Goal: Task Accomplishment & Management: Use online tool/utility

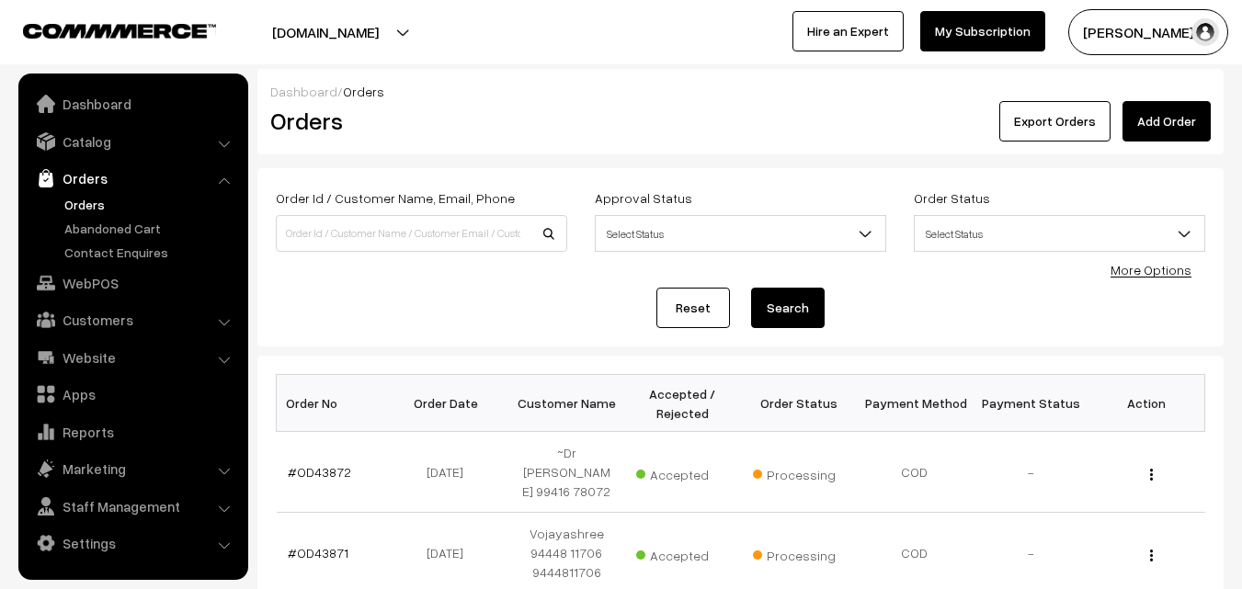
click at [88, 208] on link "Orders" at bounding box center [151, 204] width 182 height 19
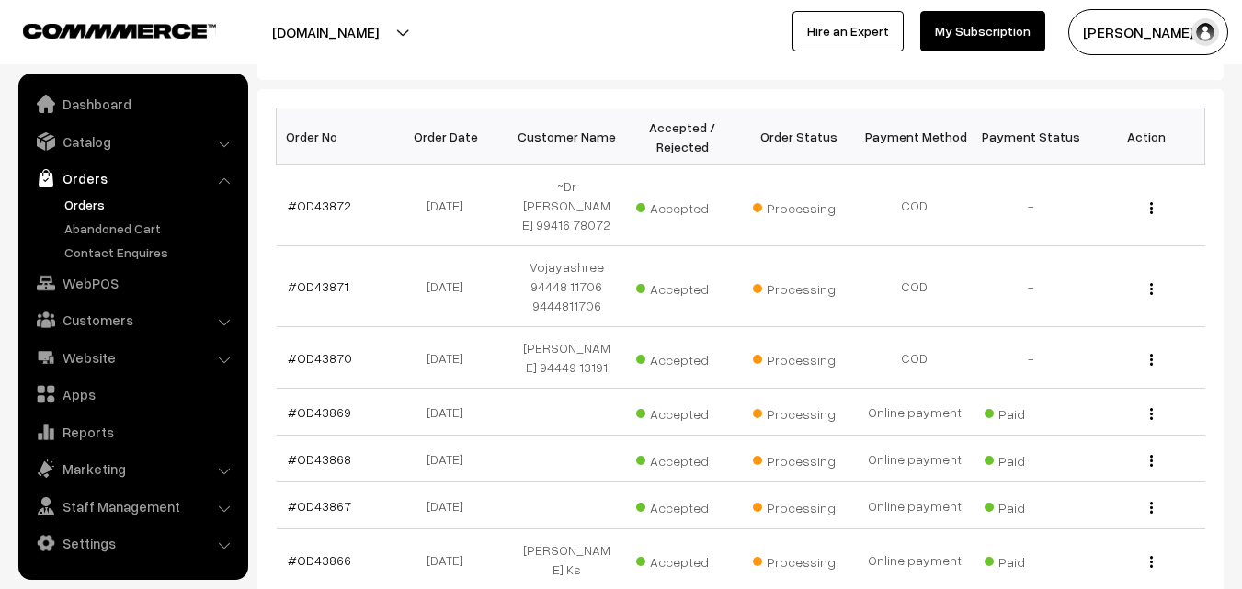
scroll to position [276, 0]
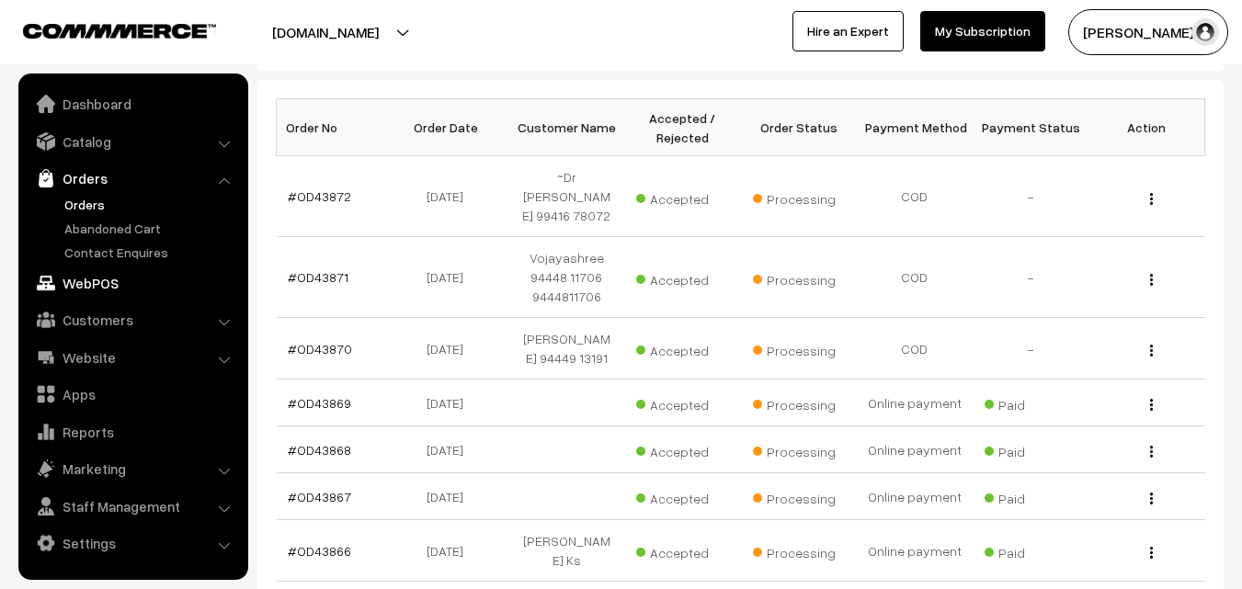
click at [102, 284] on link "WebPOS" at bounding box center [132, 283] width 219 height 33
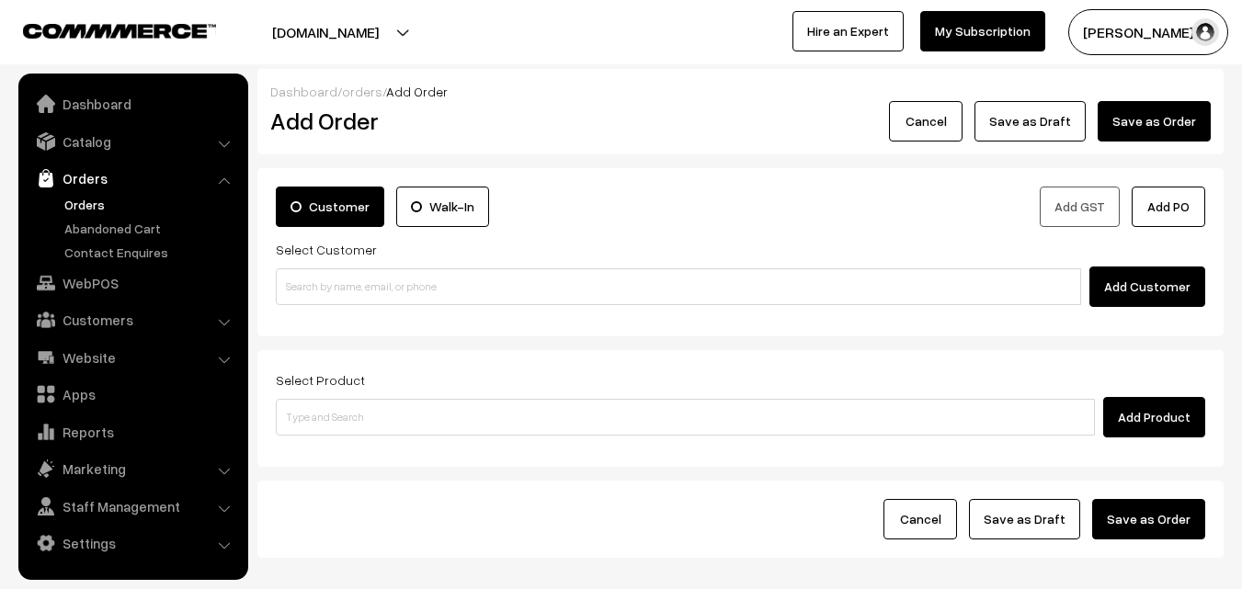
click at [335, 284] on input at bounding box center [678, 286] width 805 height 37
click at [320, 283] on input "98846 73022" at bounding box center [678, 286] width 805 height 37
click at [325, 302] on input "98846 73022" at bounding box center [678, 286] width 805 height 37
click at [327, 315] on link "Venkatarao 98846 73022 [9884673022]" at bounding box center [681, 320] width 809 height 28
type input "98846 73022"
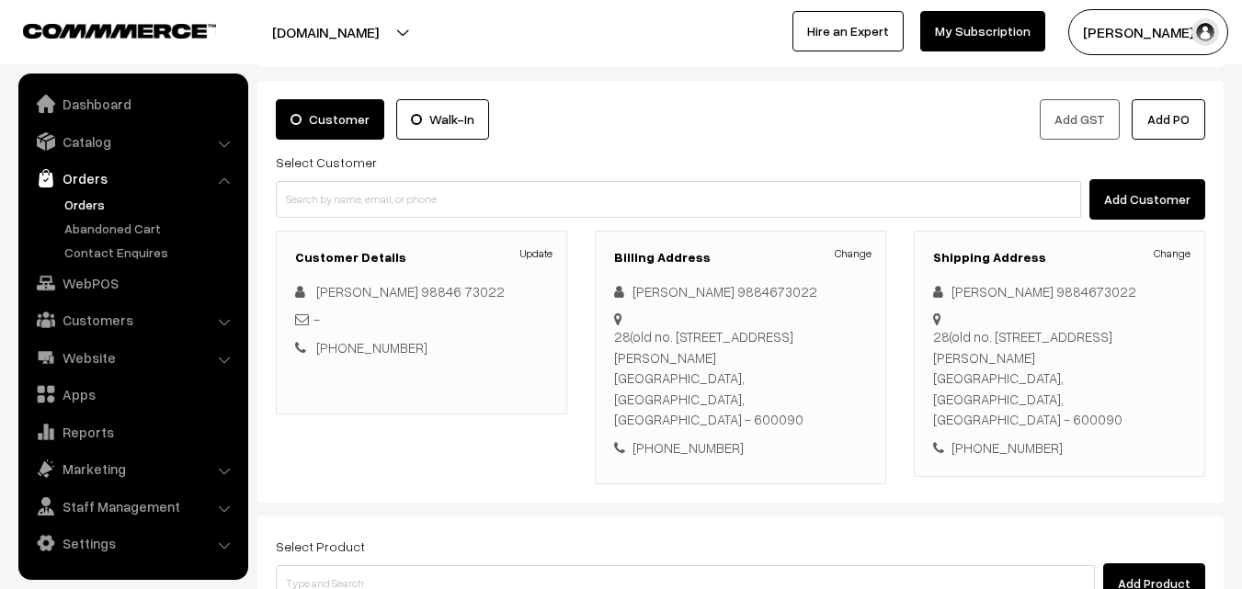
scroll to position [184, 0]
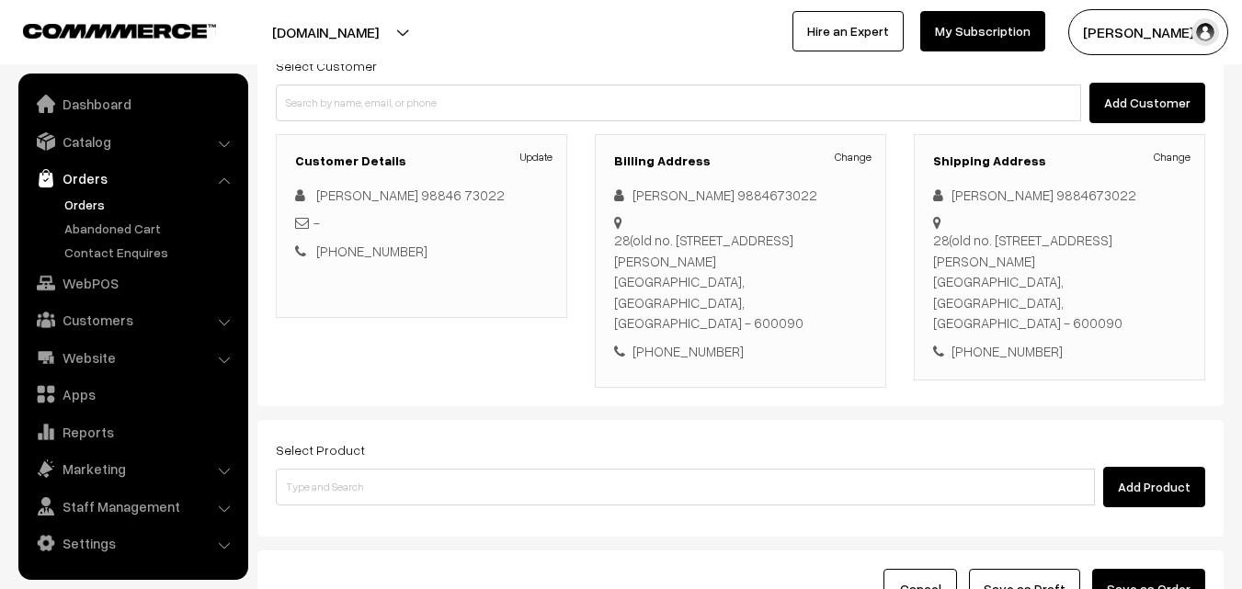
click at [708, 341] on div "+91 9884673022" at bounding box center [740, 351] width 253 height 21
copy div "9884673022"
click at [349, 196] on link "Venkatarao 98846 73022" at bounding box center [410, 195] width 188 height 17
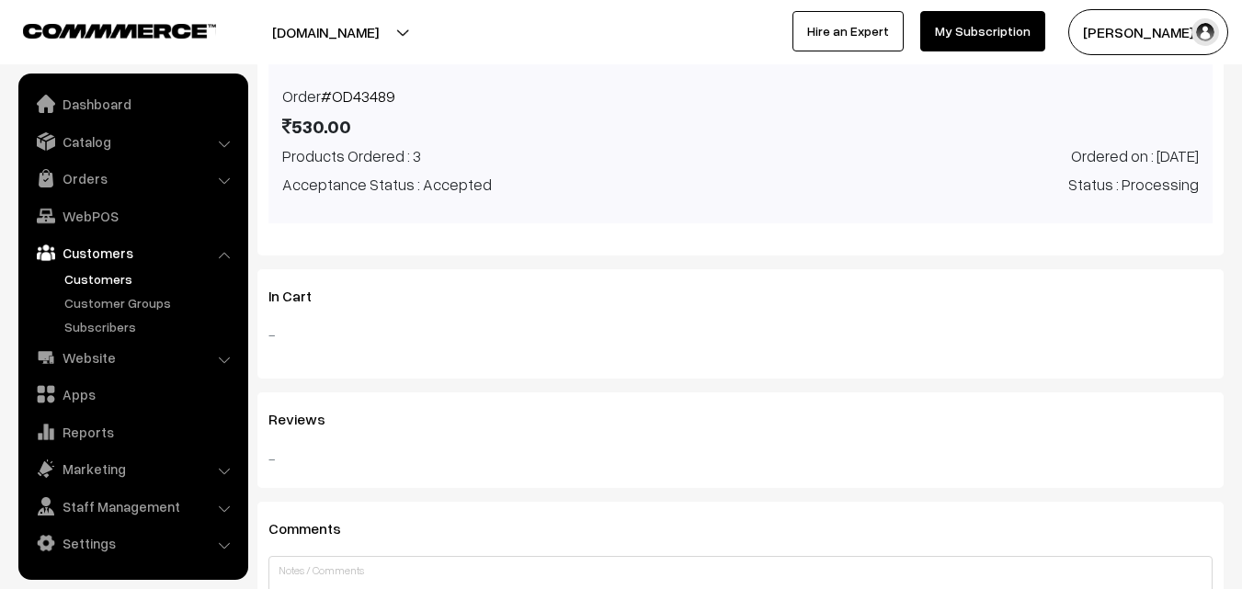
scroll to position [723, 0]
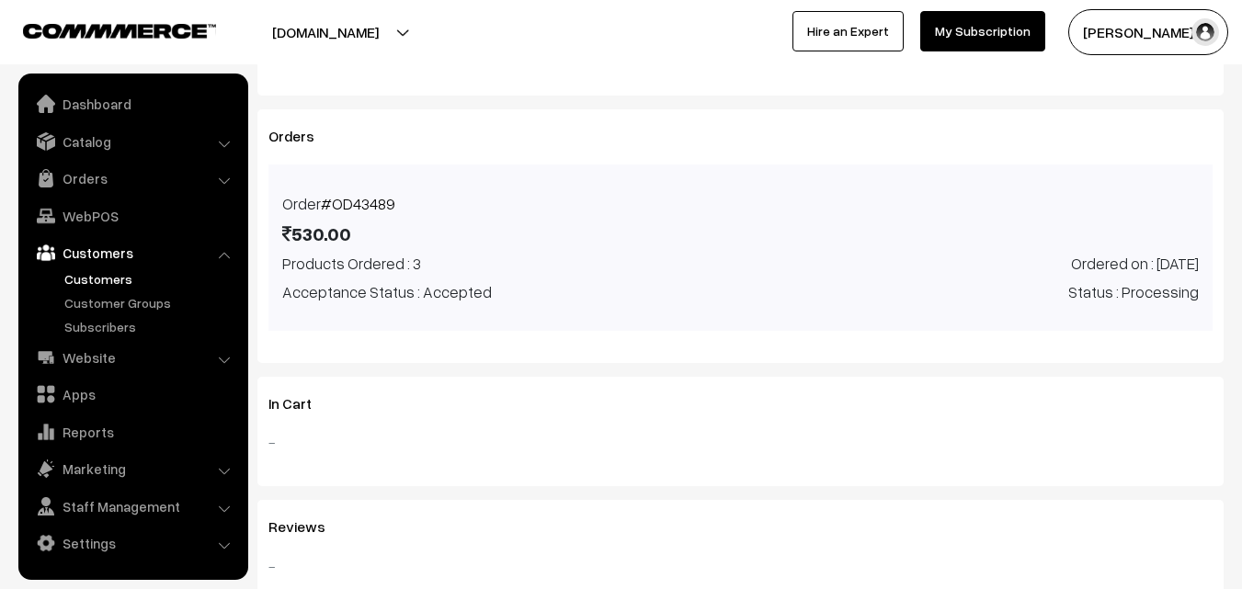
click at [337, 211] on link "#OD43489" at bounding box center [358, 203] width 74 height 19
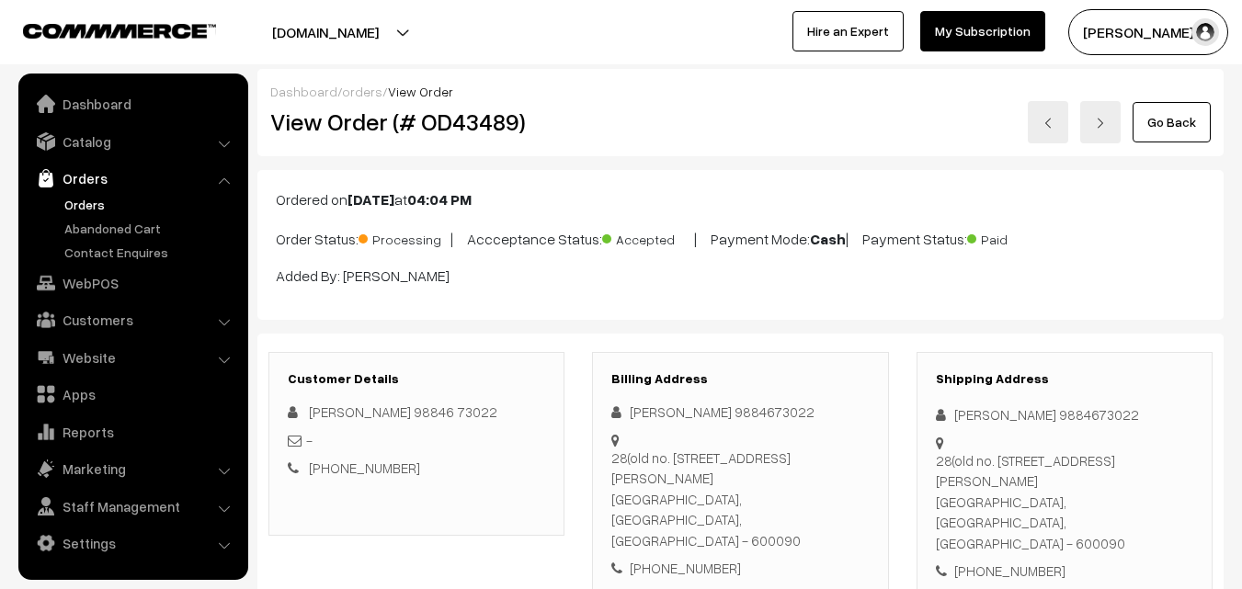
scroll to position [460, 0]
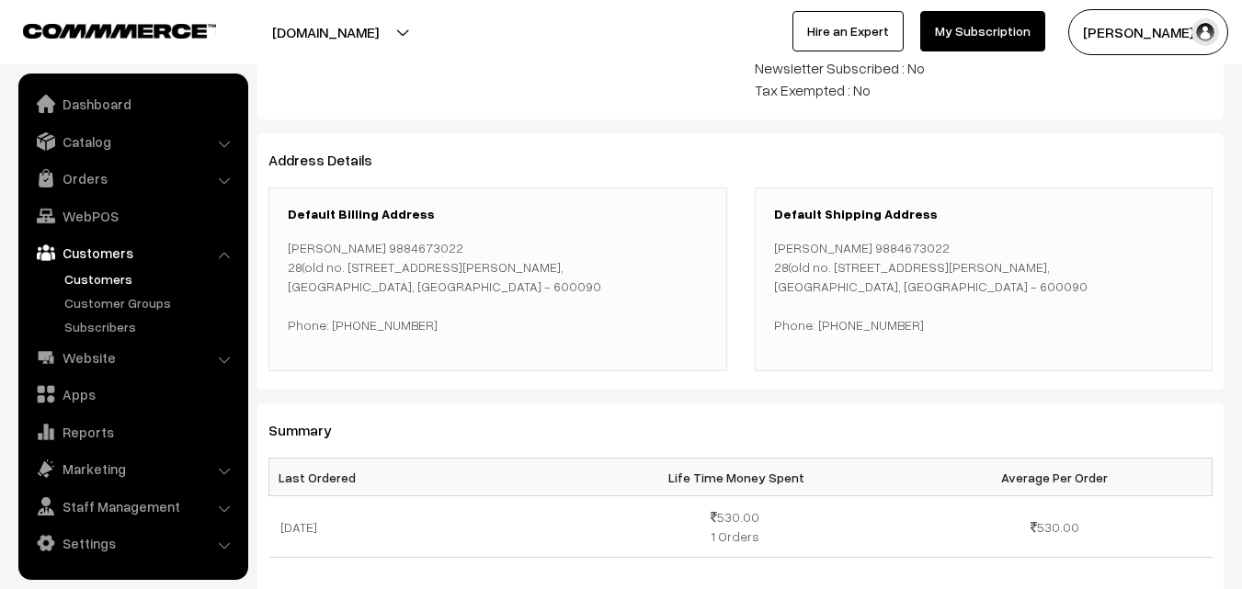
scroll to position [171, 0]
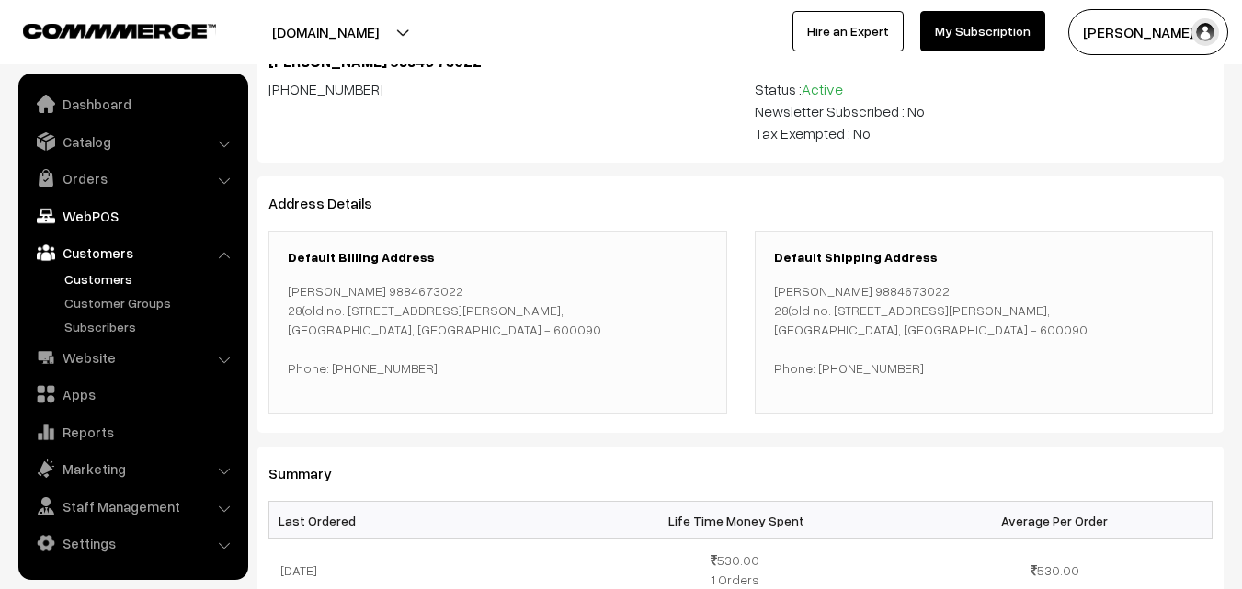
click at [87, 211] on link "WebPOS" at bounding box center [132, 216] width 219 height 33
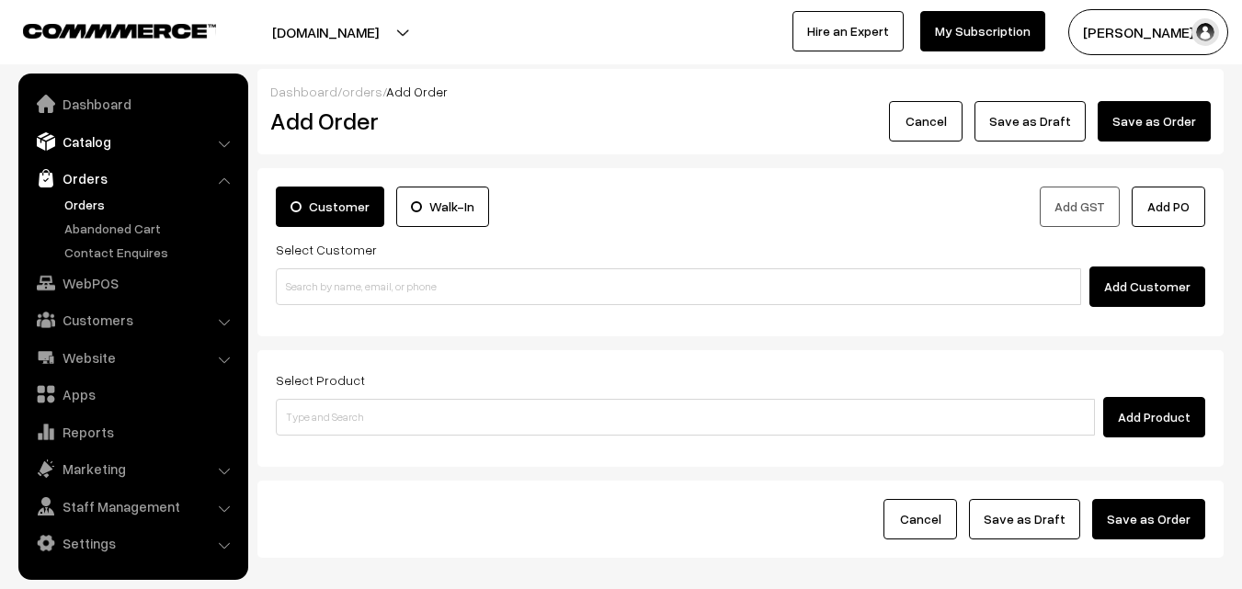
click at [90, 150] on link "Catalog" at bounding box center [132, 141] width 219 height 33
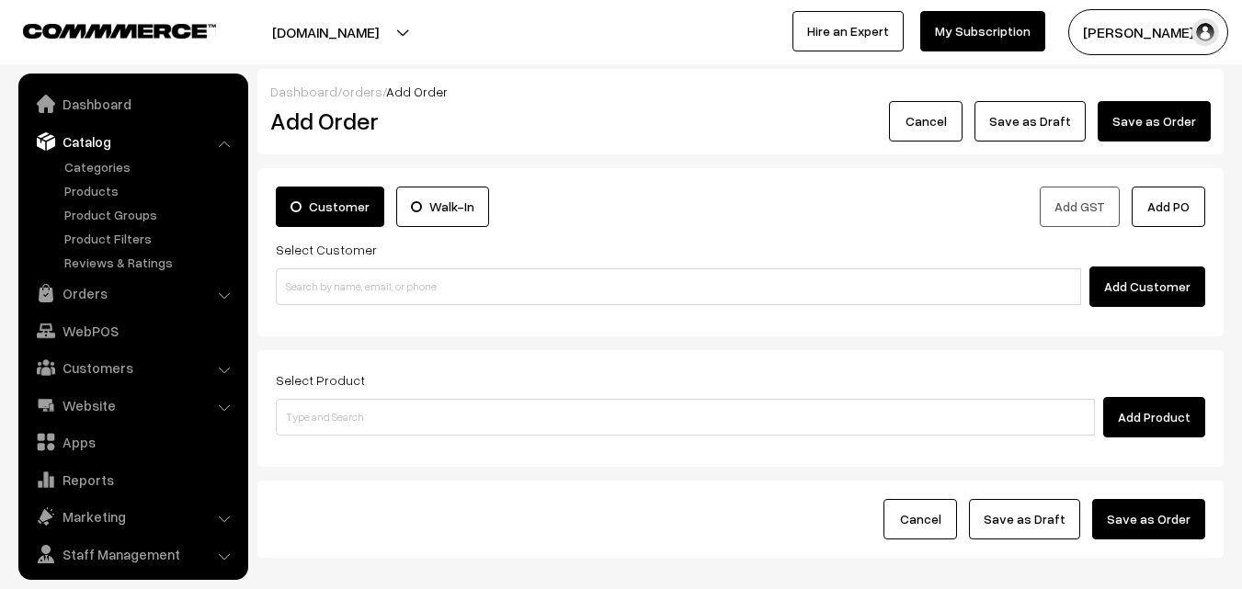
click at [0, 252] on nav "Dashboard Catalog" at bounding box center [124, 368] width 248 height 589
click at [549, 228] on div "Customer Walk-In" at bounding box center [501, 212] width 479 height 51
click at [2, 341] on nav "Dashboard Catalog" at bounding box center [124, 368] width 248 height 589
click at [63, 302] on link "Orders" at bounding box center [132, 293] width 219 height 33
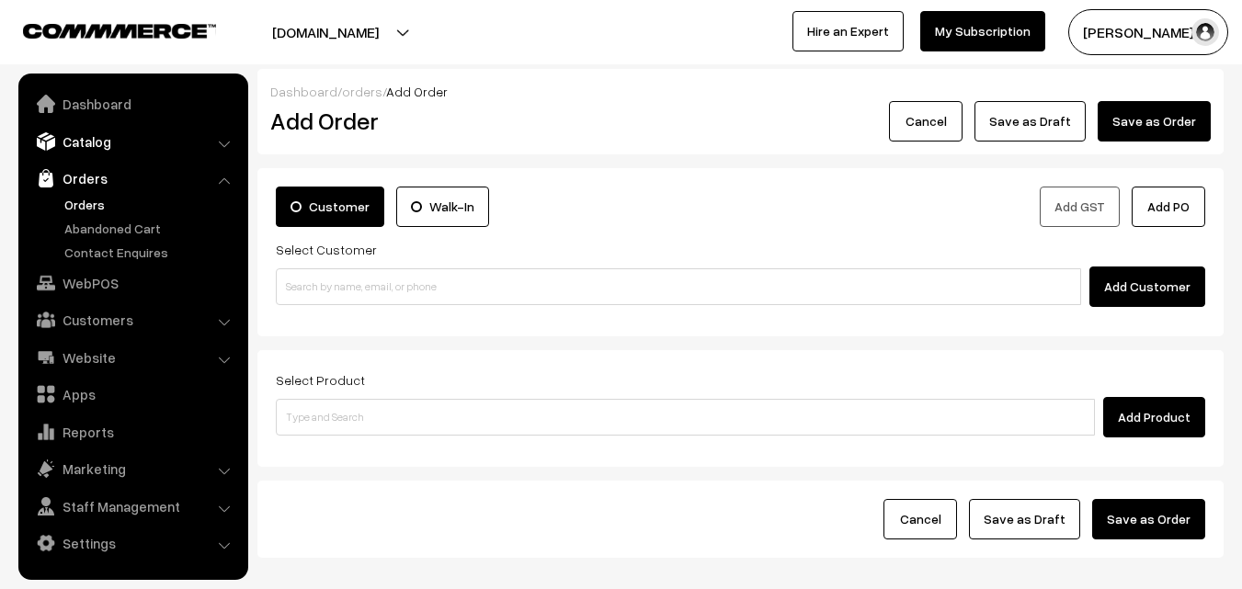
click at [86, 146] on link "Catalog" at bounding box center [132, 141] width 219 height 33
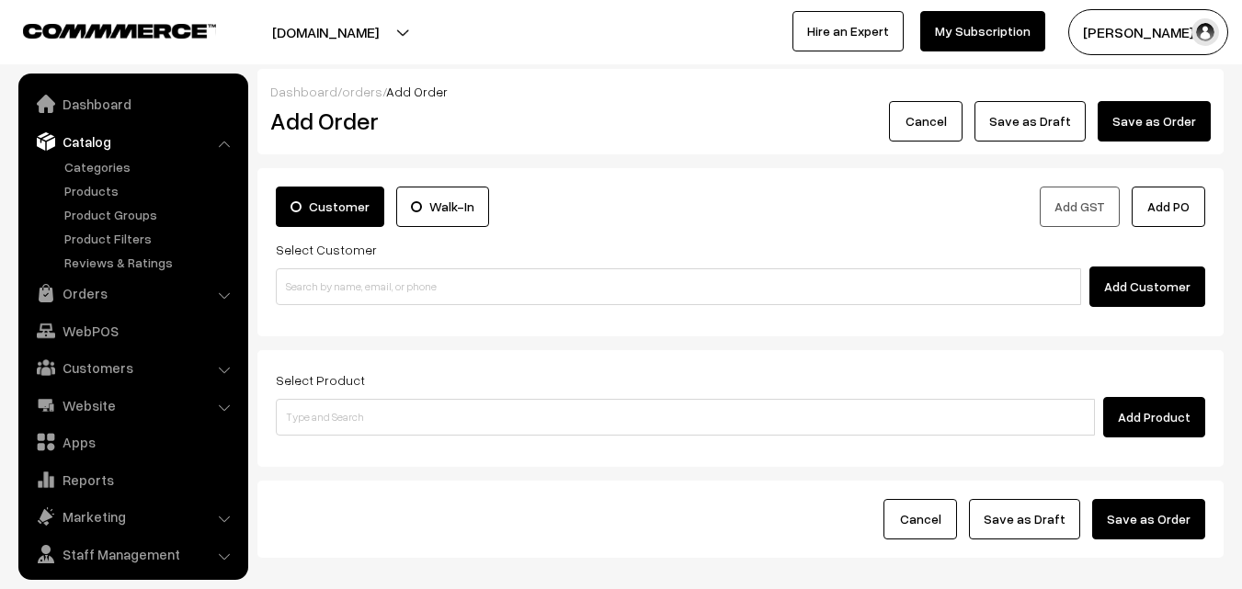
click at [1, 260] on nav "Dashboard Catalog" at bounding box center [124, 368] width 248 height 589
click at [84, 298] on link "Orders" at bounding box center [132, 293] width 219 height 33
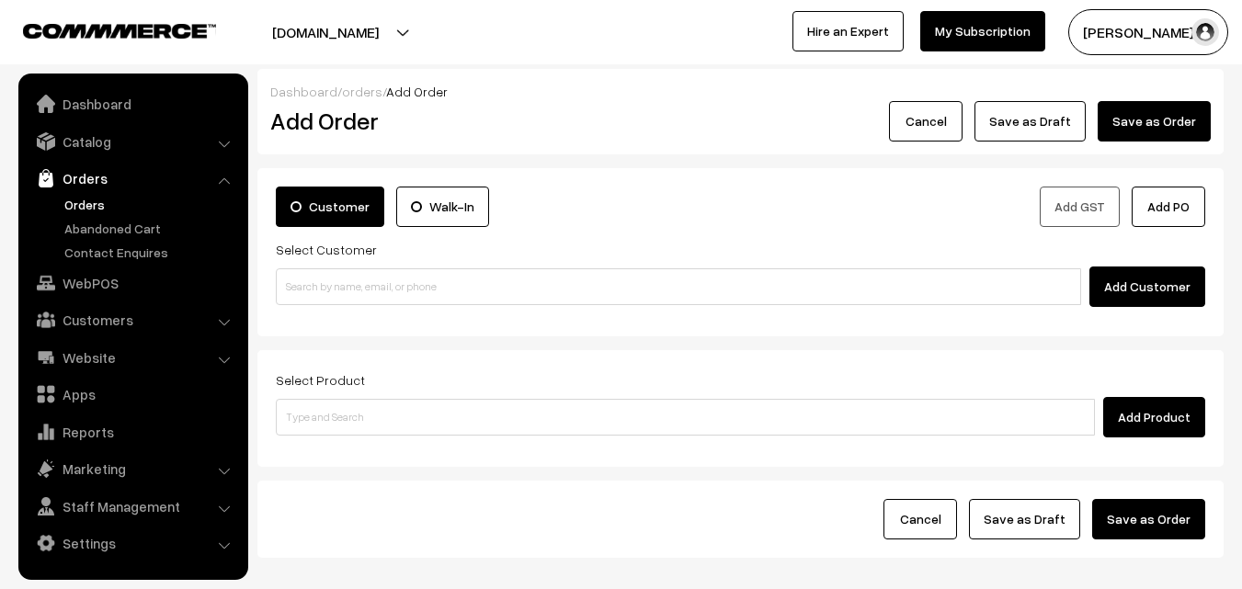
click at [107, 207] on link "Orders" at bounding box center [151, 204] width 182 height 19
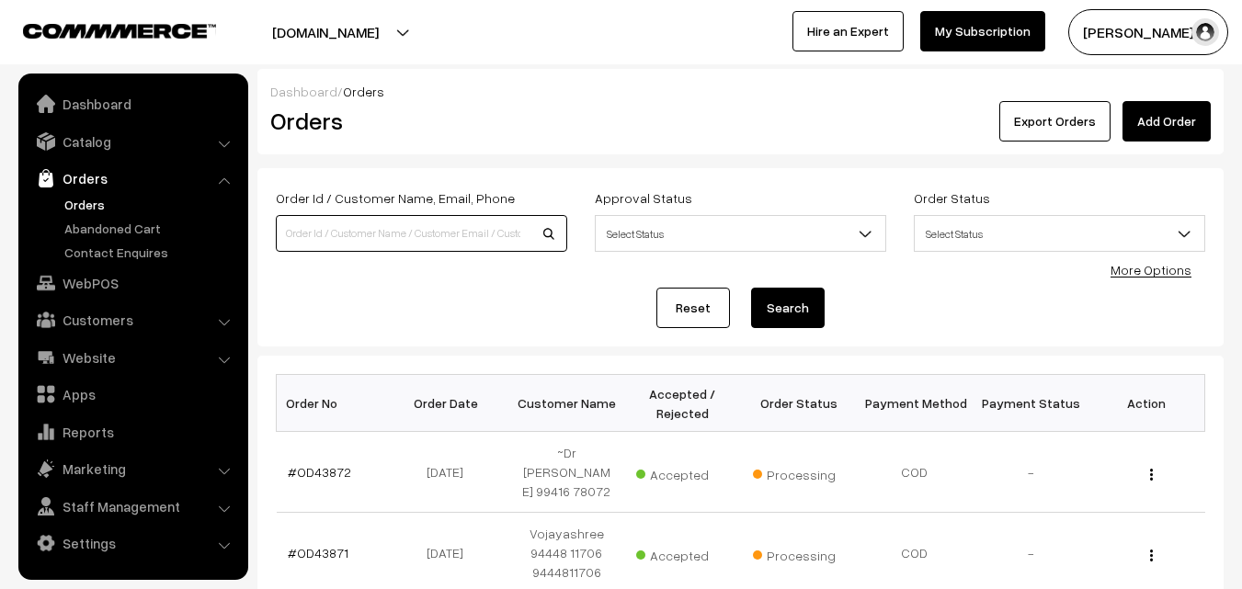
click at [324, 233] on input at bounding box center [421, 233] width 291 height 37
paste input "98846 73022"
click at [323, 231] on input "98846 73022" at bounding box center [421, 233] width 291 height 37
type input "9884673022"
click at [751, 288] on button "Search" at bounding box center [788, 308] width 74 height 40
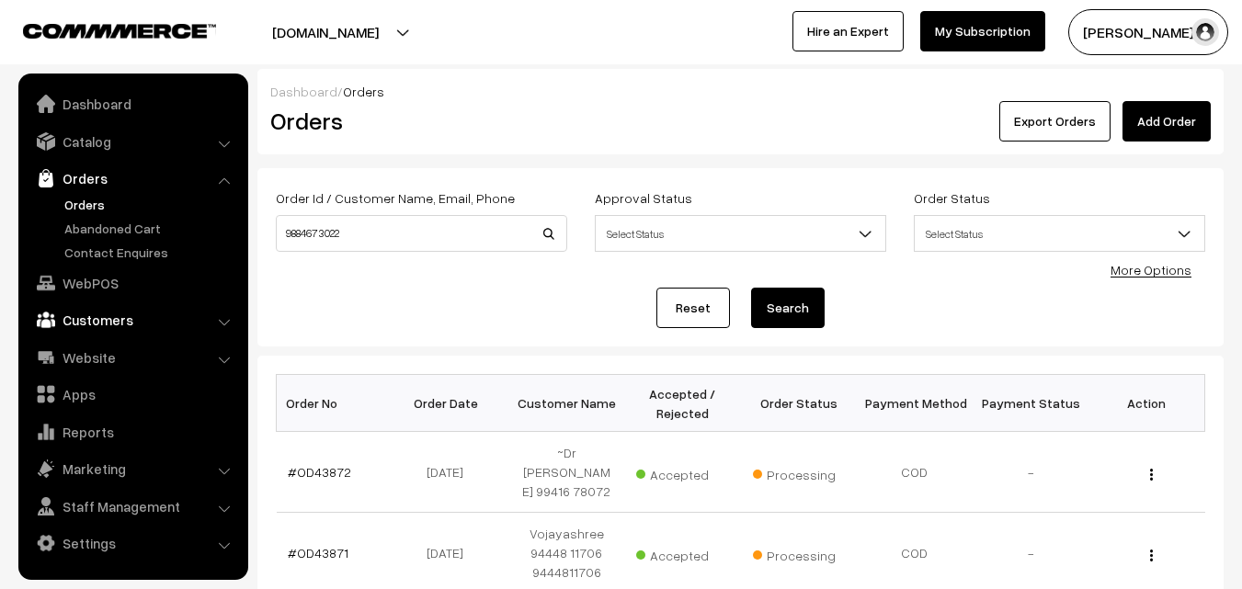
click at [112, 303] on link "Customers" at bounding box center [132, 319] width 219 height 33
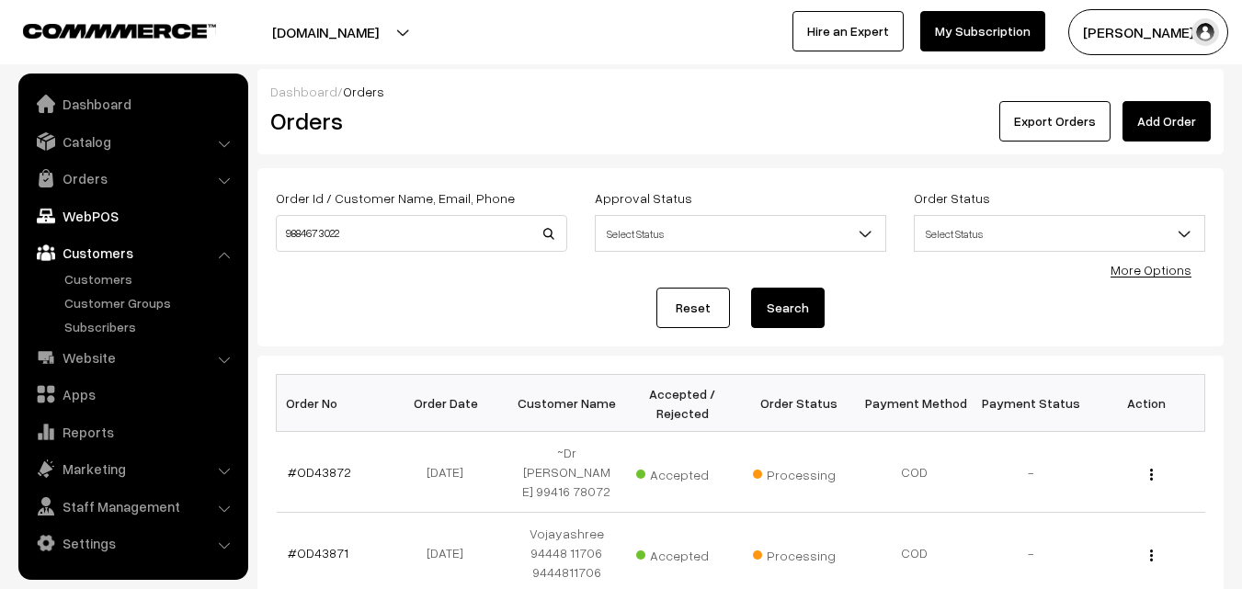
click at [93, 229] on link "WebPOS" at bounding box center [132, 216] width 219 height 33
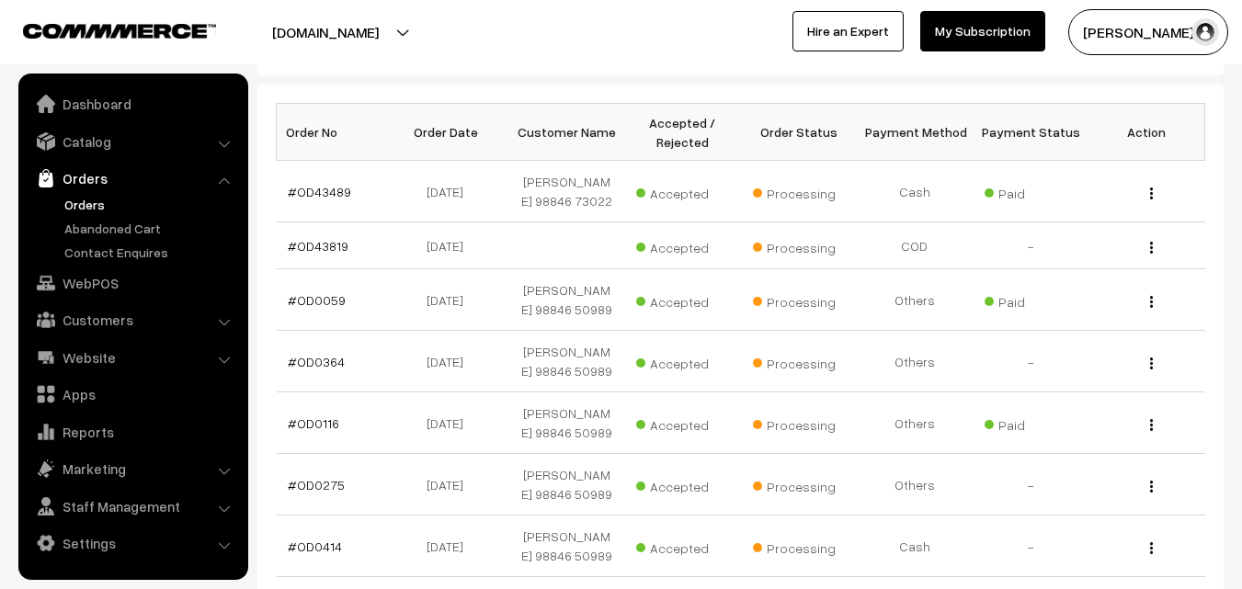
scroll to position [276, 0]
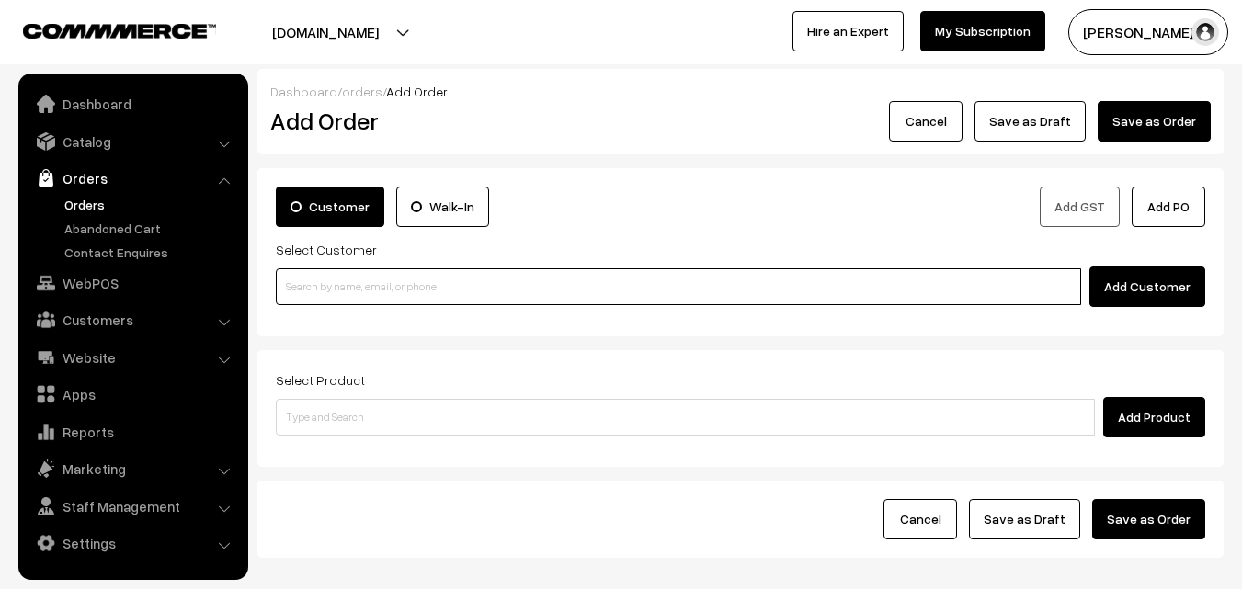
click at [330, 280] on input at bounding box center [678, 286] width 805 height 37
paste input "98842 11224"
click at [328, 283] on input "98842 11224" at bounding box center [678, 286] width 805 height 37
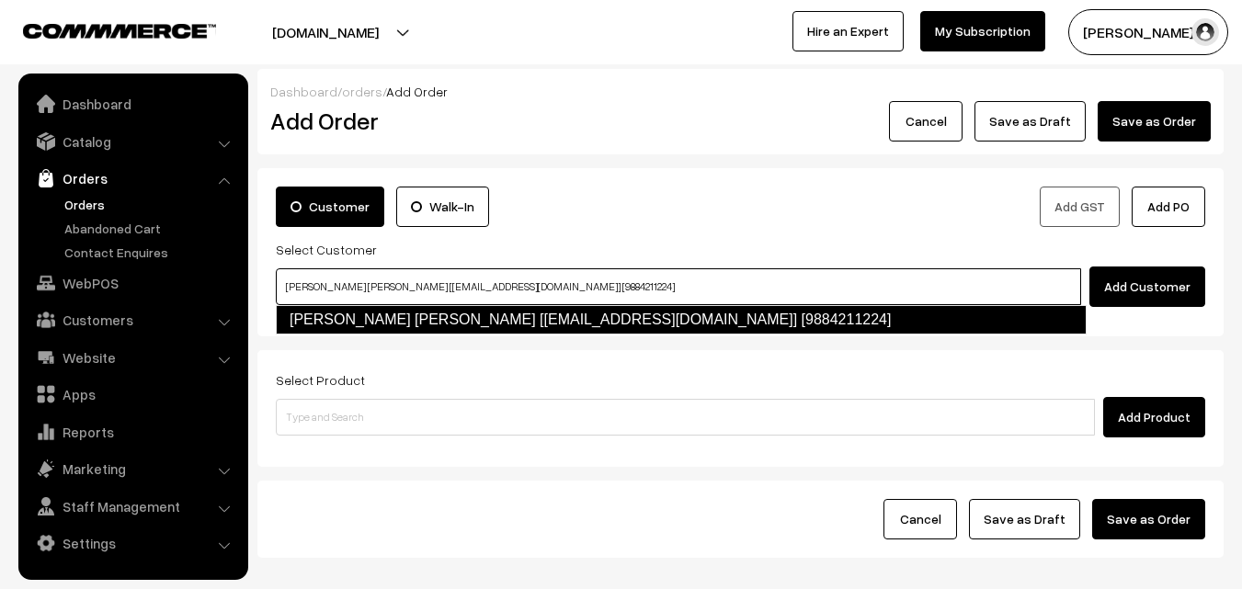
type input "[PERSON_NAME] [PERSON_NAME] [[EMAIL_ADDRESS][DOMAIN_NAME]] [9884211224]"
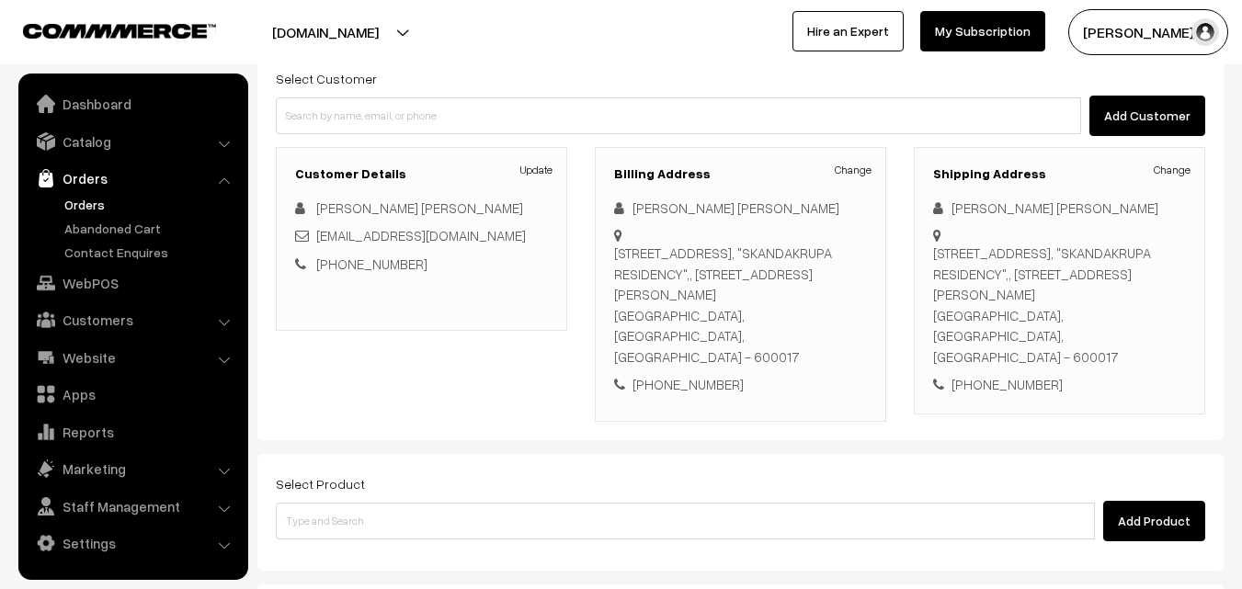
scroll to position [184, 0]
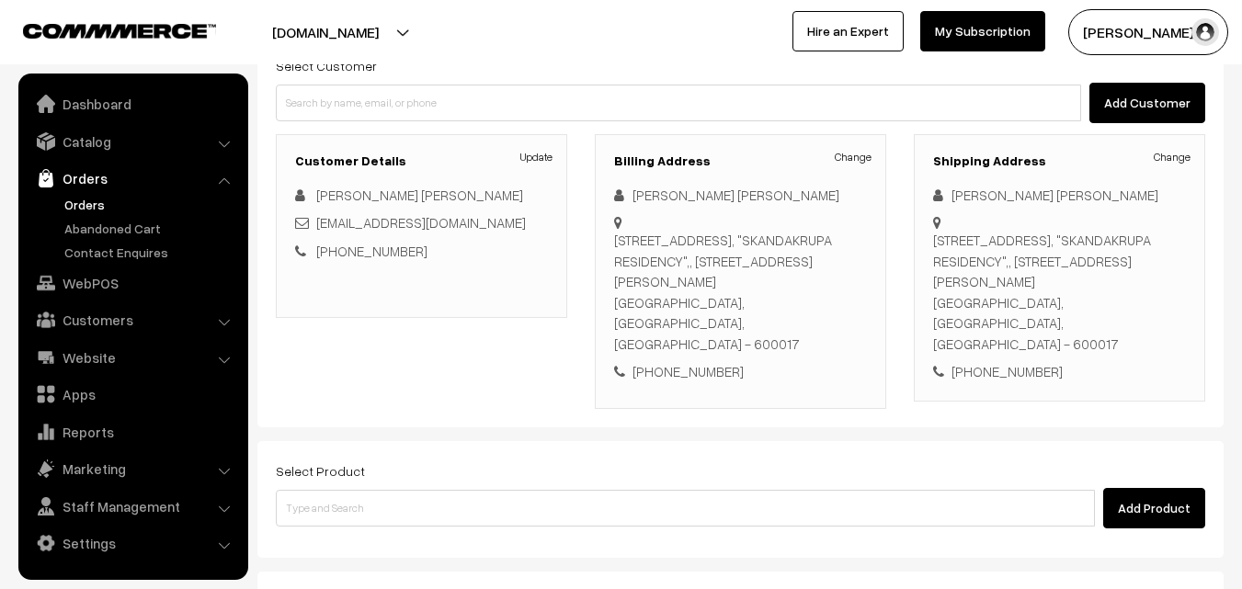
click at [498, 460] on div "Select Product Add Product" at bounding box center [740, 494] width 929 height 69
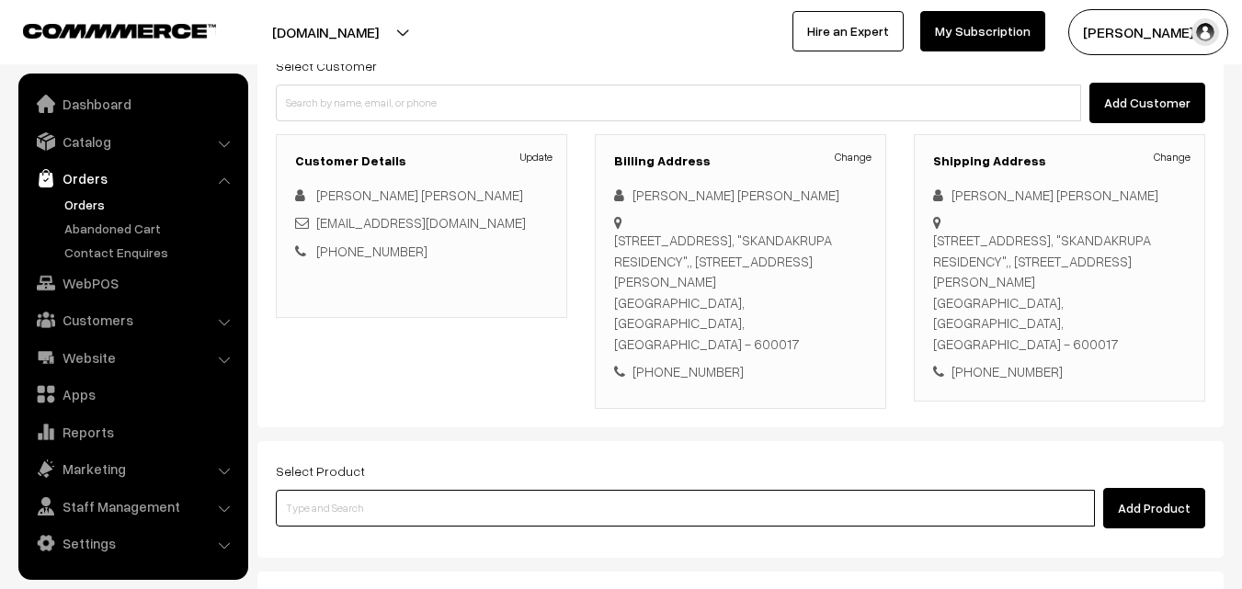
click at [501, 490] on input at bounding box center [685, 508] width 819 height 37
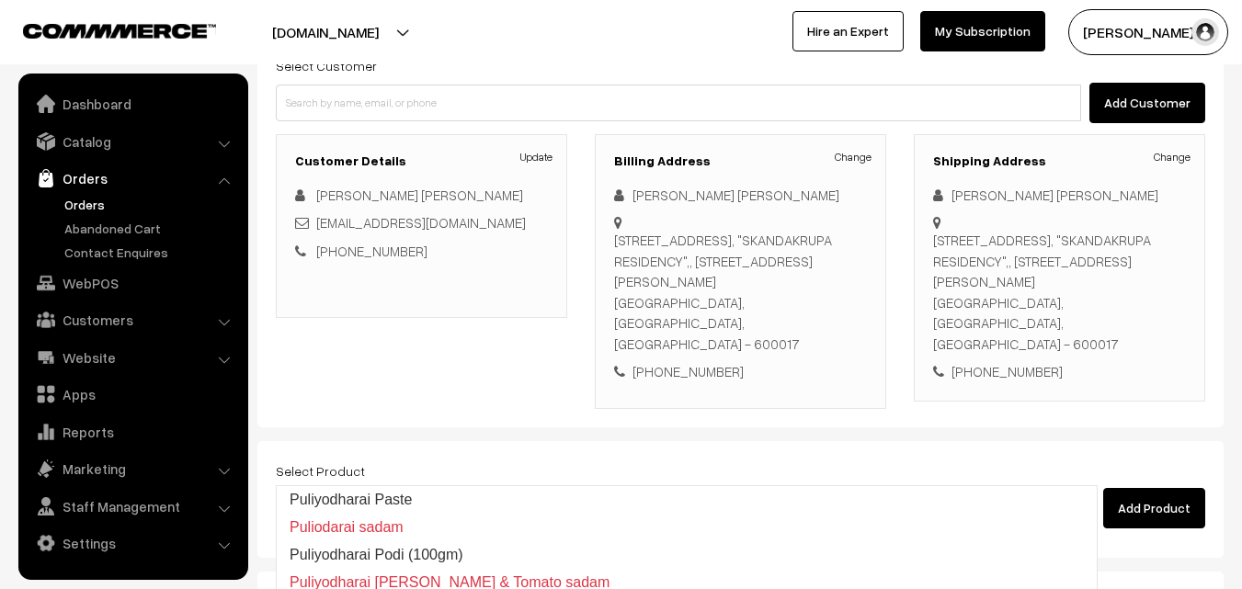
type input "Puliyodharai [PERSON_NAME] & Tomato sadam"
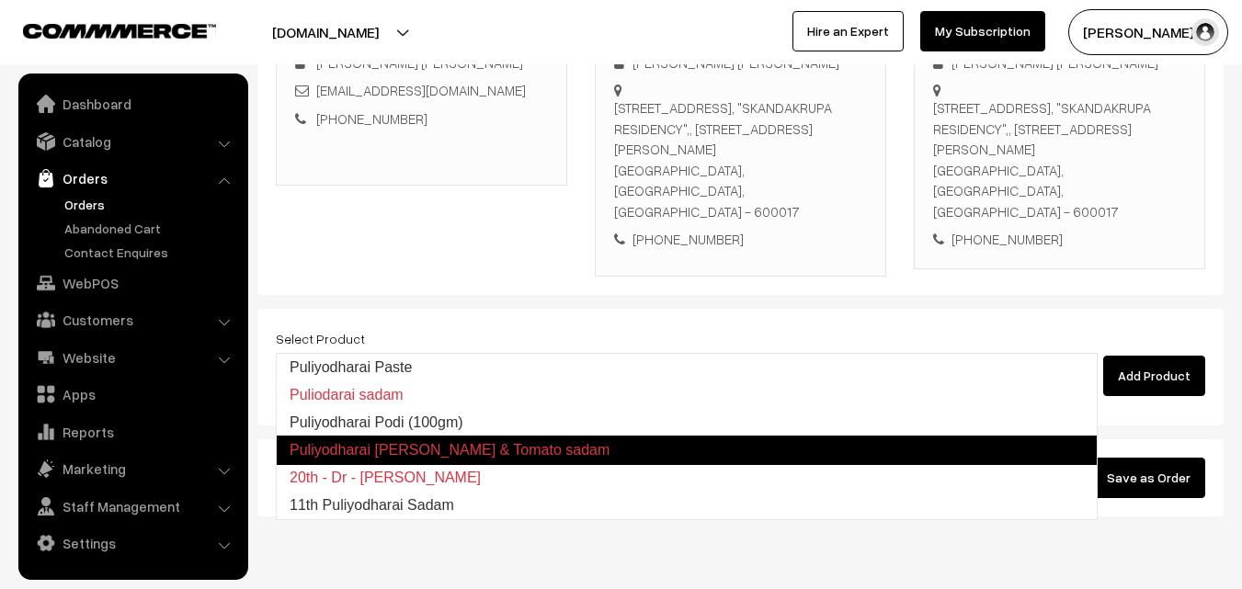
scroll to position [336, 0]
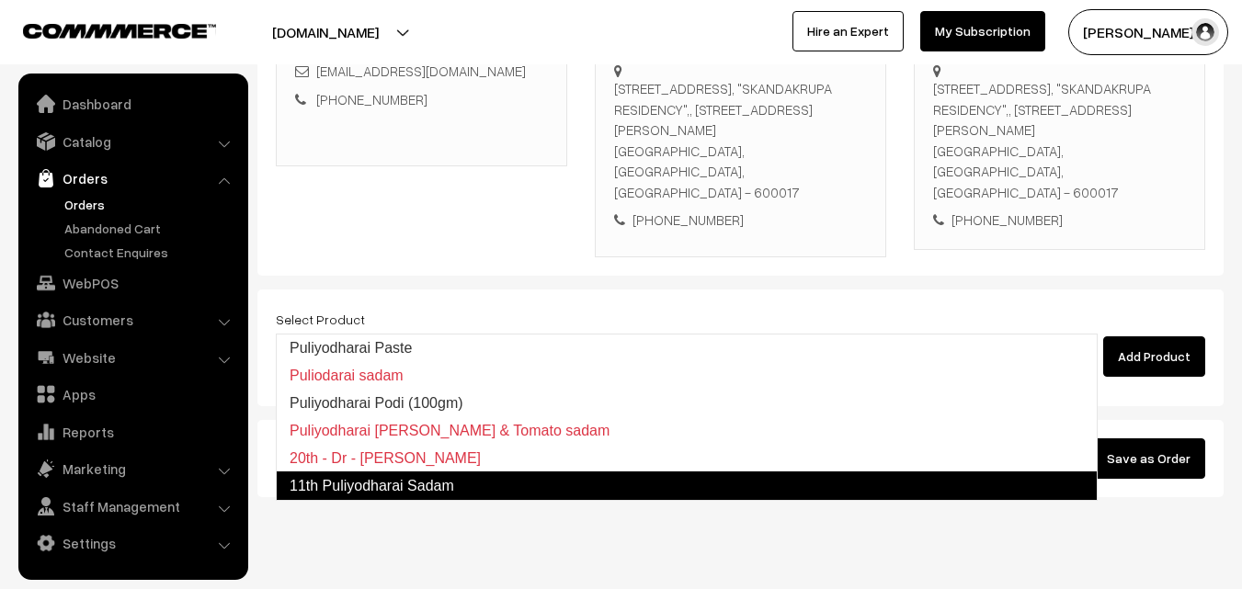
click at [447, 493] on link "11th Puliyodharai Sadam" at bounding box center [687, 486] width 822 height 29
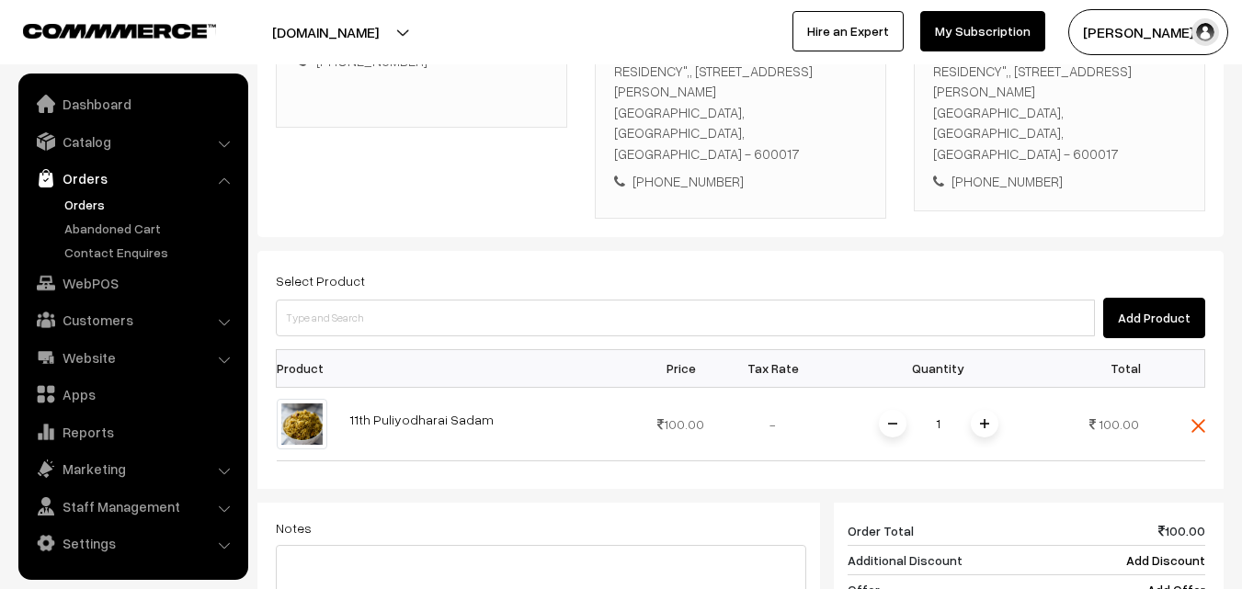
scroll to position [611, 0]
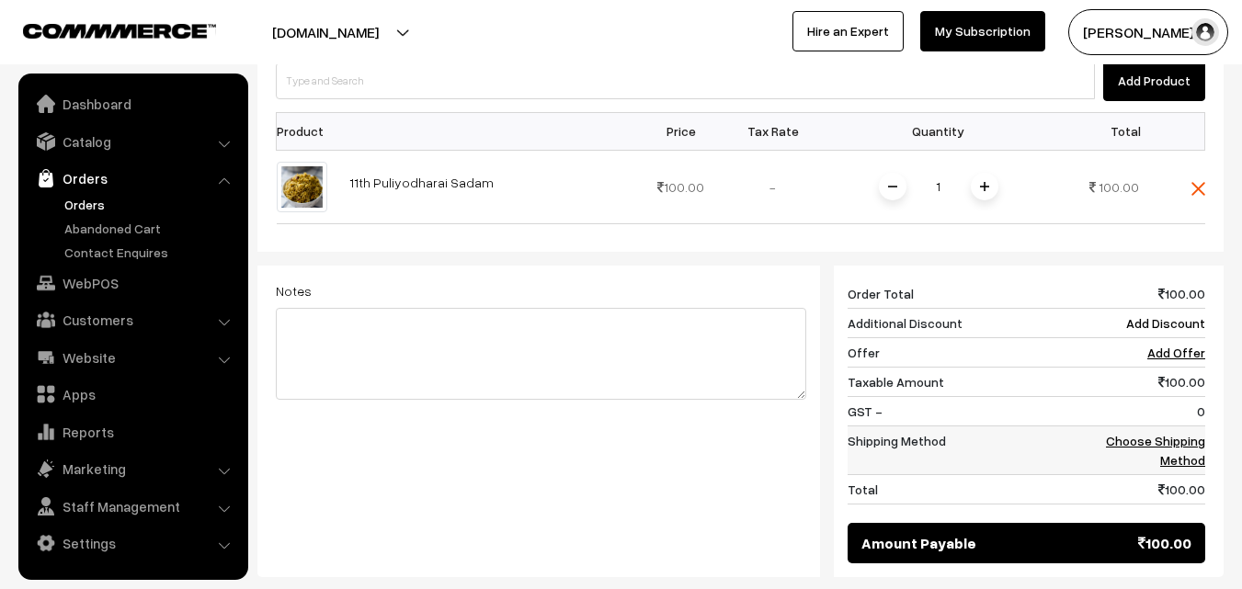
click at [1182, 433] on link "Choose Shipping Method" at bounding box center [1155, 450] width 99 height 35
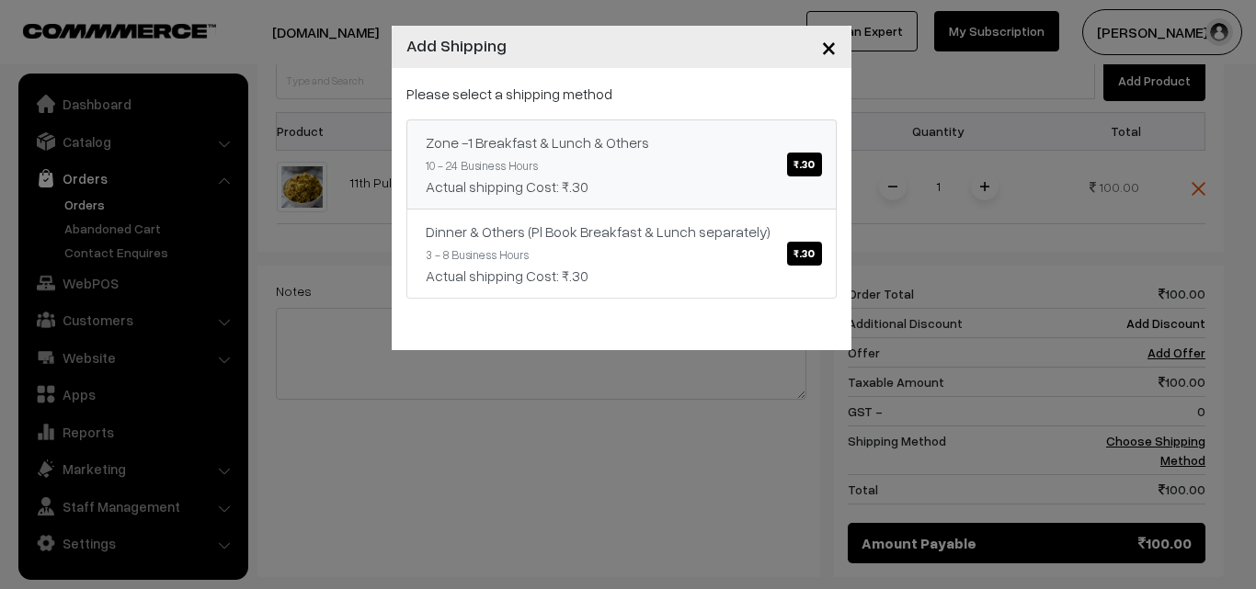
click at [649, 175] on link "Zone -1 Breakfast & Lunch & Others ₹.30 10 - 24 Business Hours Actual shipping …" at bounding box center [621, 165] width 430 height 90
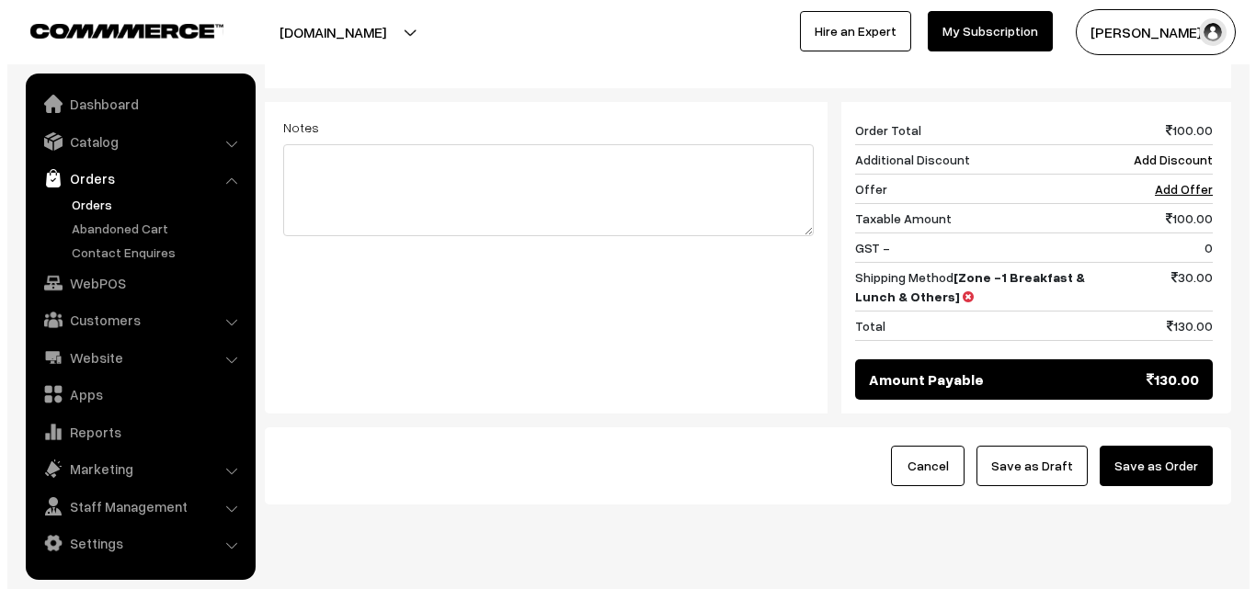
scroll to position [782, 0]
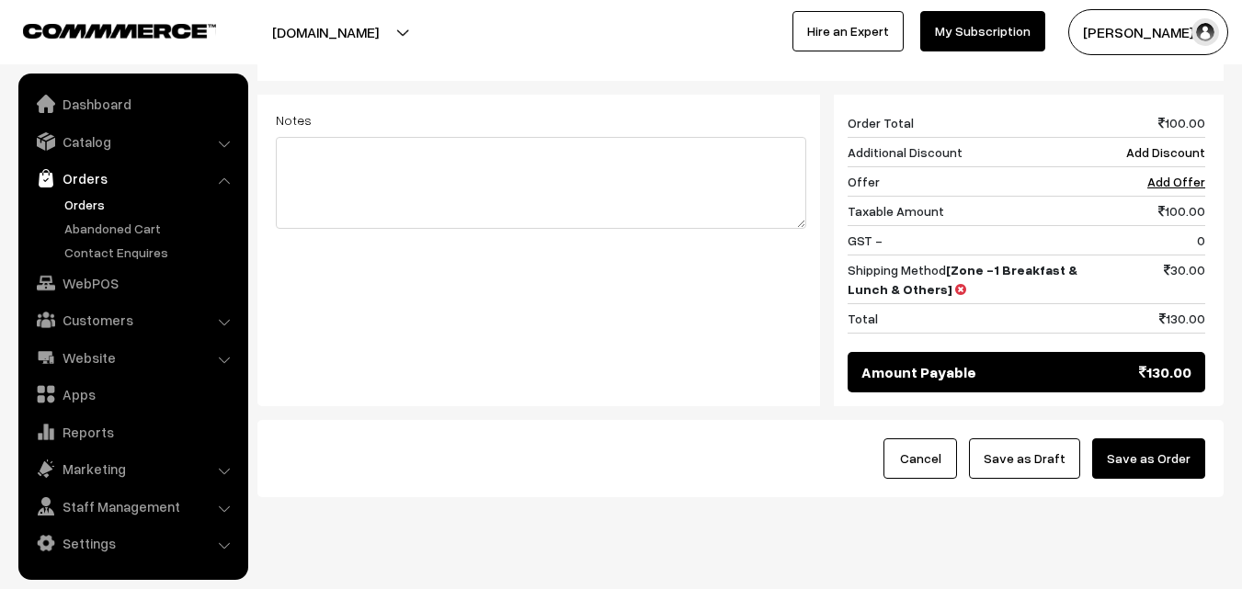
click at [1158, 439] on button "Save as Order" at bounding box center [1148, 459] width 113 height 40
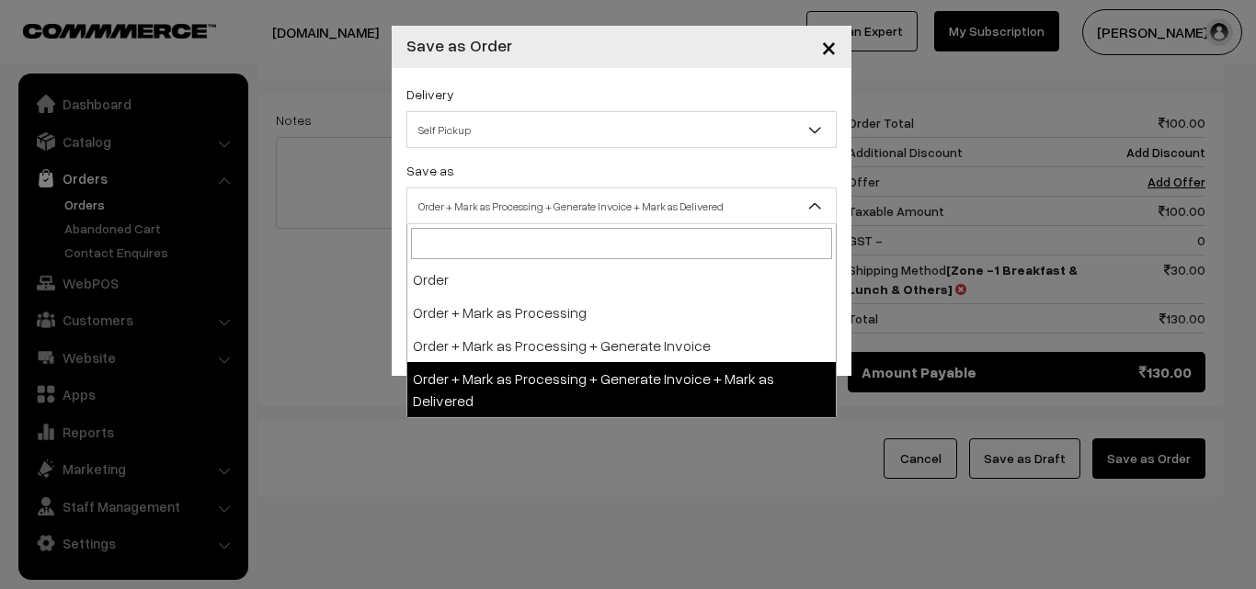
click at [579, 205] on span "Order + Mark as Processing + Generate Invoice + Mark as Delivered" at bounding box center [621, 206] width 428 height 32
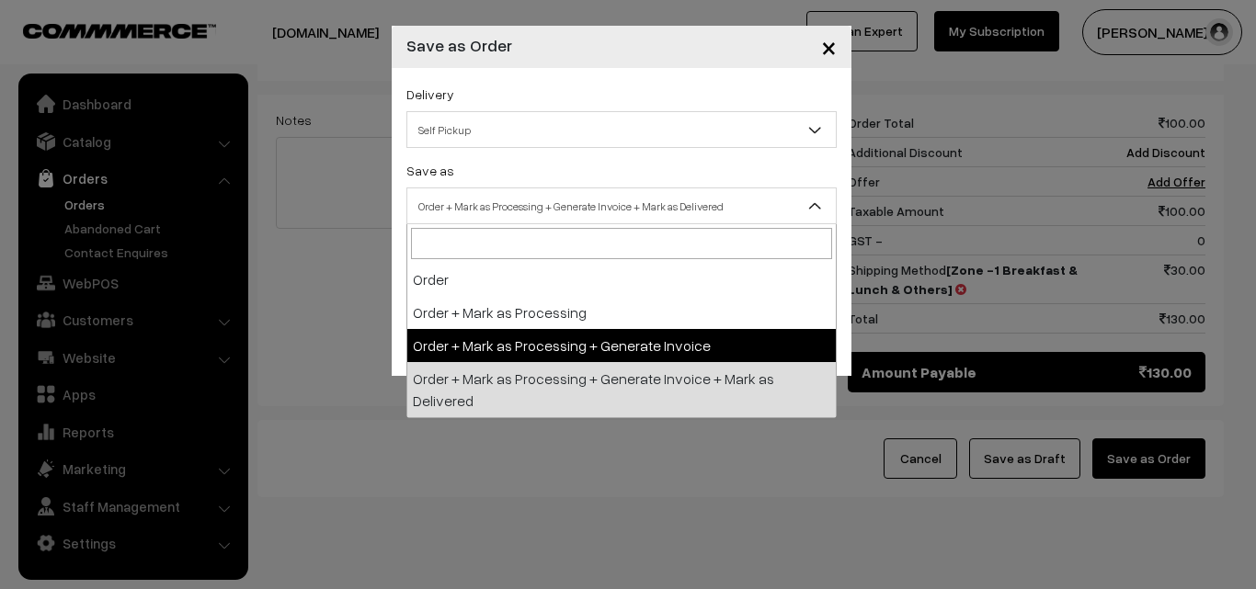
select select "3"
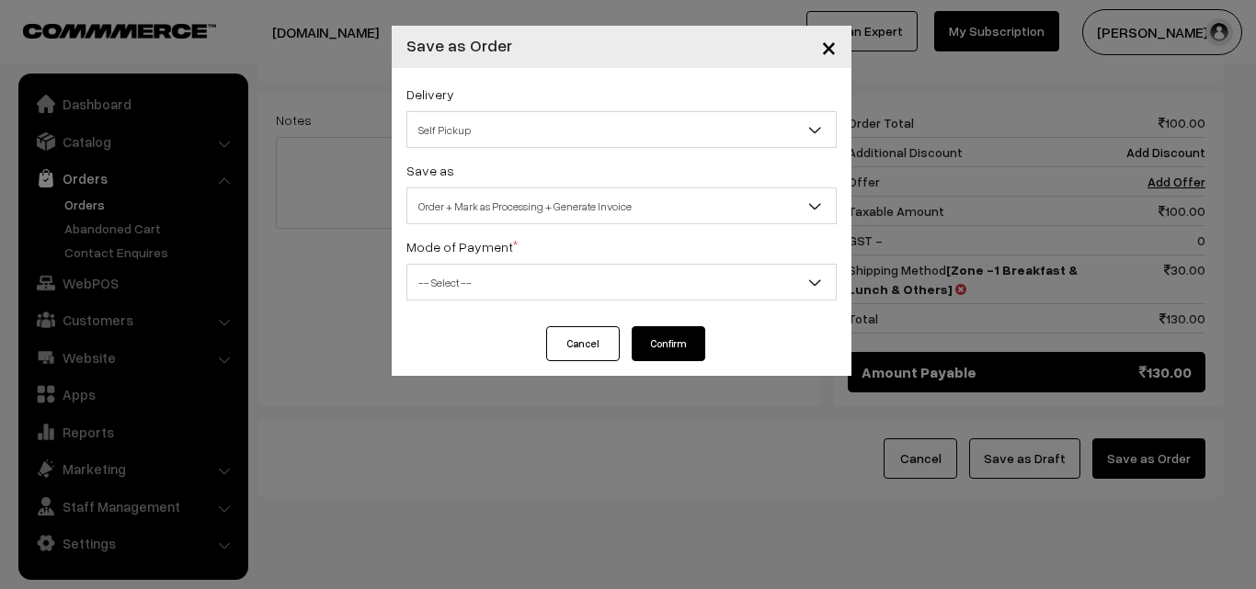
click at [499, 255] on label "Mode of Payment *" at bounding box center [461, 246] width 111 height 19
click at [487, 301] on div "Delivery Self Pickup Zone -1 Breakfast & Lunch & Others (₹30) (10 - 24 Business…" at bounding box center [622, 197] width 460 height 258
click at [473, 280] on span "-- Select --" at bounding box center [621, 283] width 428 height 32
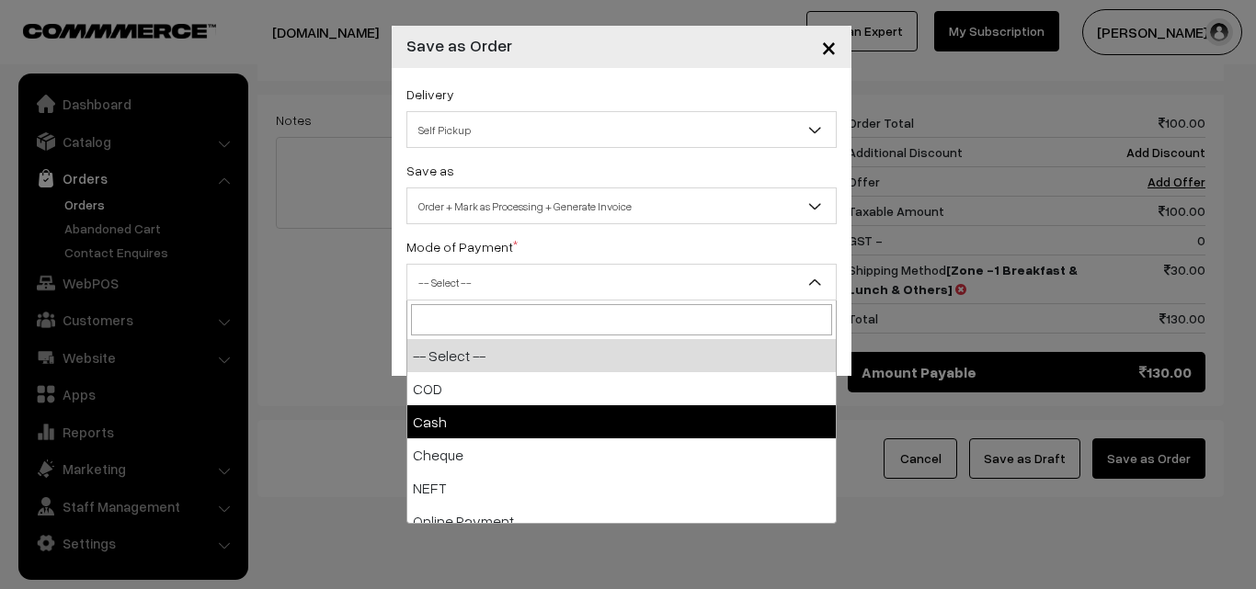
select select "2"
checkbox input "true"
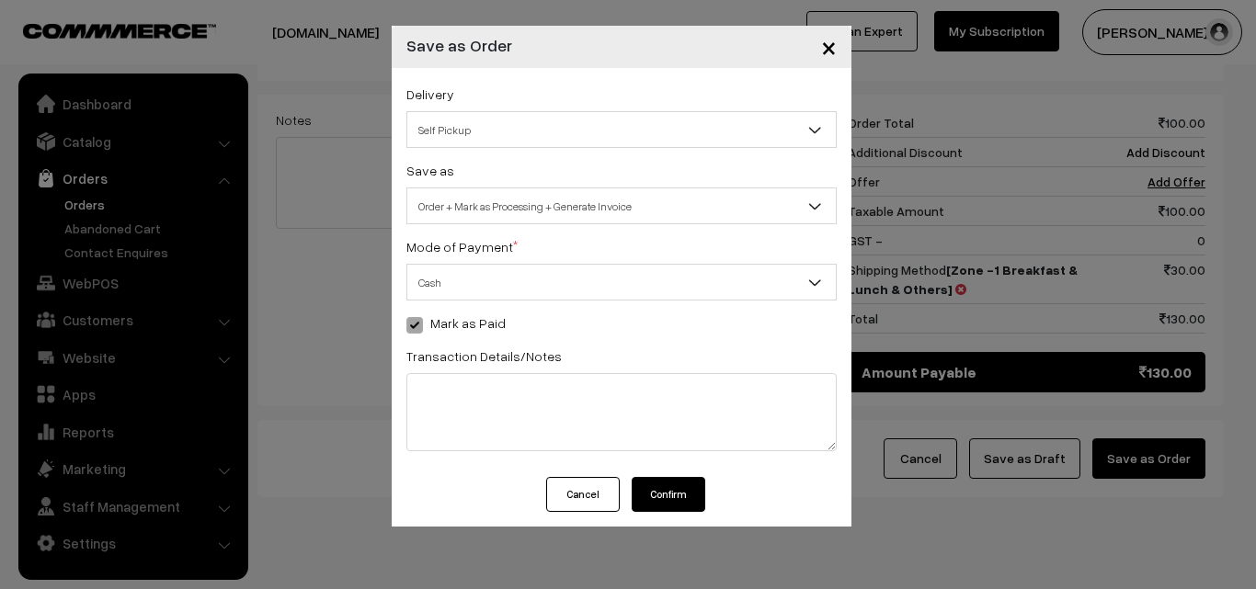
click at [666, 502] on button "Confirm" at bounding box center [669, 494] width 74 height 35
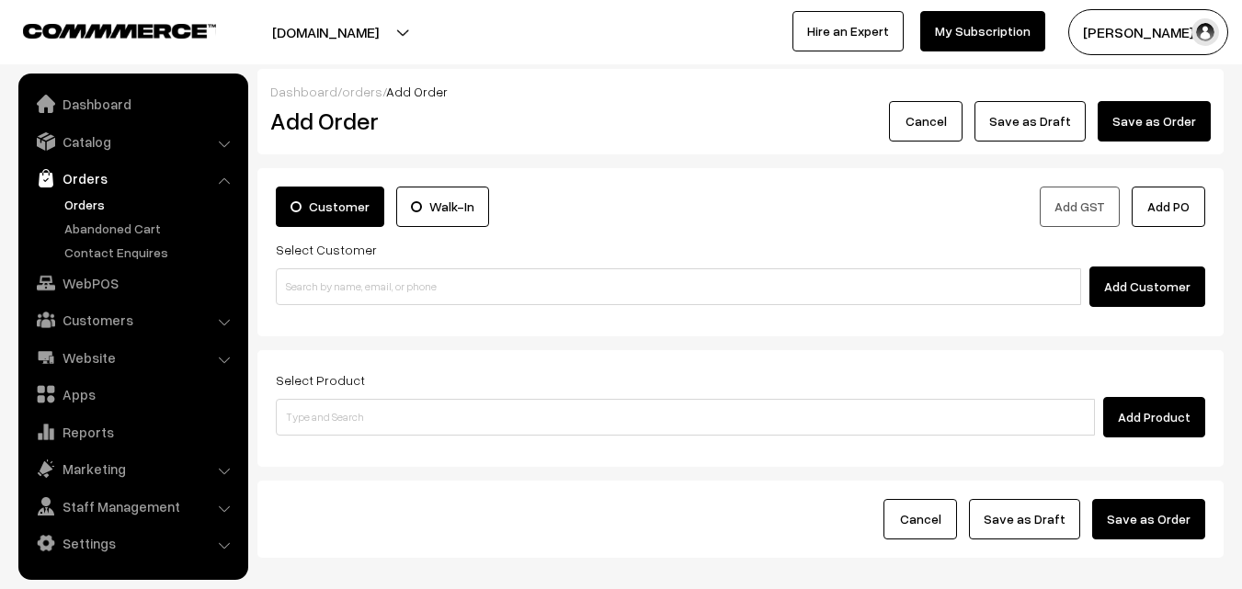
click at [86, 202] on link "Orders" at bounding box center [151, 204] width 182 height 19
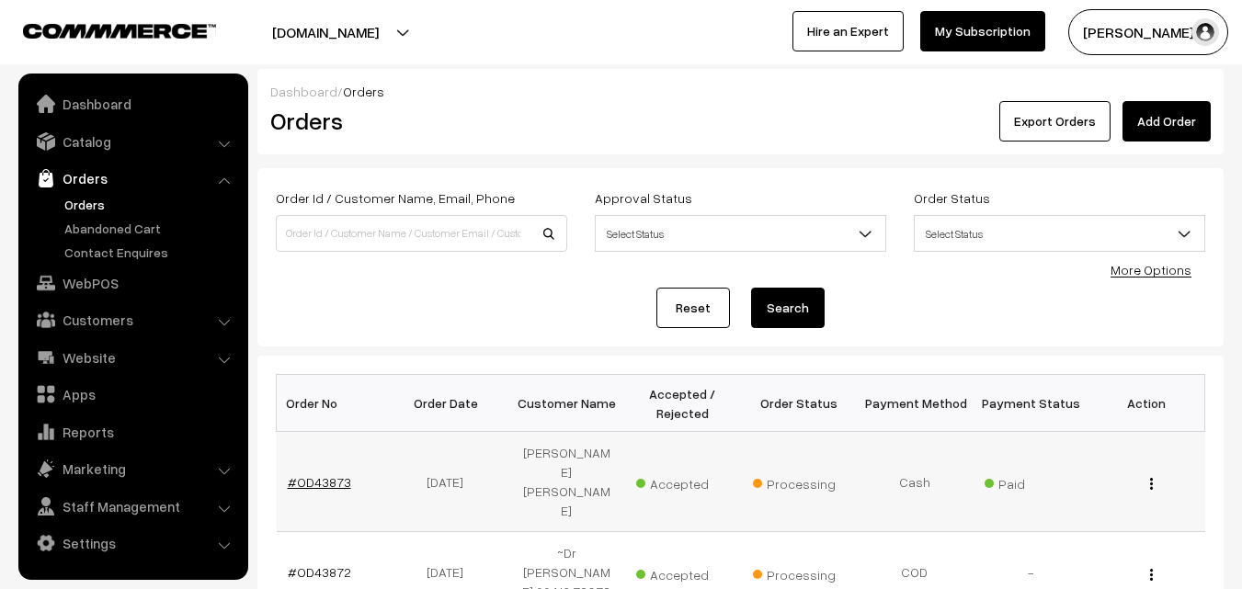
click at [337, 474] on link "#OD43873" at bounding box center [319, 482] width 63 height 16
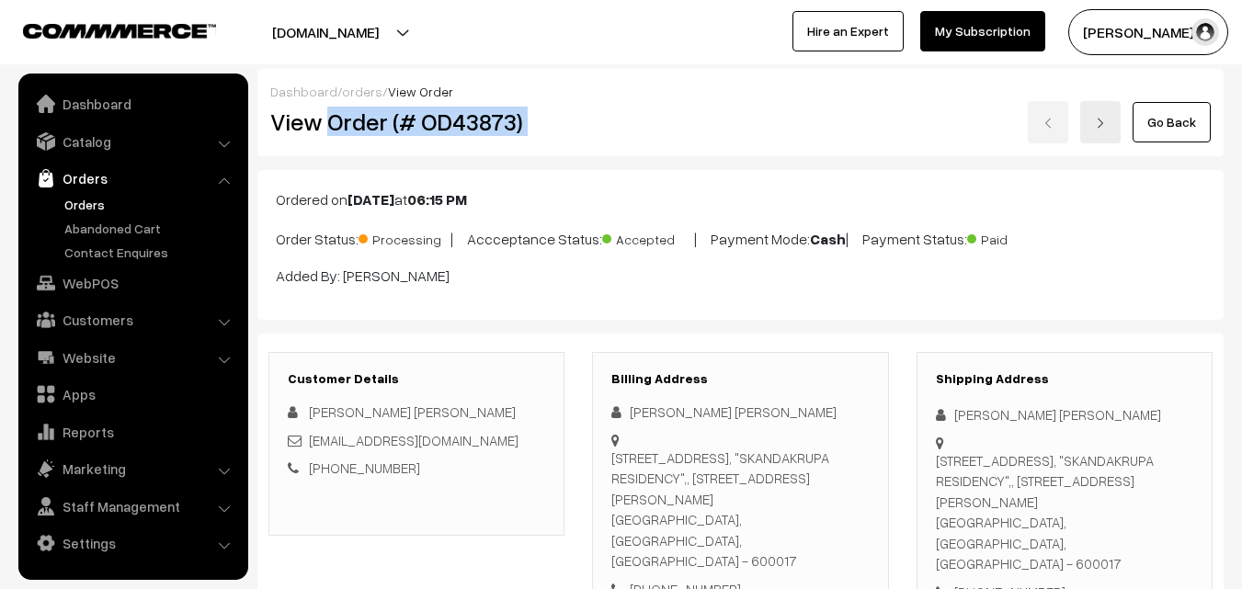
drag, startPoint x: 326, startPoint y: 120, endPoint x: 585, endPoint y: 152, distance: 260.3
click at [618, 152] on div "Dashboard / orders / View Order View Order (# OD43873) Go Back" at bounding box center [740, 112] width 966 height 87
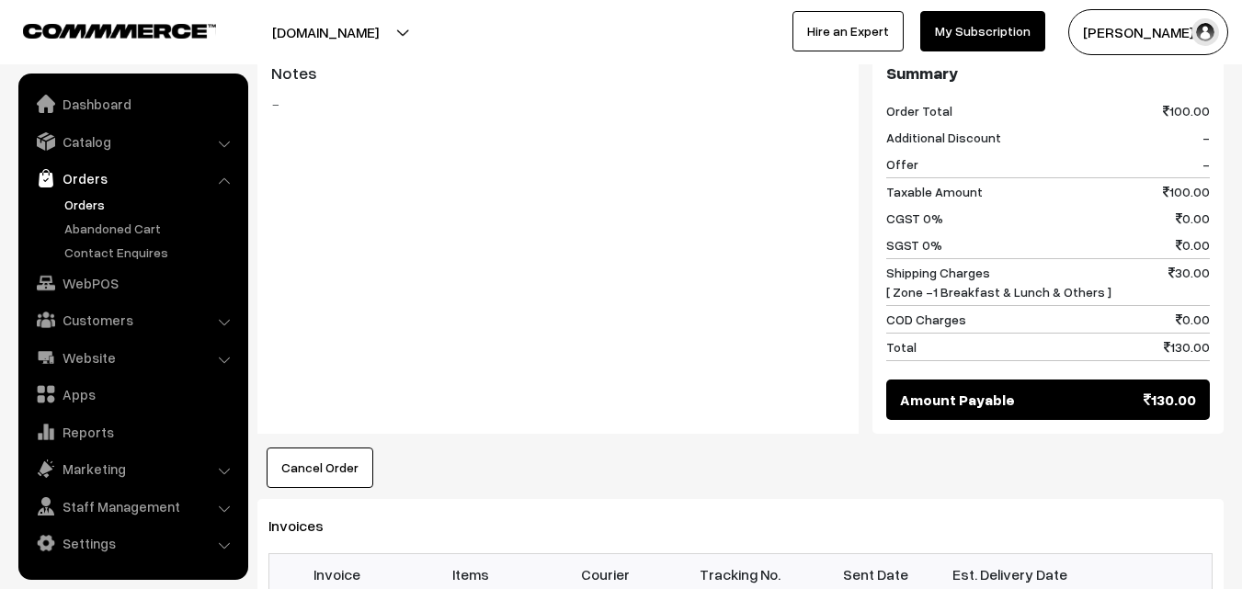
scroll to position [919, 0]
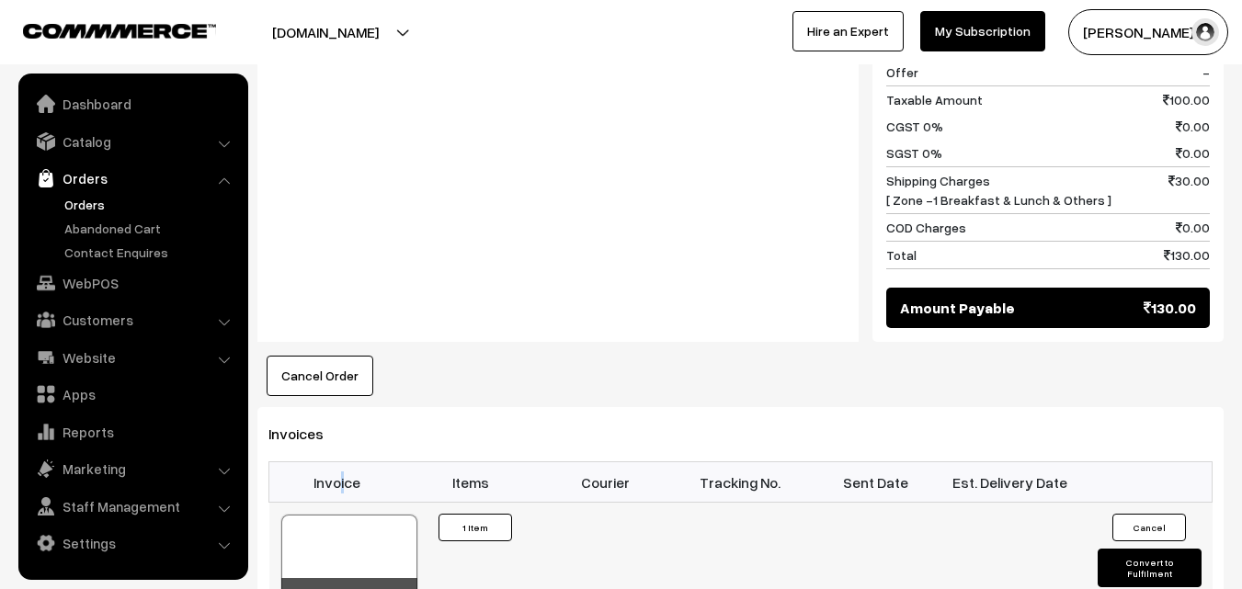
drag, startPoint x: 346, startPoint y: 460, endPoint x: 352, endPoint y: 478, distance: 19.5
click at [353, 473] on table "Invoice Items Courier Tracking No. Sent Date Est. Delivery Date 43129 Invoice #…" at bounding box center [740, 541] width 944 height 158
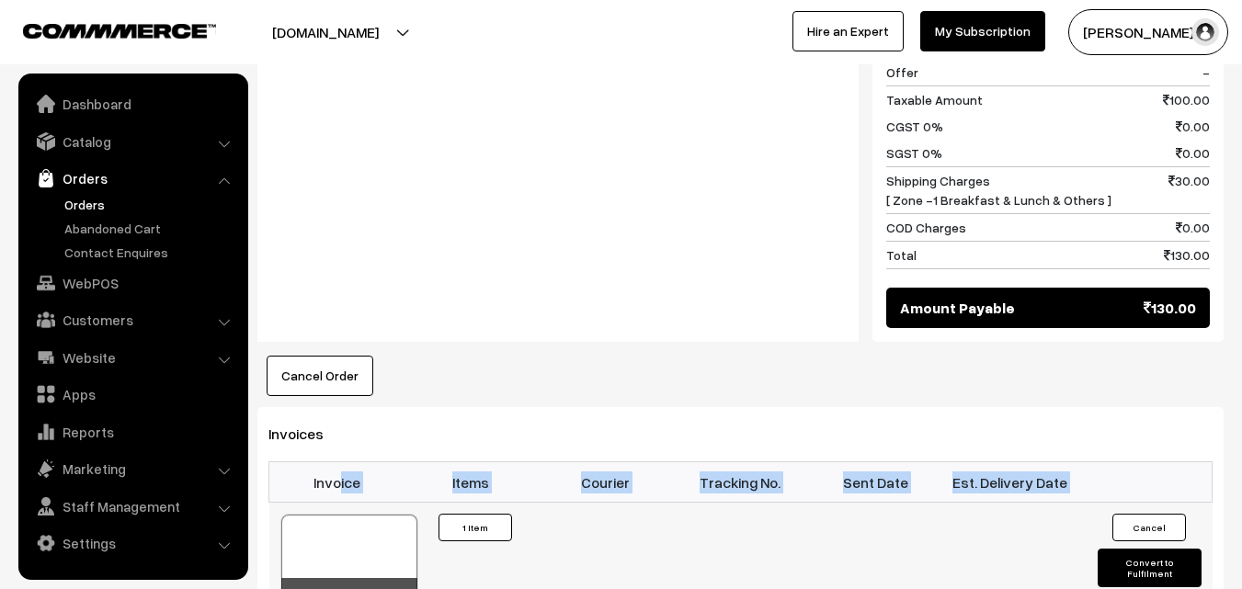
click at [348, 515] on div at bounding box center [349, 561] width 136 height 92
click at [74, 192] on link "Orders" at bounding box center [132, 178] width 219 height 33
click at [86, 204] on link "Orders" at bounding box center [151, 204] width 182 height 19
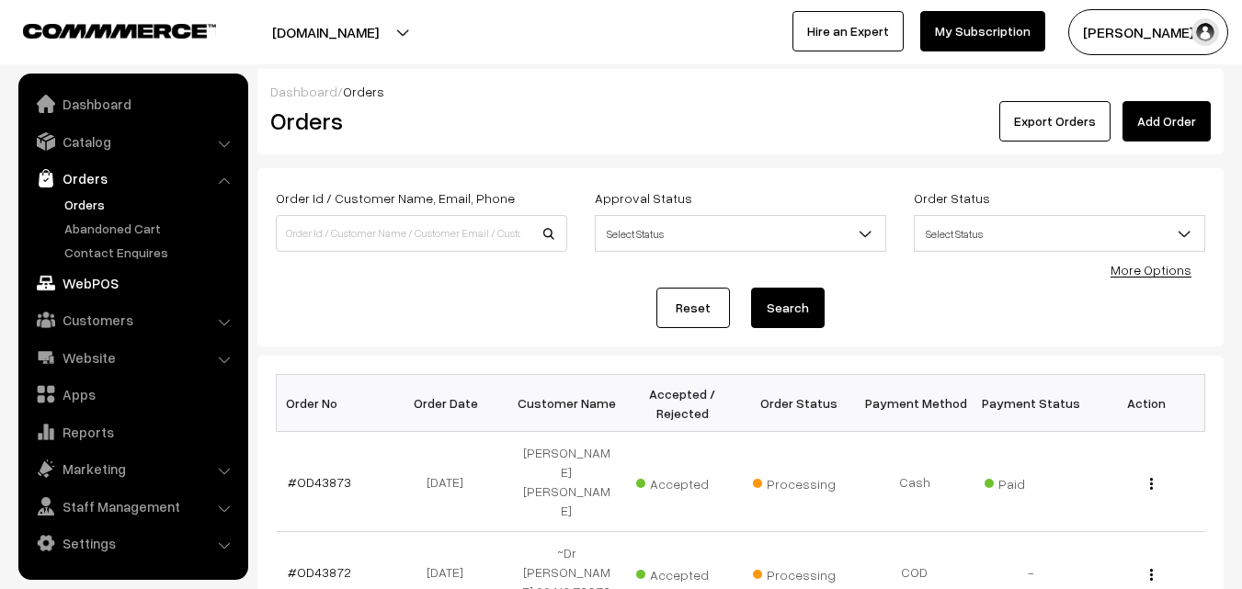
click at [122, 279] on link "WebPOS" at bounding box center [132, 283] width 219 height 33
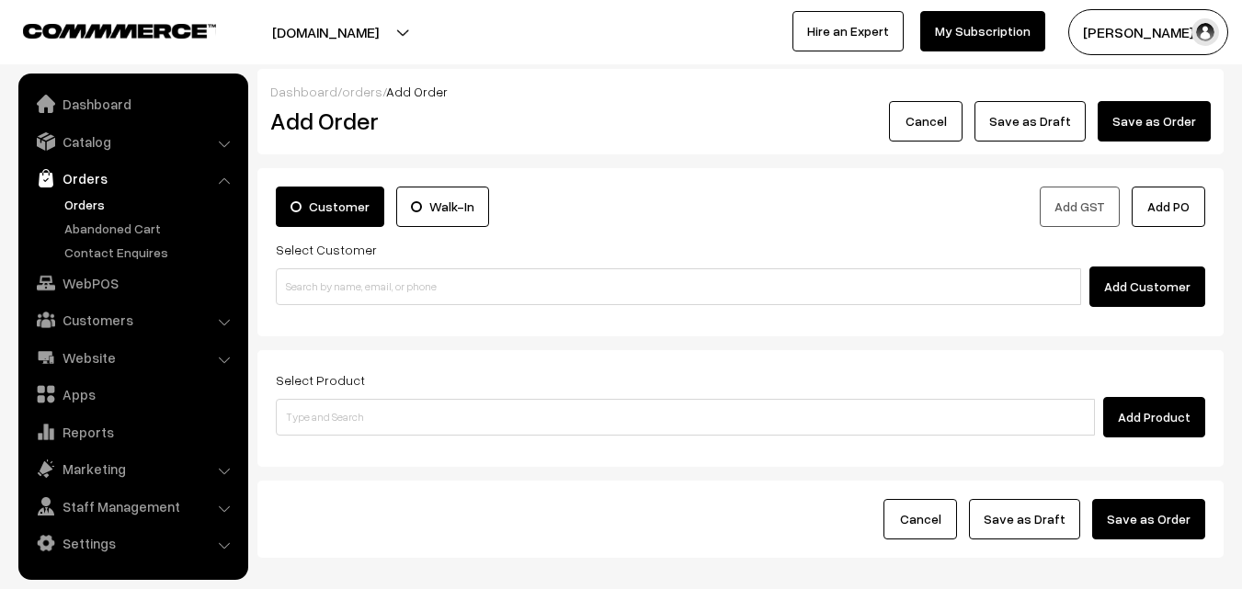
click at [353, 309] on div "Customer Walk-In Add GST Add PO Select Customer Add Customer" at bounding box center [740, 252] width 966 height 168
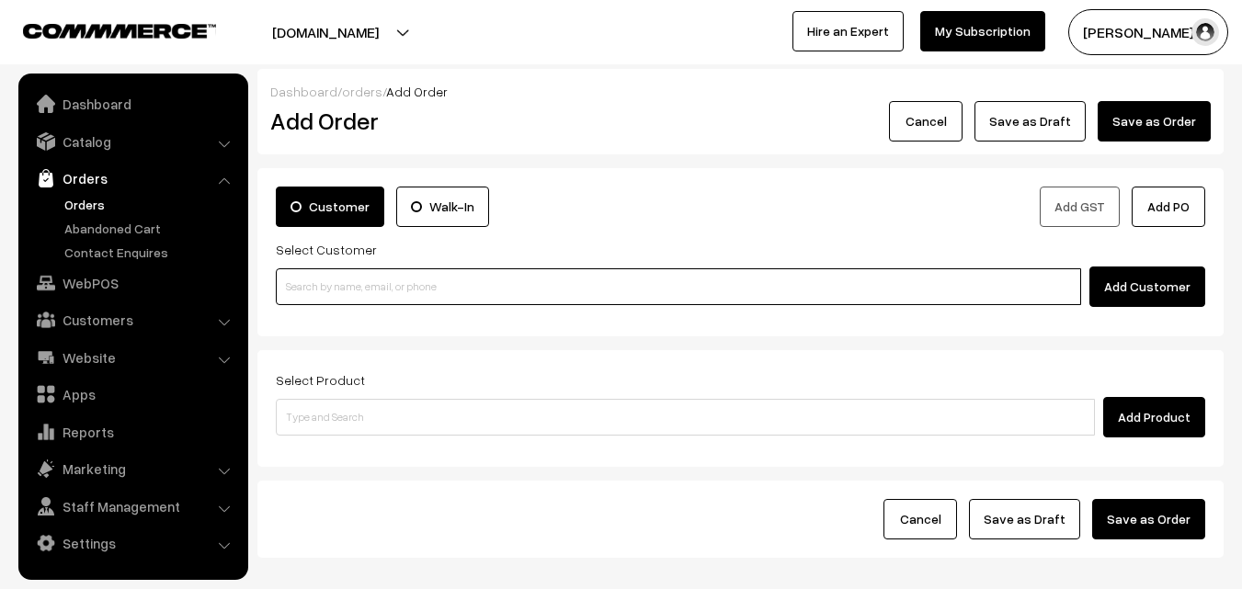
click at [332, 287] on input at bounding box center [678, 286] width 805 height 37
paste input "97899 10326"
click at [325, 279] on input "97899 10326" at bounding box center [678, 286] width 805 height 37
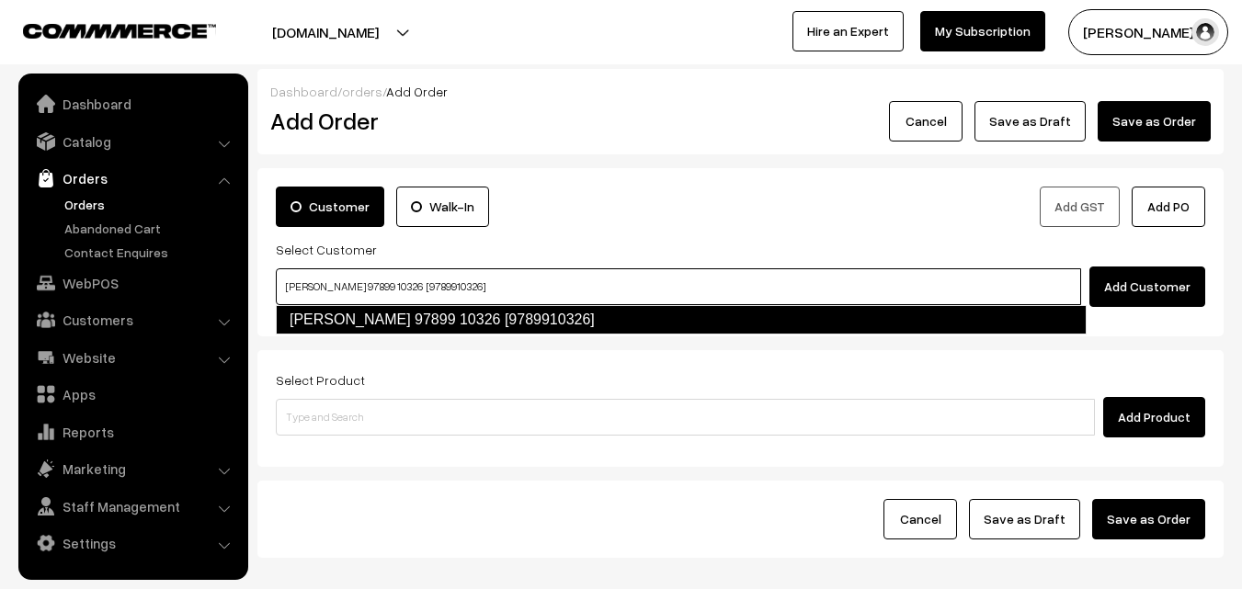
type input "[PERSON_NAME] 97899 10326 [9789910326]"
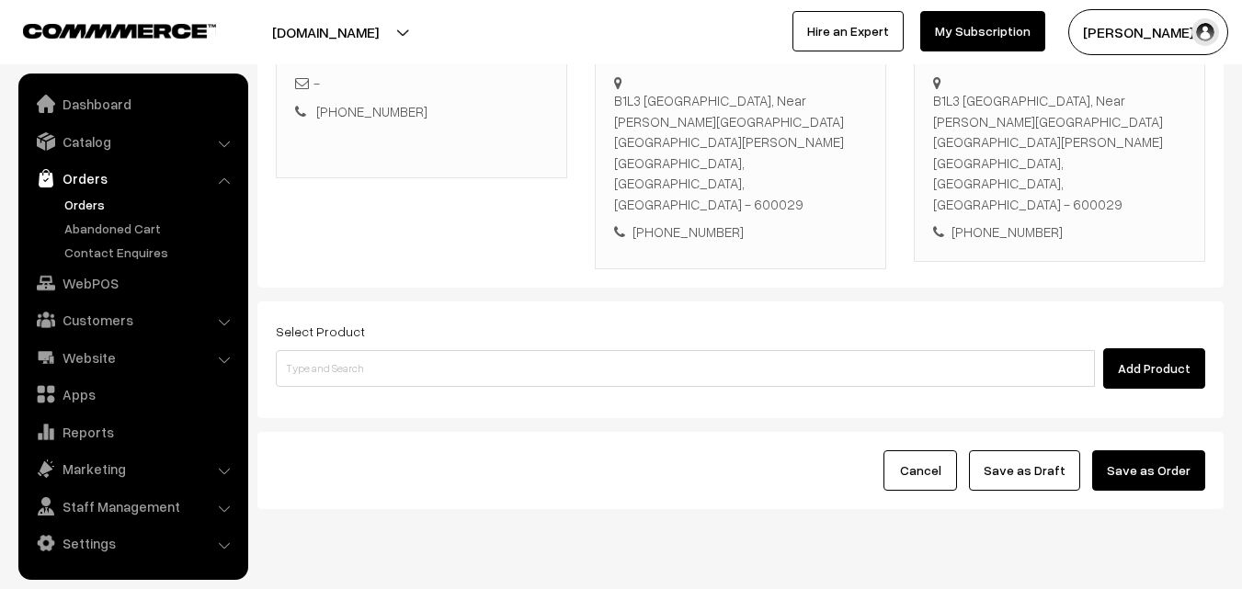
scroll to position [336, 0]
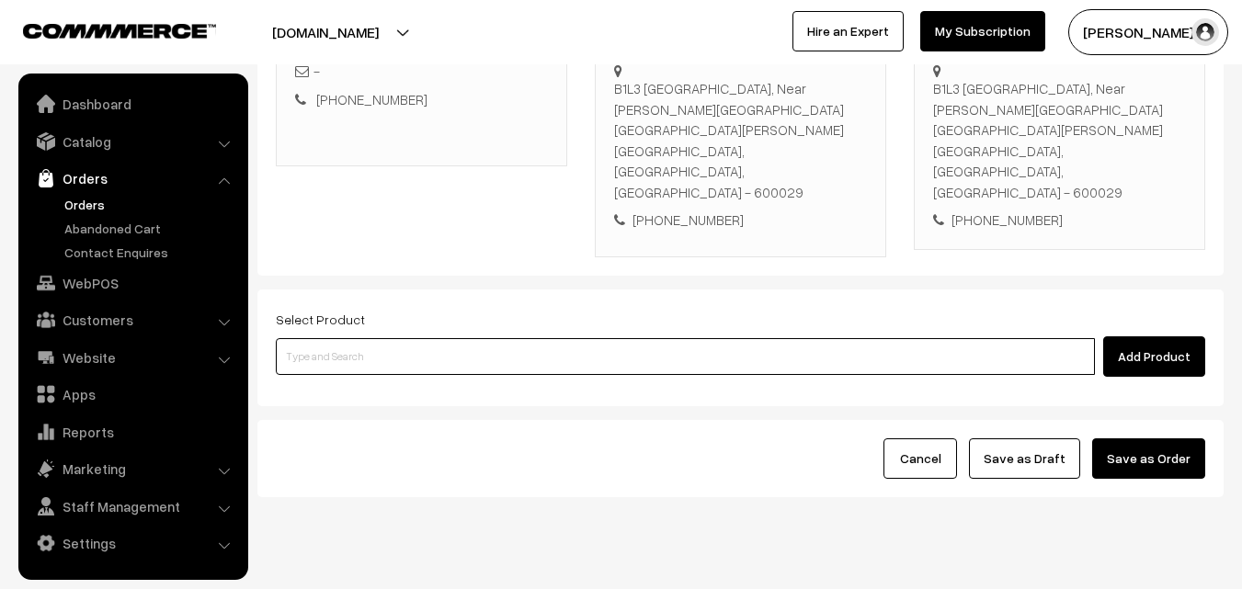
click at [458, 338] on input at bounding box center [685, 356] width 819 height 37
click at [502, 338] on input at bounding box center [685, 356] width 819 height 37
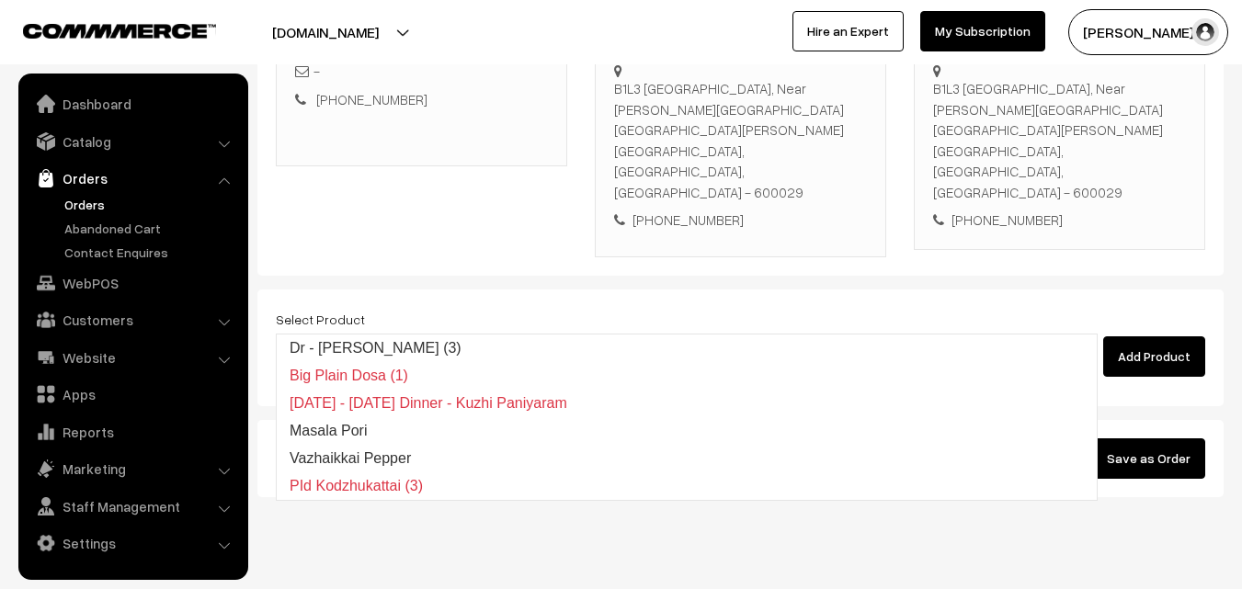
type input "p"
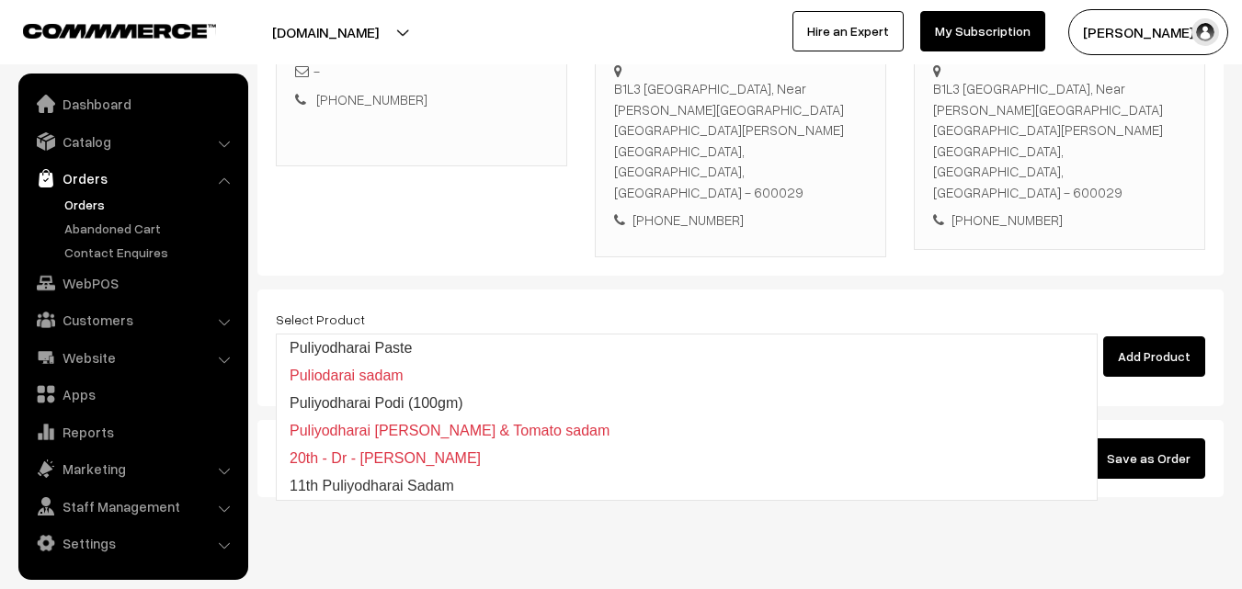
type input "11th Puliyodharai Sadam"
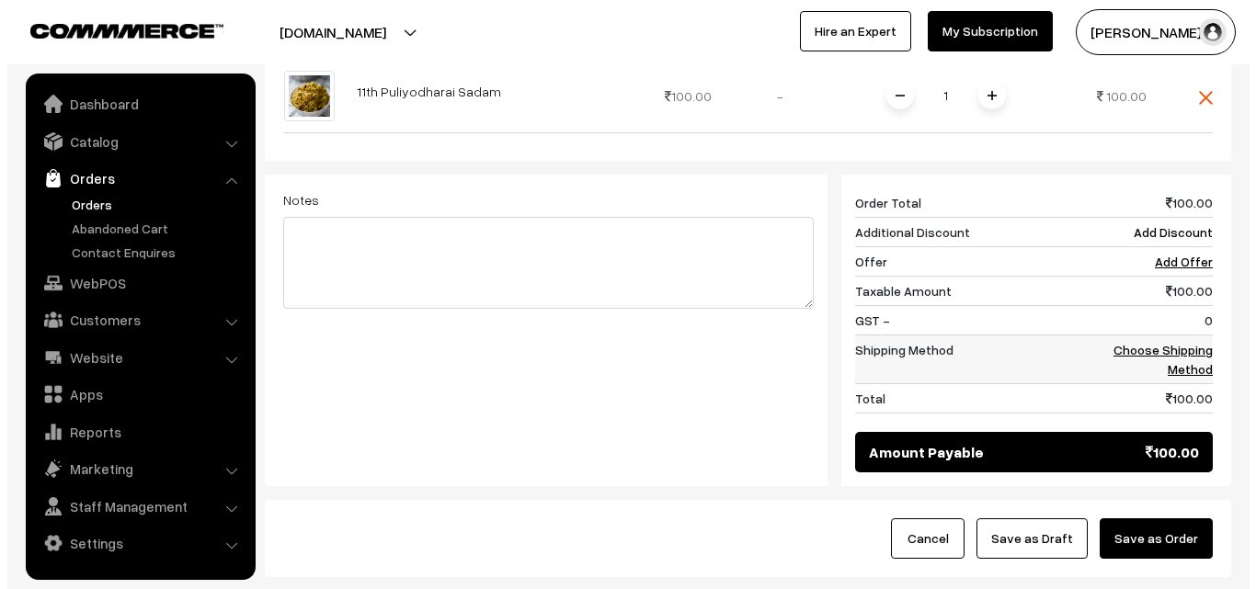
scroll to position [703, 0]
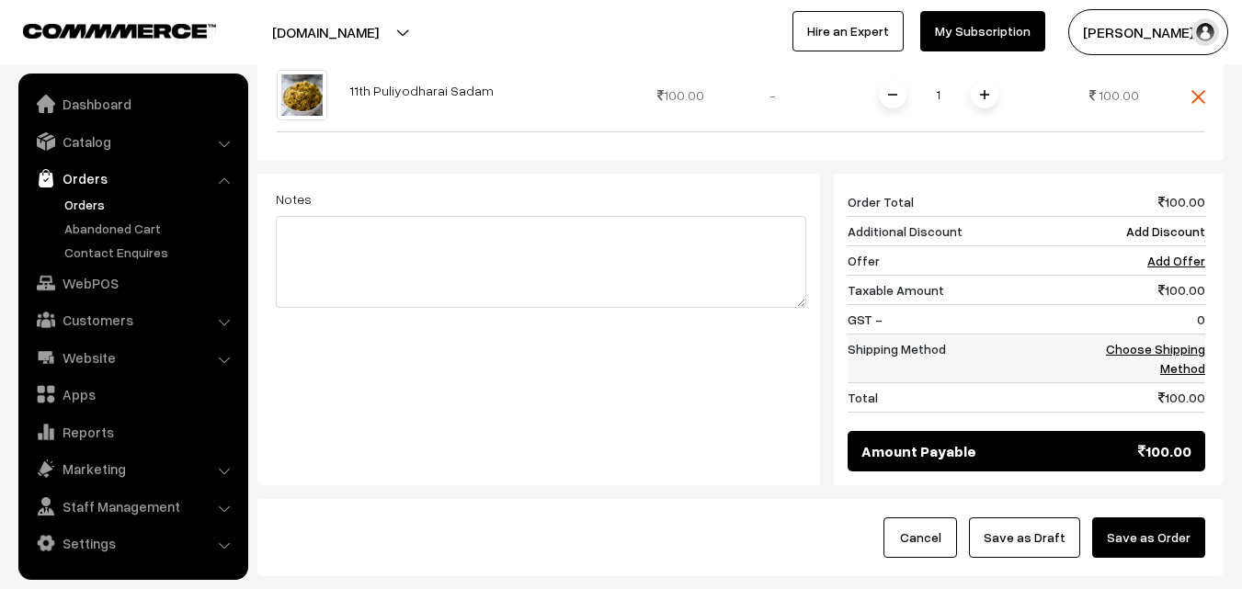
click at [1178, 341] on link "Choose Shipping Method" at bounding box center [1155, 358] width 99 height 35
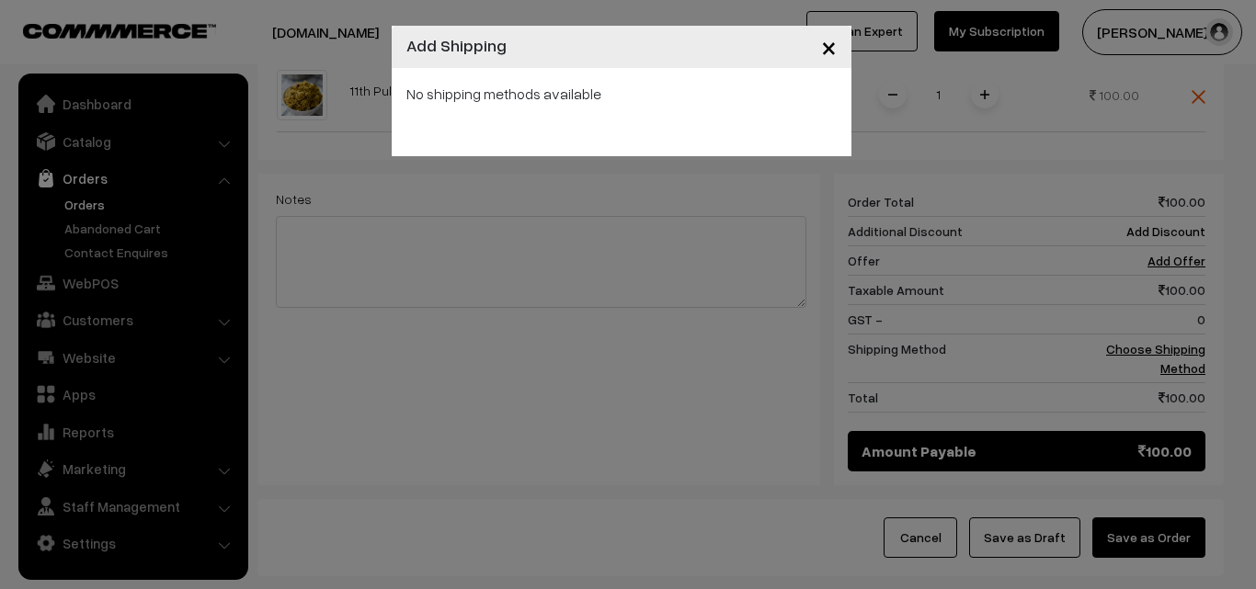
click at [871, 164] on div "× Add Shipping No shipping methods available" at bounding box center [628, 294] width 1256 height 589
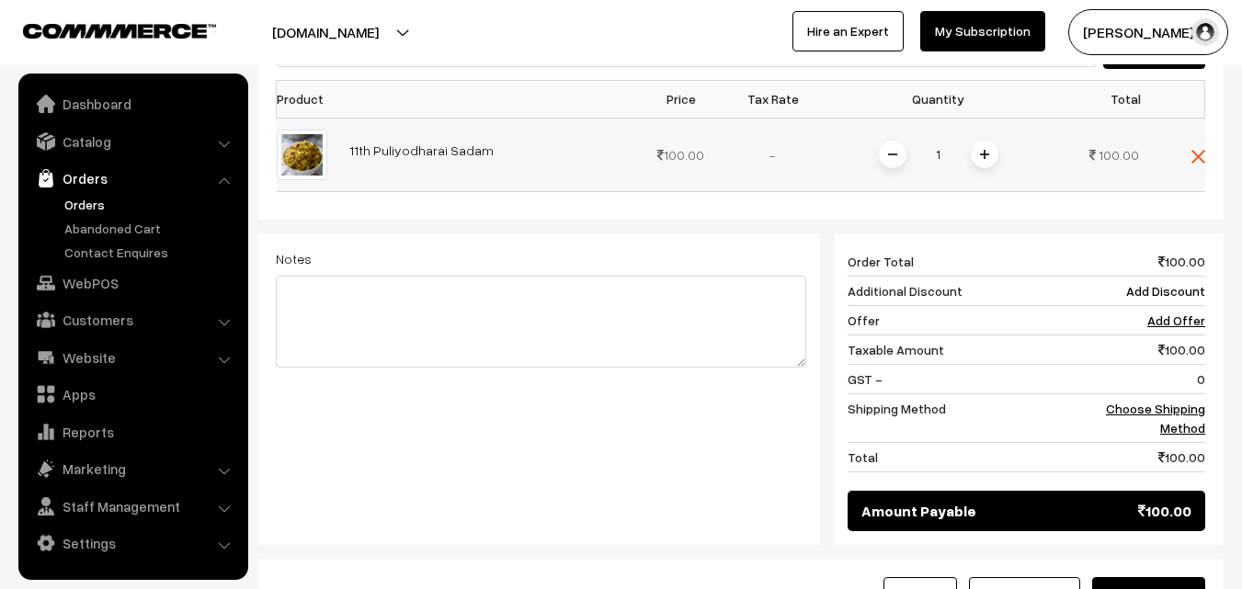
scroll to position [611, 0]
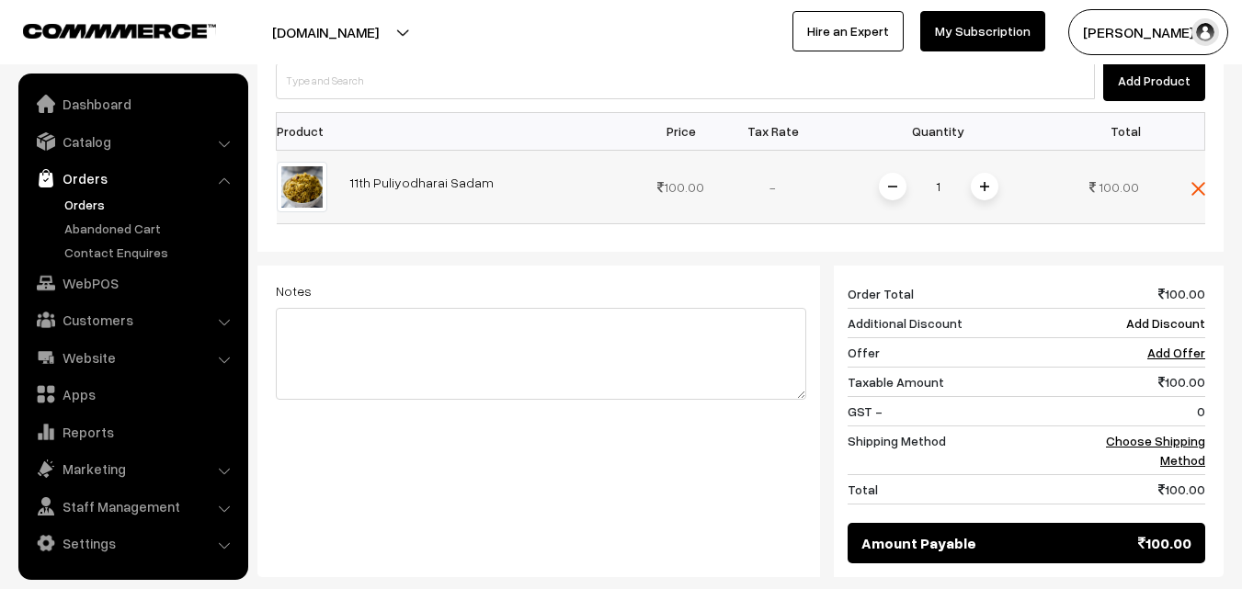
click at [990, 173] on span at bounding box center [985, 187] width 28 height 28
click at [1198, 433] on link "Choose Shipping Method" at bounding box center [1155, 450] width 99 height 35
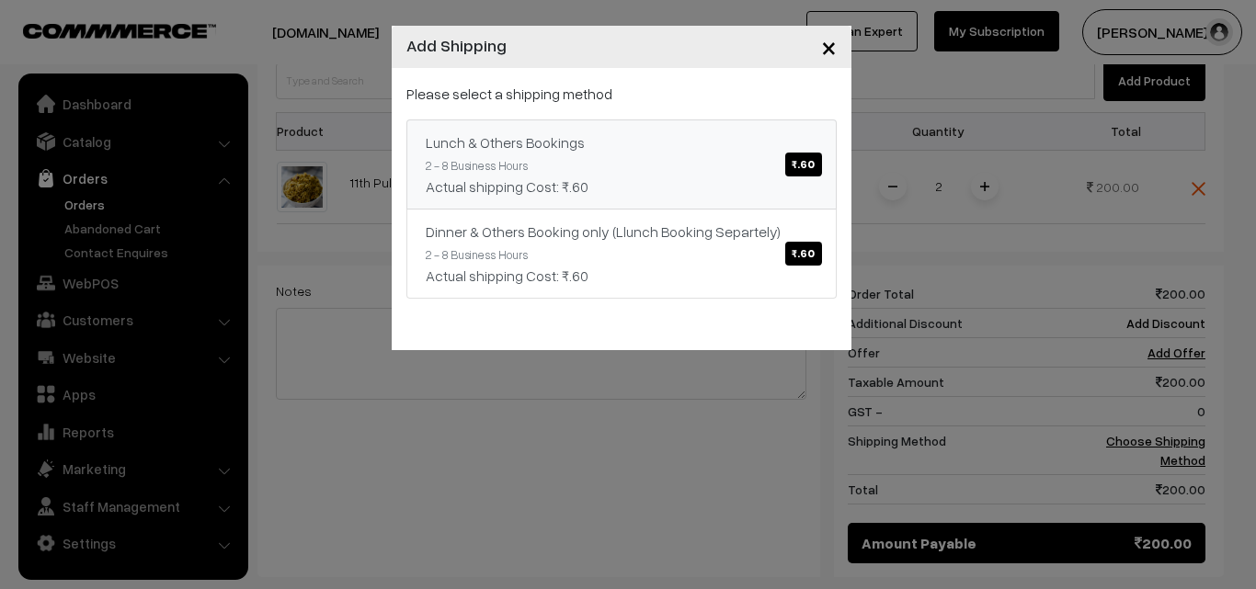
click at [665, 148] on div "Lunch & Others Bookings ₹.60" at bounding box center [622, 142] width 392 height 22
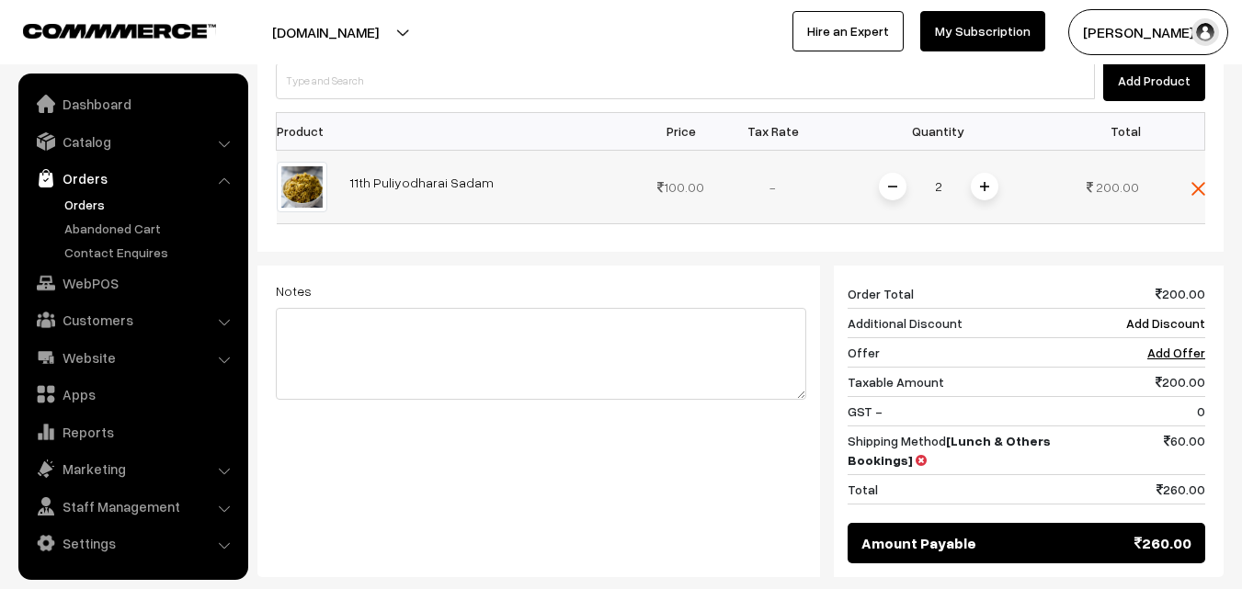
click at [885, 173] on span at bounding box center [893, 187] width 28 height 28
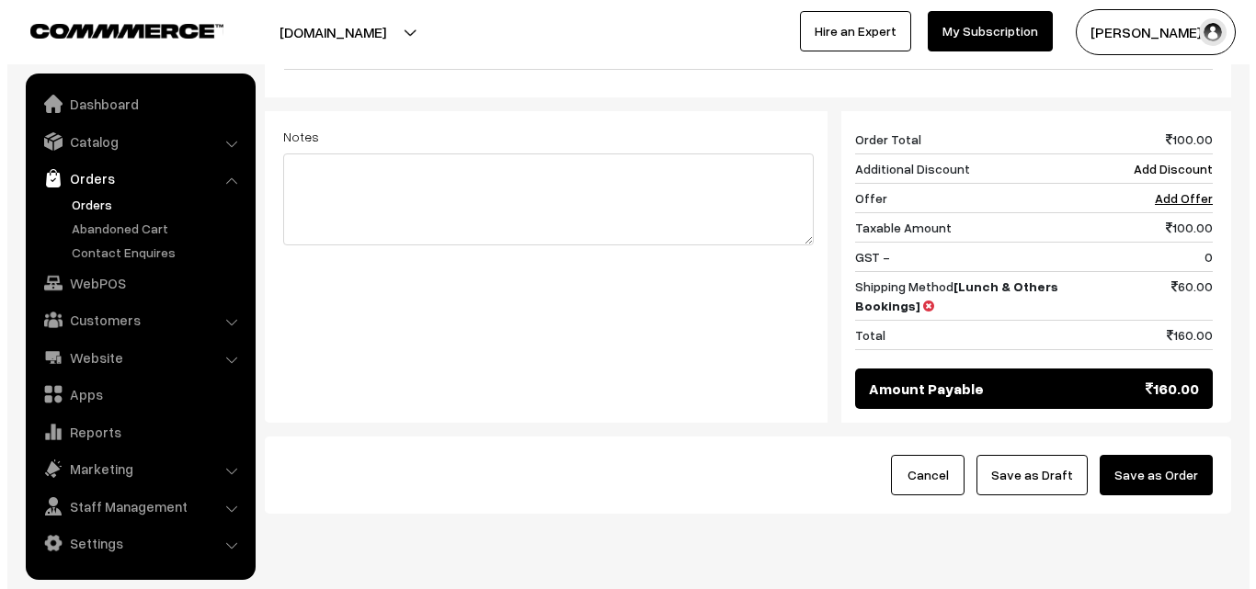
scroll to position [782, 0]
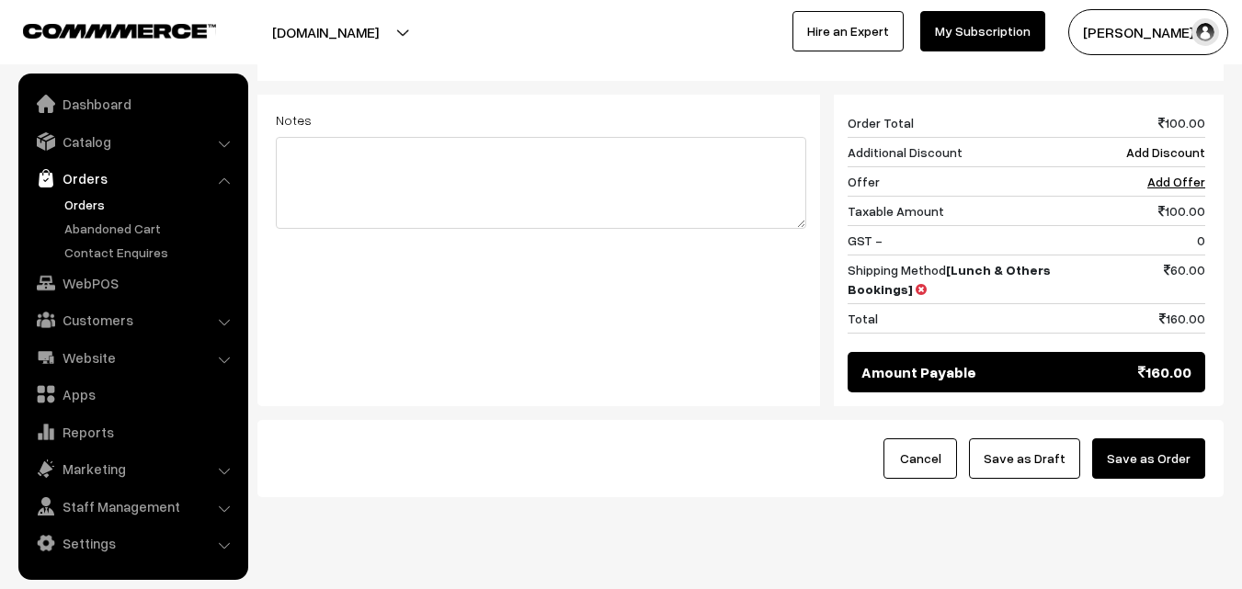
click at [1166, 439] on button "Save as Order" at bounding box center [1148, 459] width 113 height 40
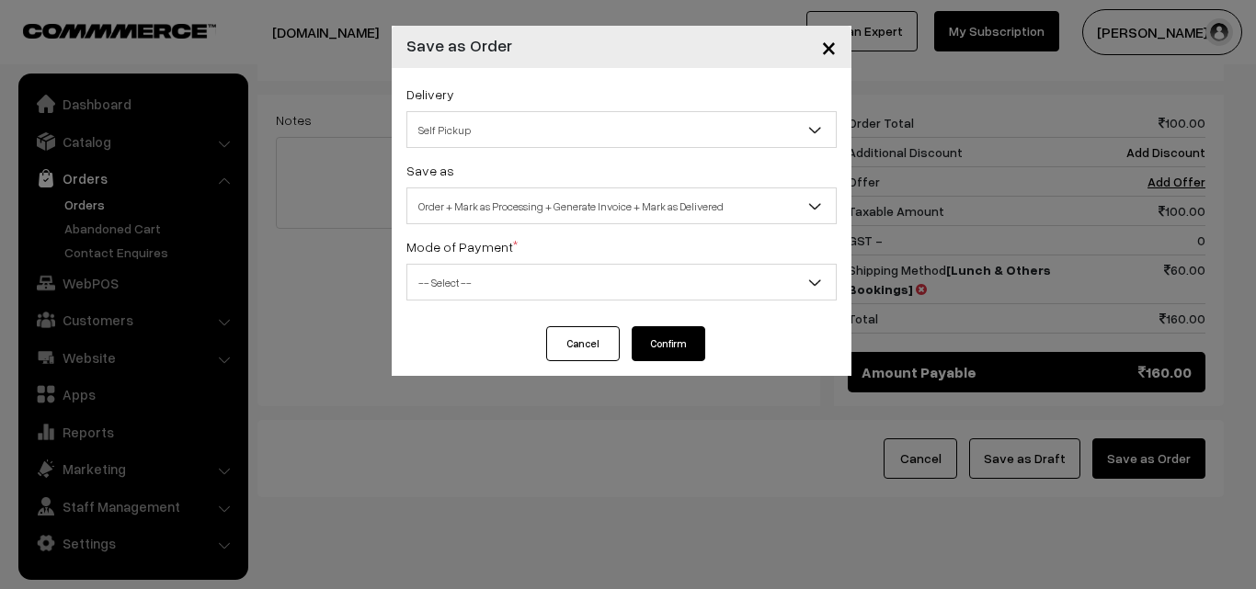
click at [643, 216] on span "Order + Mark as Processing + Generate Invoice + Mark as Delivered" at bounding box center [621, 206] width 428 height 32
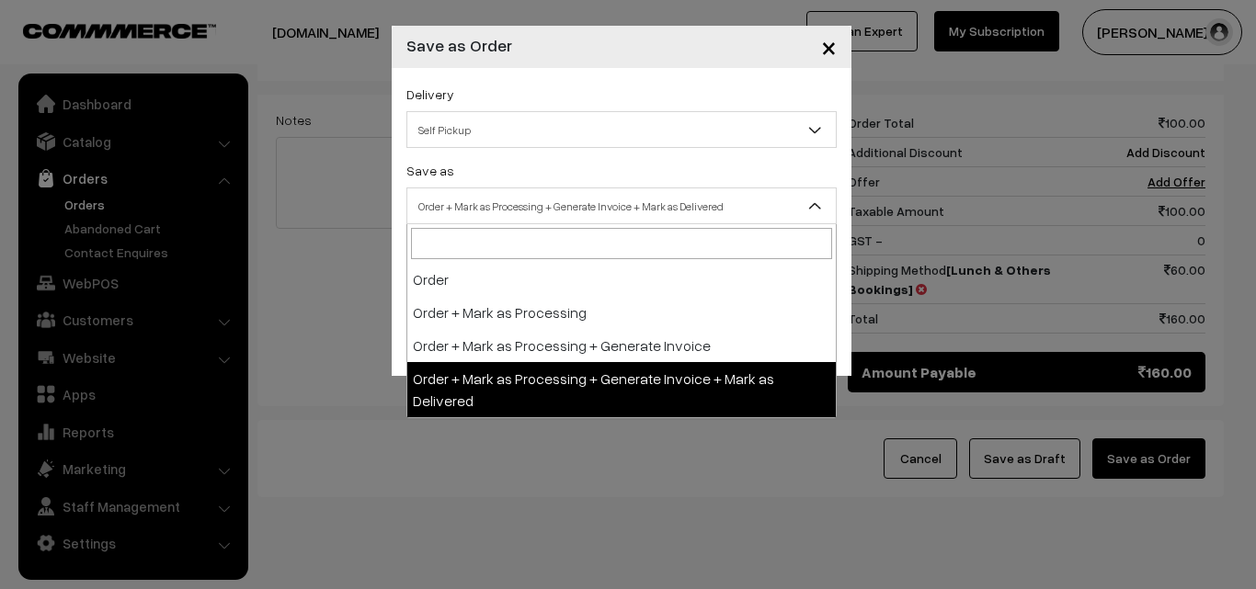
select select "3"
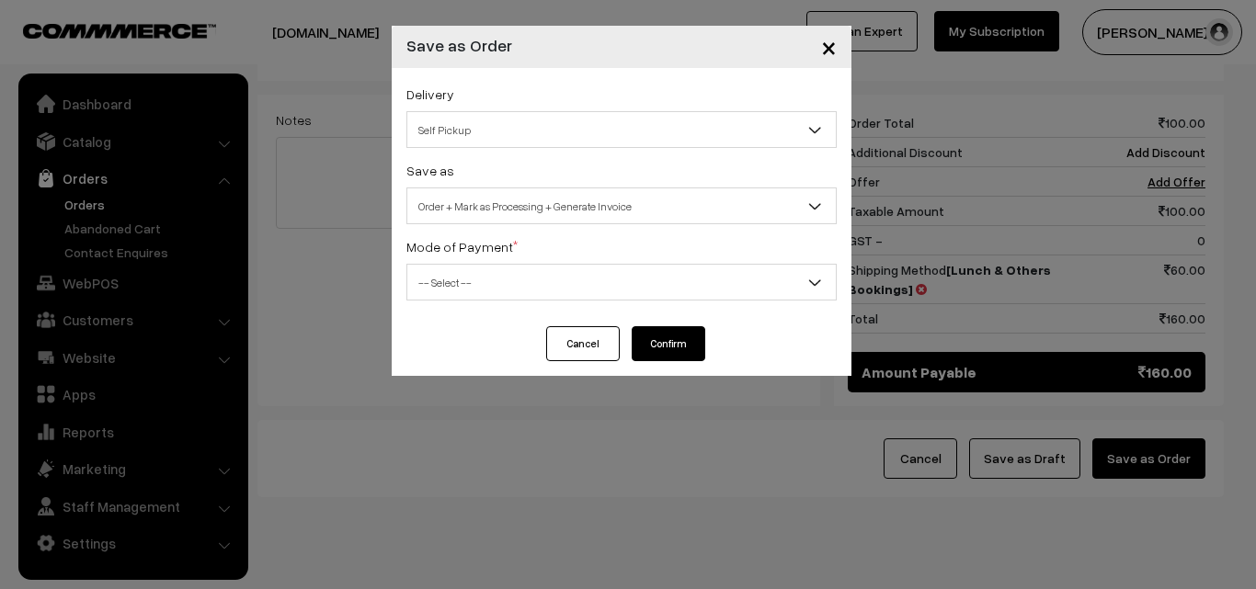
click at [514, 245] on div "Mode of Payment * -- Select -- COD Cash Cheque NEFT Online Payment DD Others --…" at bounding box center [621, 267] width 430 height 65
click at [514, 263] on div "Mode of Payment * -- Select -- COD Cash Cheque NEFT Online Payment DD Others --…" at bounding box center [621, 267] width 430 height 65
click at [514, 283] on span "-- Select --" at bounding box center [621, 283] width 428 height 32
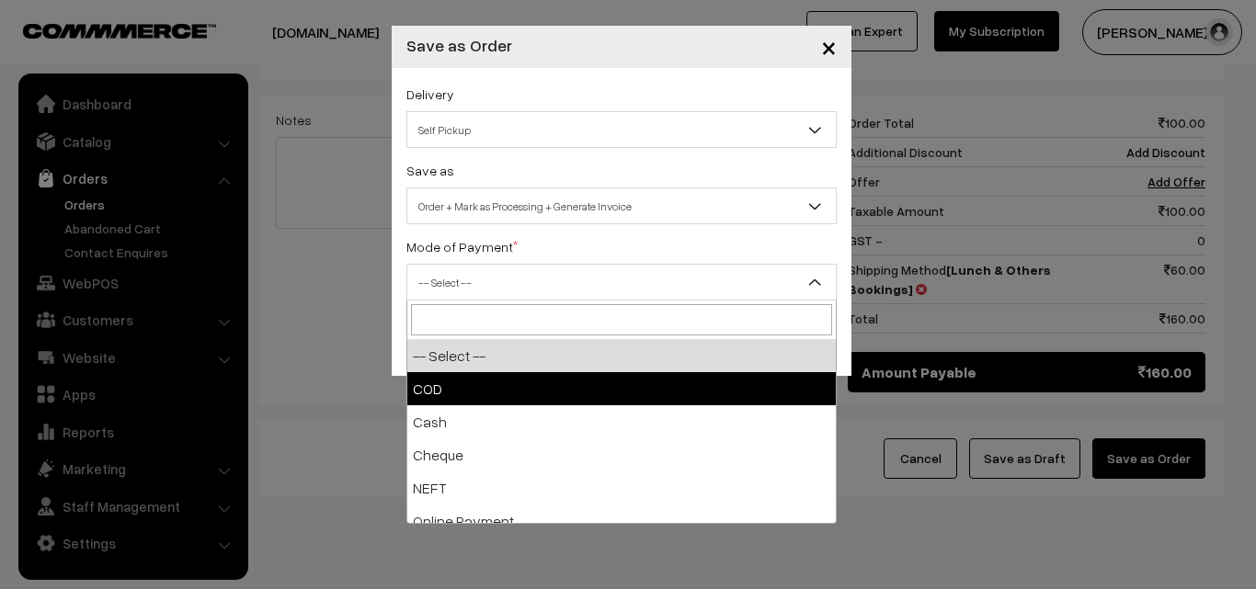
select select "1"
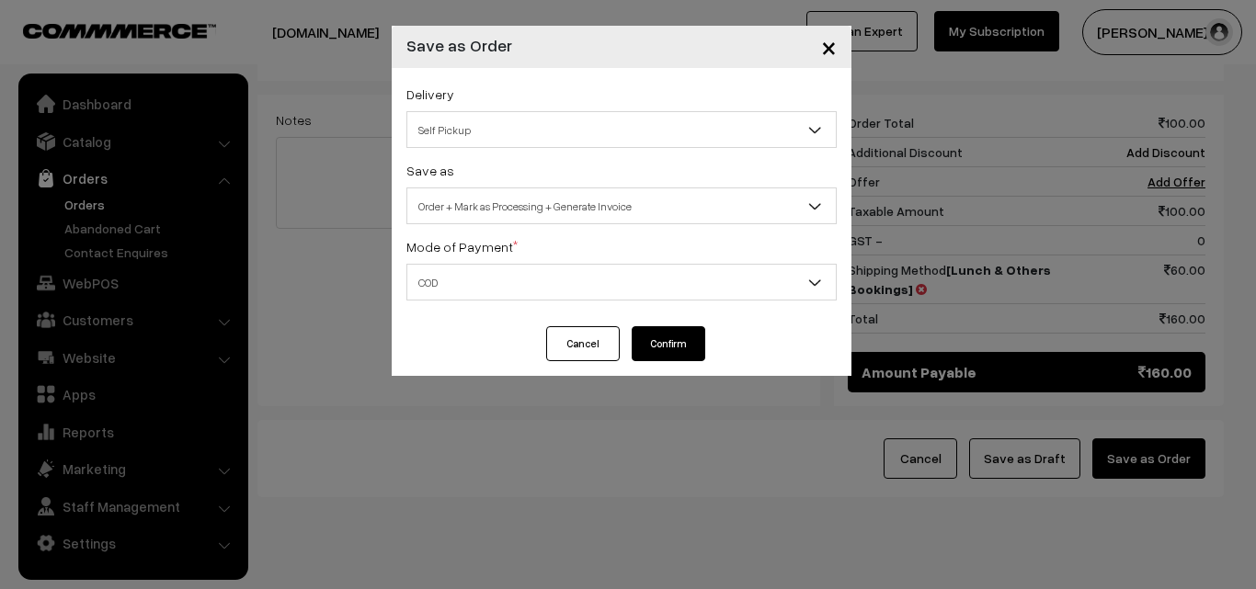
click at [678, 344] on button "Confirm" at bounding box center [669, 343] width 74 height 35
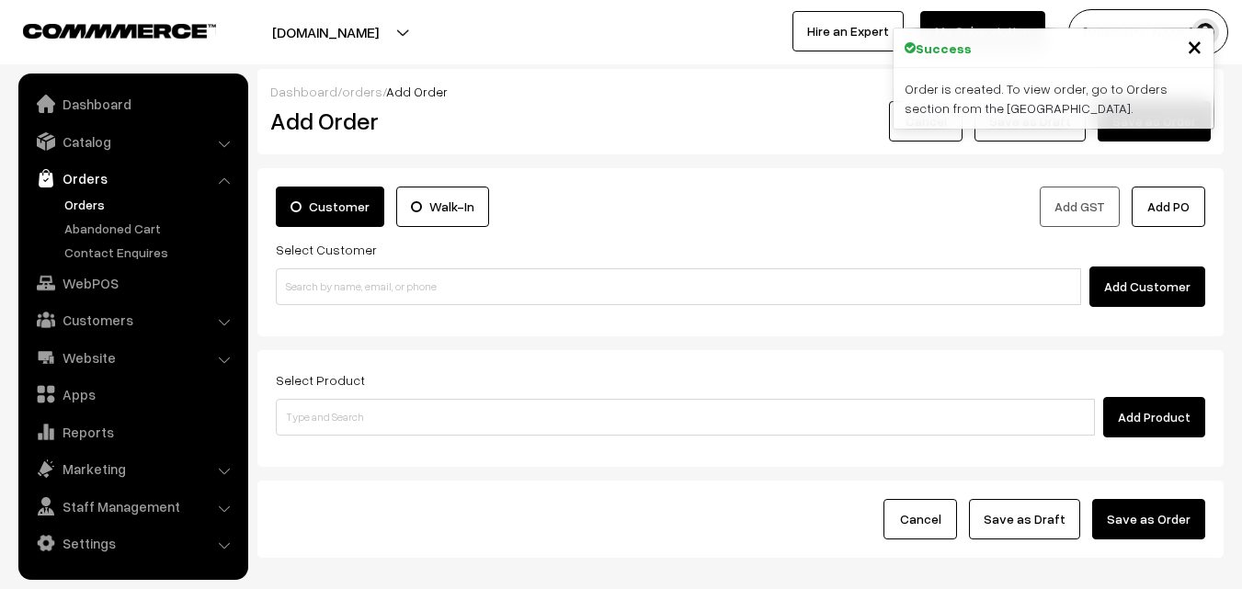
click at [75, 202] on link "Orders" at bounding box center [151, 204] width 182 height 19
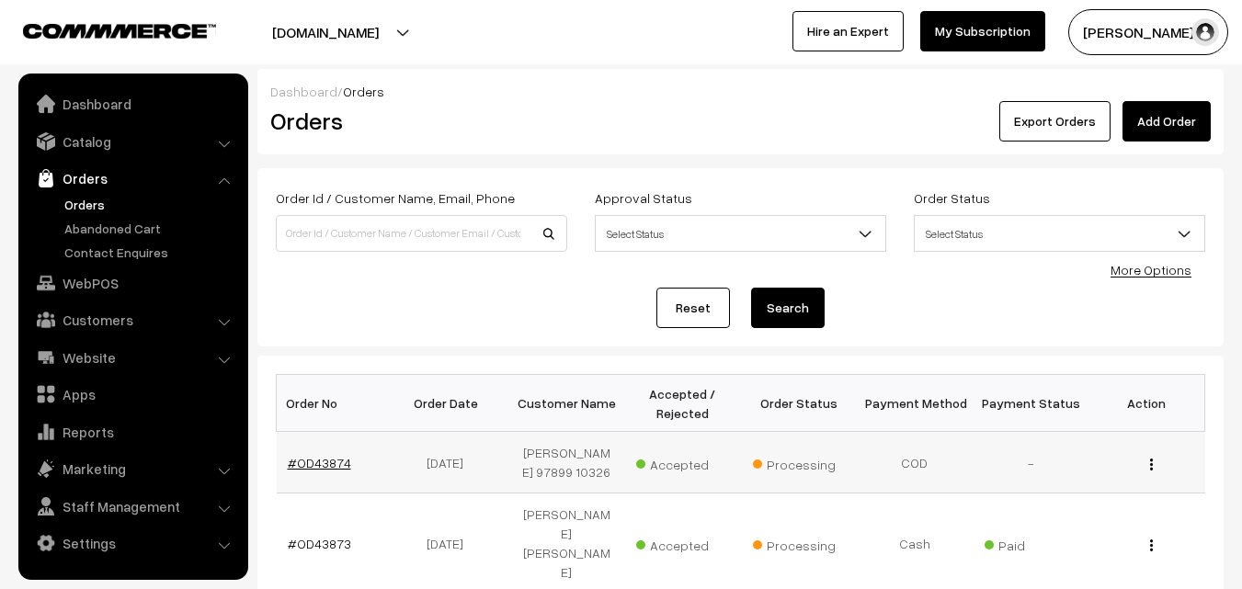
click at [329, 457] on link "#OD43874" at bounding box center [319, 463] width 63 height 16
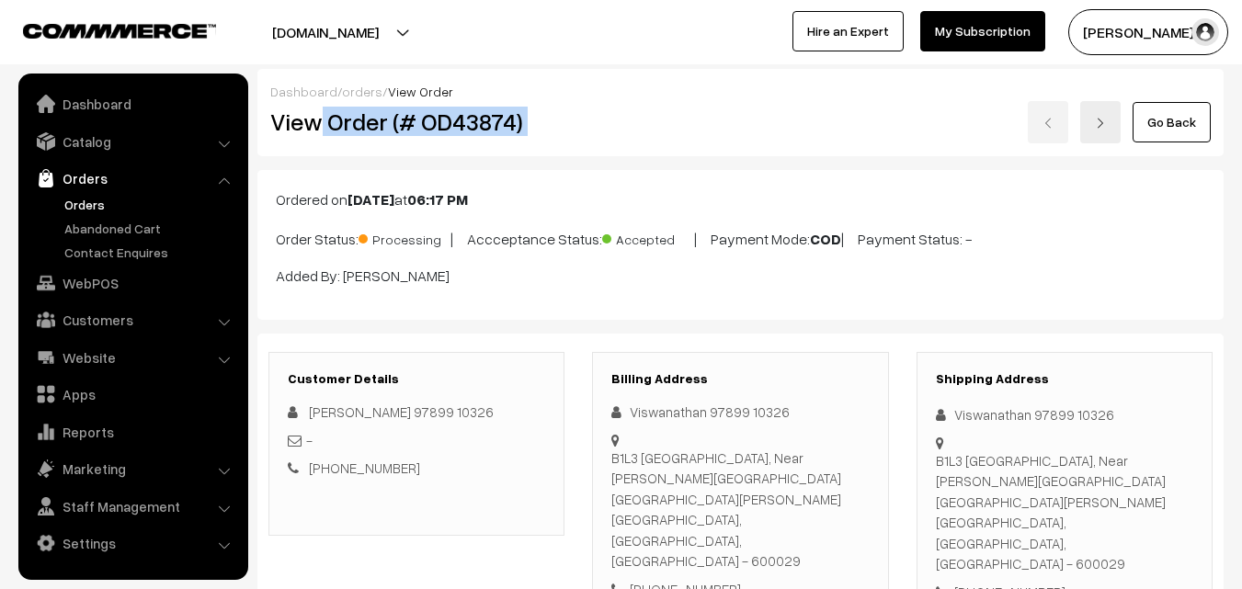
drag, startPoint x: 0, startPoint y: 0, endPoint x: 673, endPoint y: 120, distance: 683.5
click at [676, 122] on div "View Order (# OD43874) Go Back" at bounding box center [741, 122] width 968 height 42
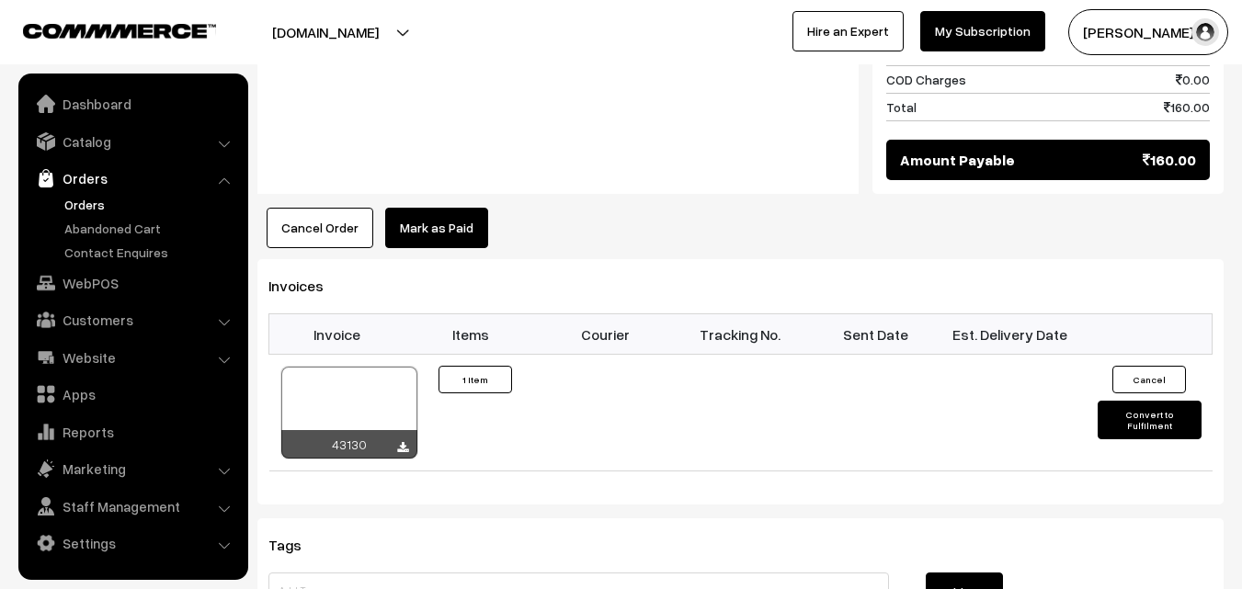
scroll to position [1195, 0]
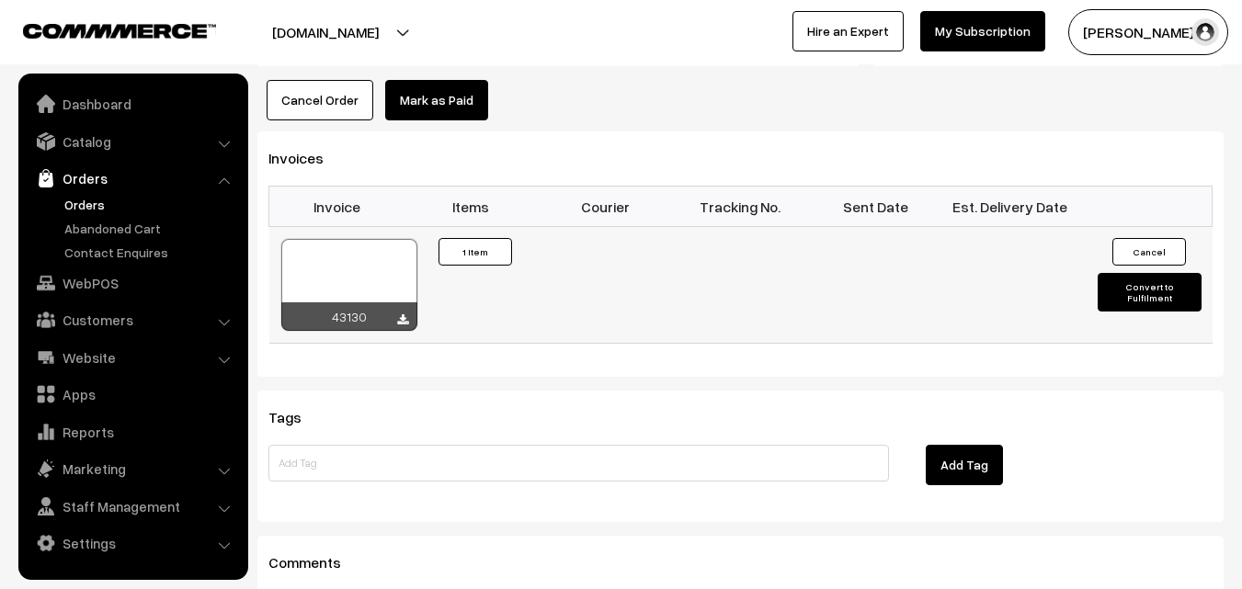
click at [376, 239] on div at bounding box center [349, 285] width 136 height 92
click at [116, 285] on link "WebPOS" at bounding box center [132, 283] width 219 height 33
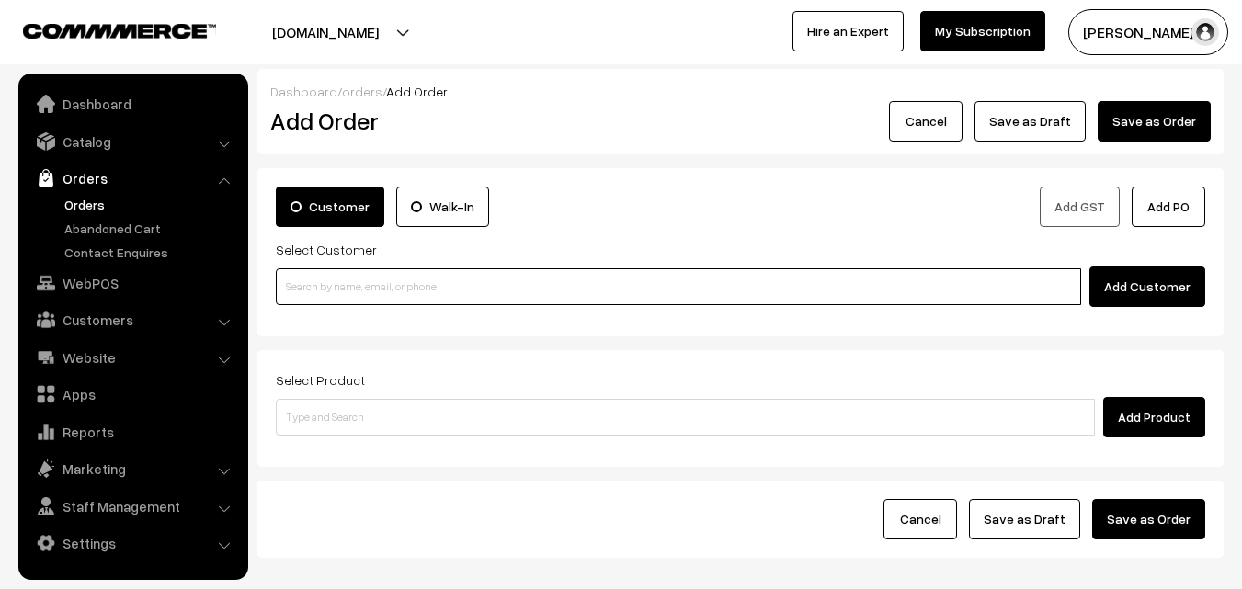
click at [342, 287] on input at bounding box center [678, 286] width 805 height 37
paste input "98401 40417"
click at [330, 279] on input "98401 40417" at bounding box center [678, 286] width 805 height 37
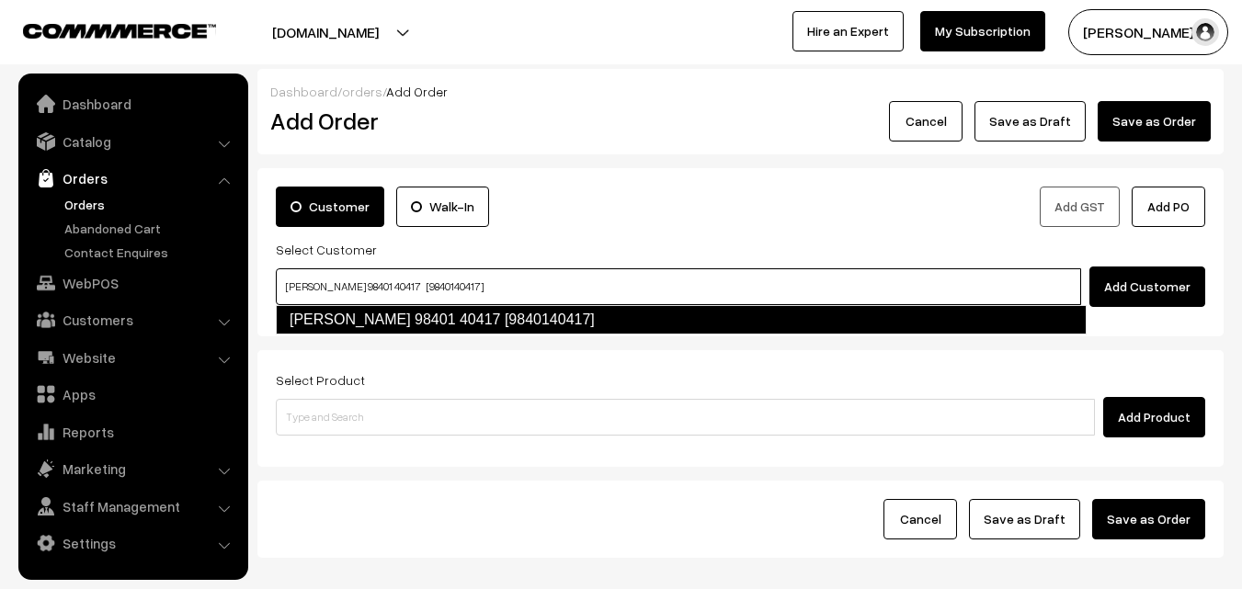
type input "[PERSON_NAME] 98401 40417 [9840140417]"
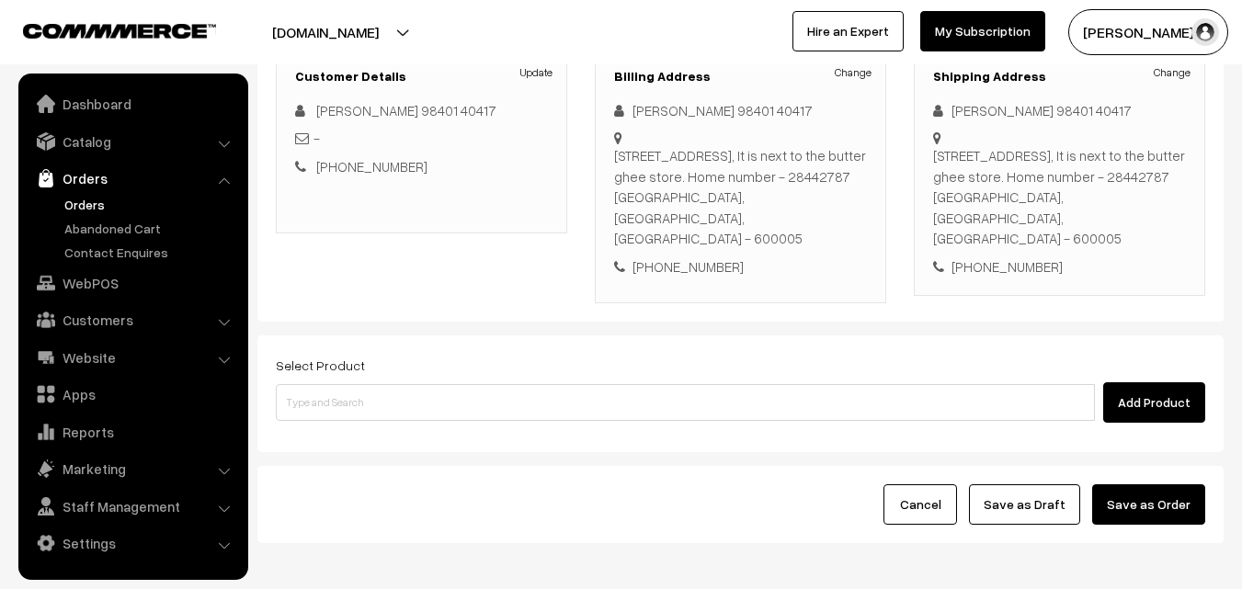
scroll to position [276, 0]
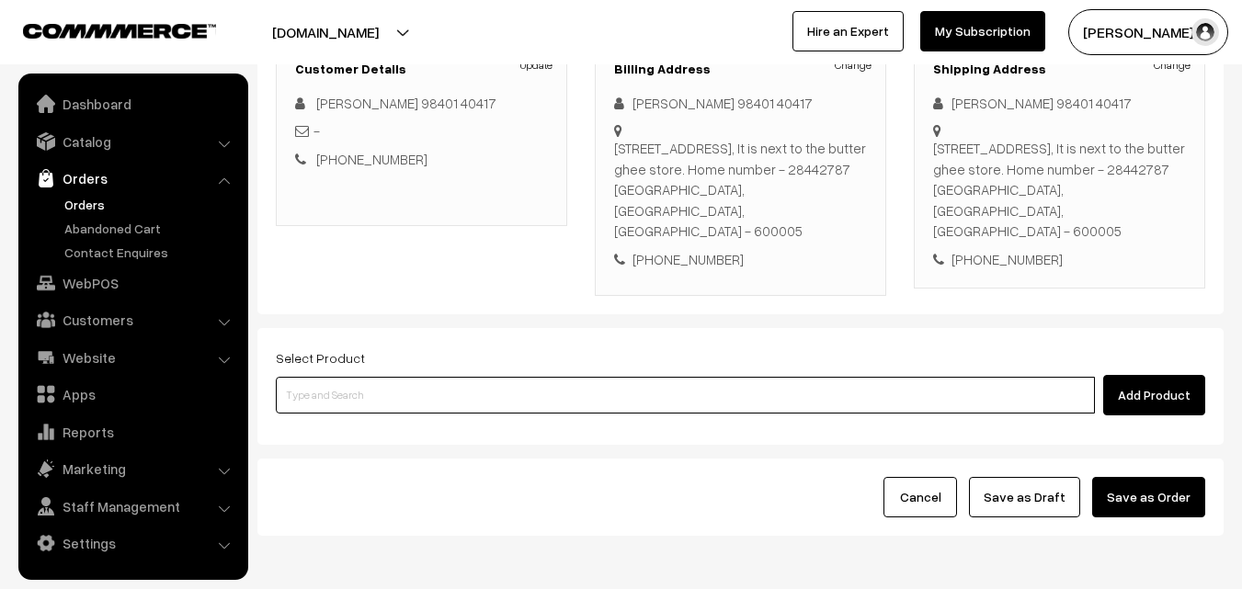
click at [456, 387] on input at bounding box center [685, 395] width 819 height 37
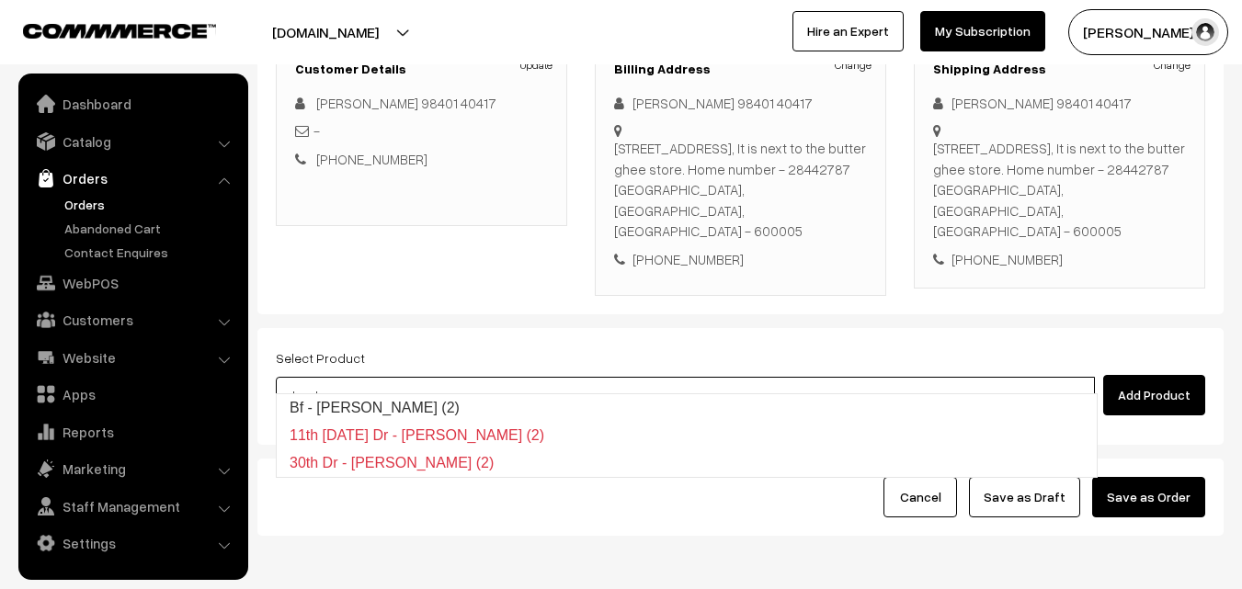
type input "Bf - [PERSON_NAME] (2)"
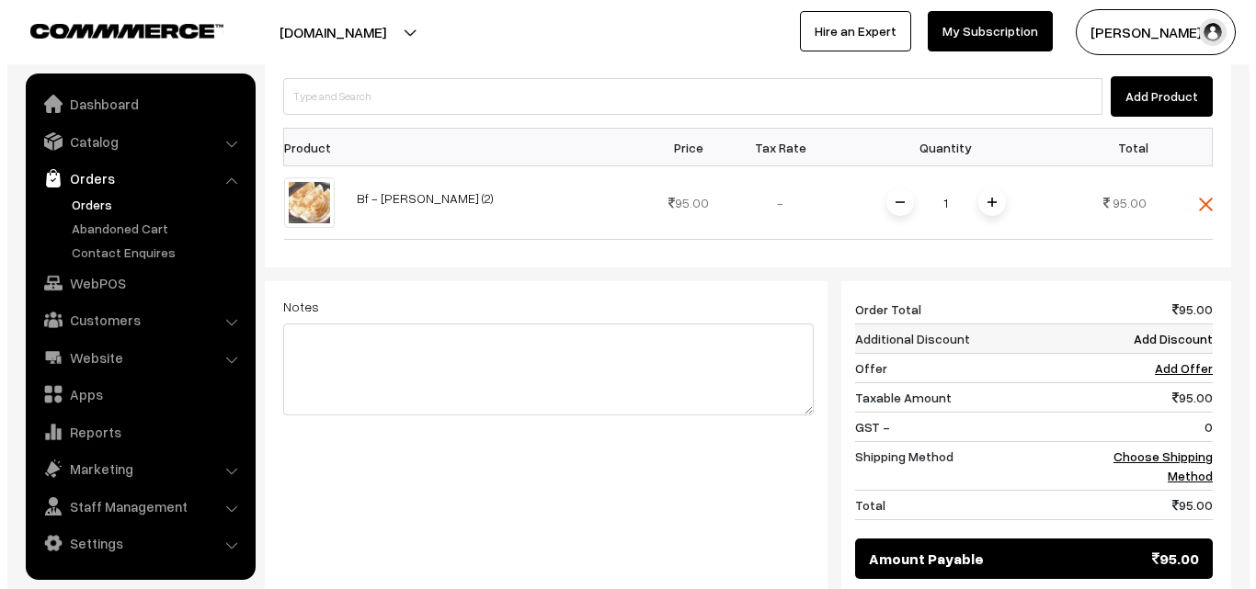
scroll to position [644, 0]
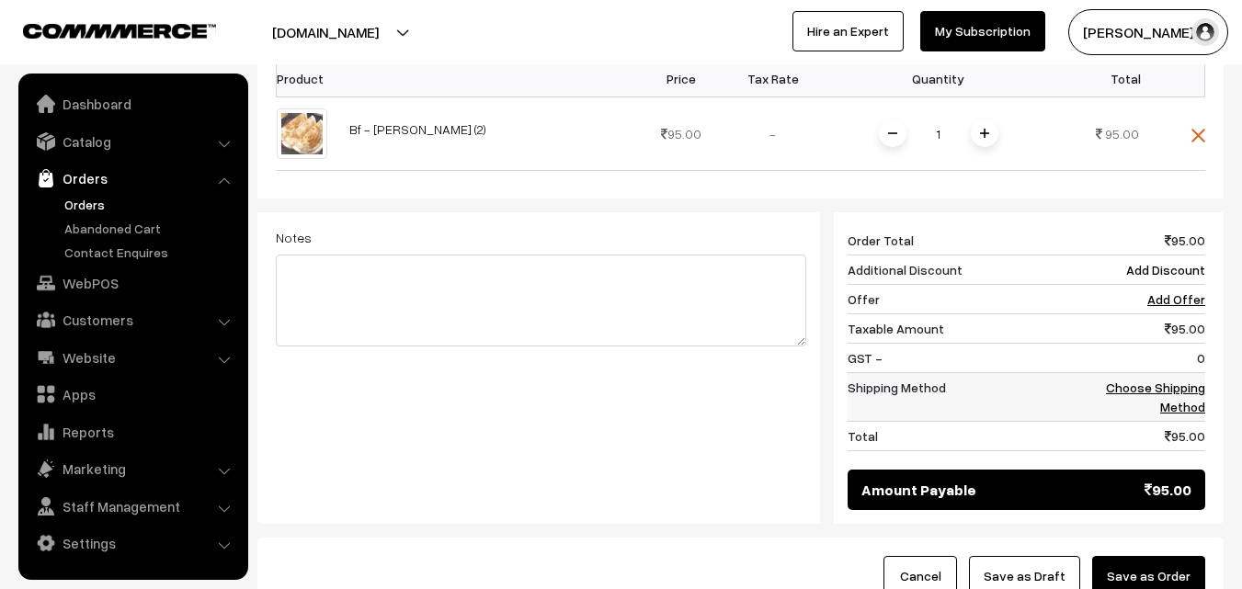
click at [1199, 380] on link "Choose Shipping Method" at bounding box center [1155, 397] width 99 height 35
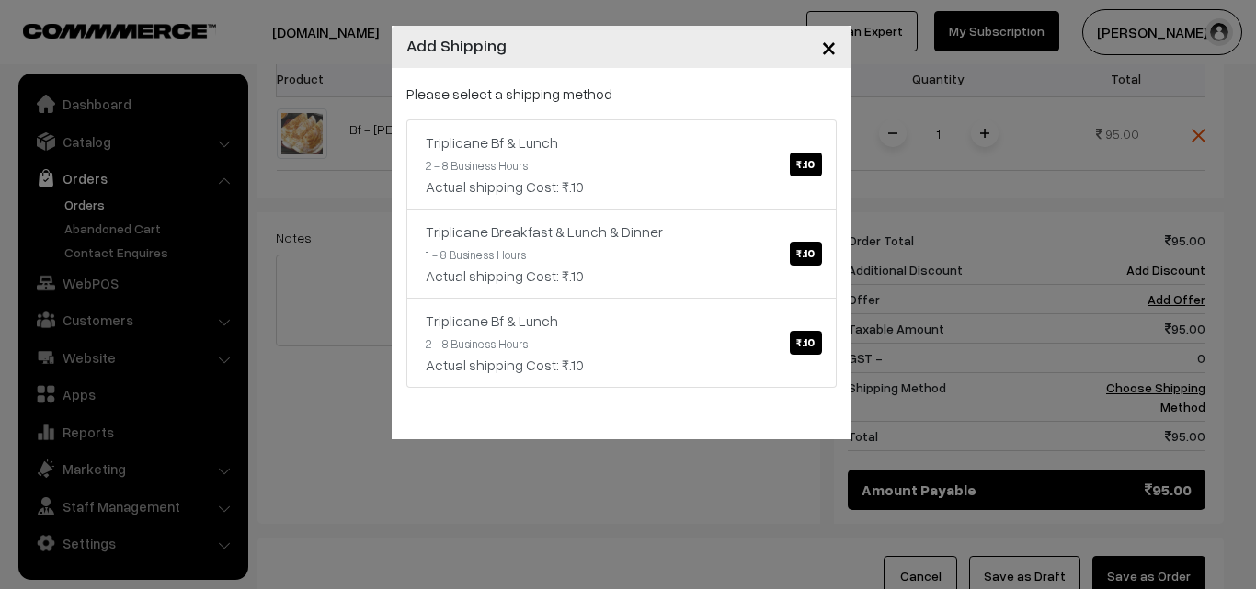
click at [729, 209] on link "Triplicane Breakfast & Lunch & Dinner ₹.10 1 - 8 Business Hours Actual shipping…" at bounding box center [621, 254] width 430 height 90
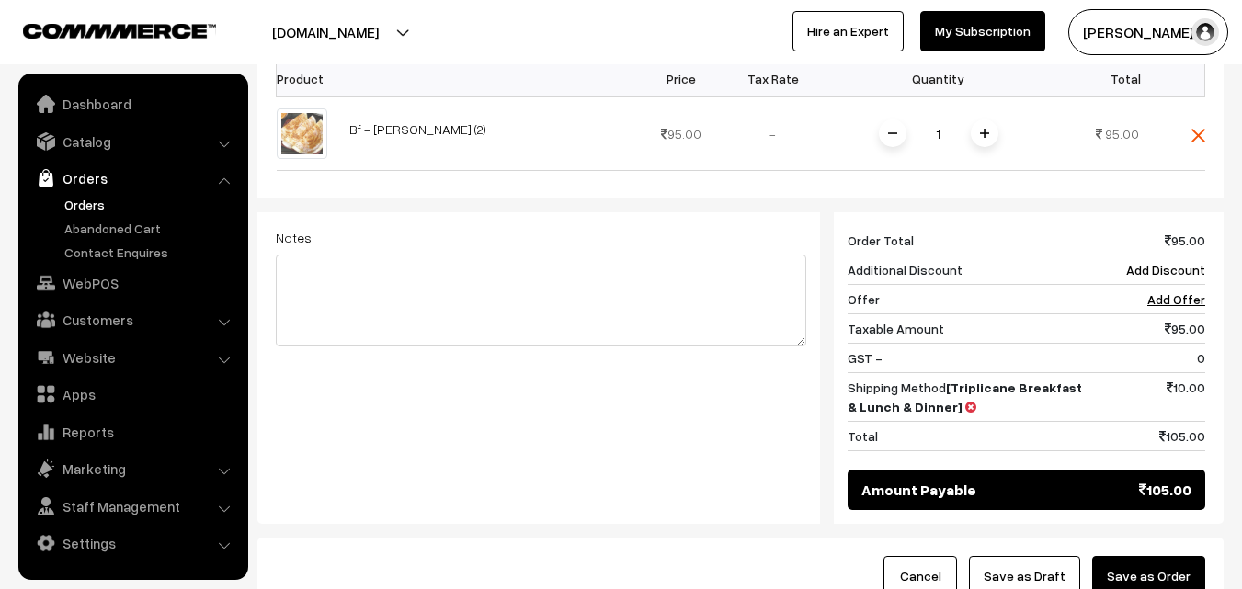
click at [1188, 562] on button "Save as Order" at bounding box center [1148, 576] width 113 height 40
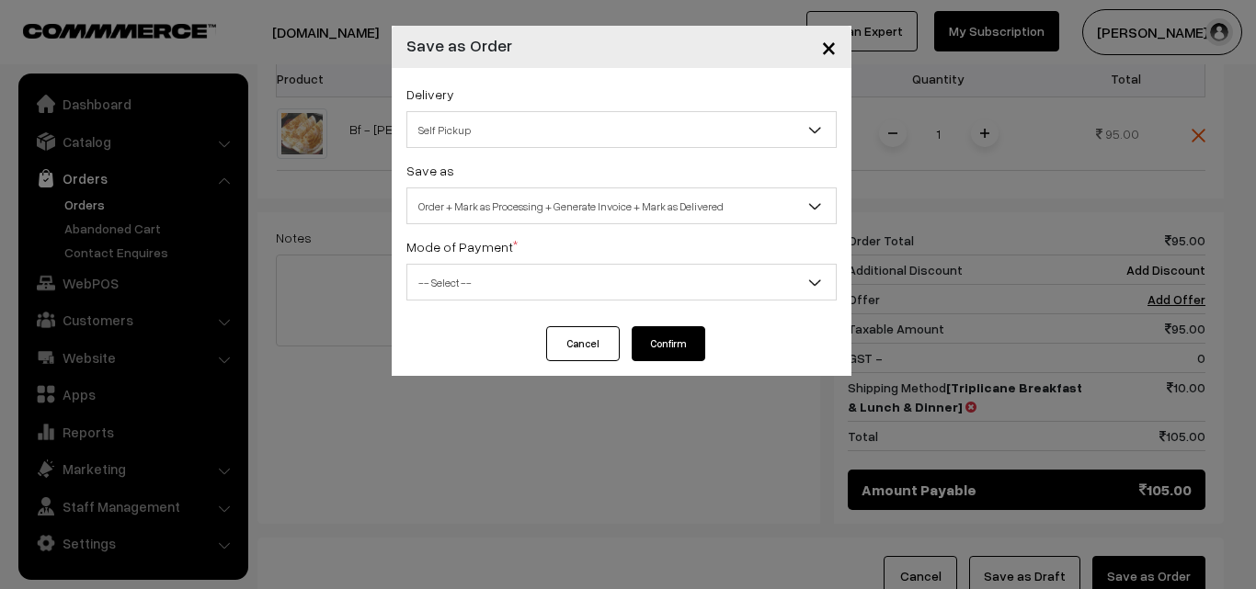
click at [631, 177] on div "Save as Order Order + Mark as Processing Order + Mark as Processing + Generate …" at bounding box center [621, 191] width 430 height 65
drag, startPoint x: 629, startPoint y: 202, endPoint x: 614, endPoint y: 211, distance: 16.9
click at [627, 202] on span "Order + Mark as Processing + Generate Invoice + Mark as Delivered" at bounding box center [621, 206] width 428 height 32
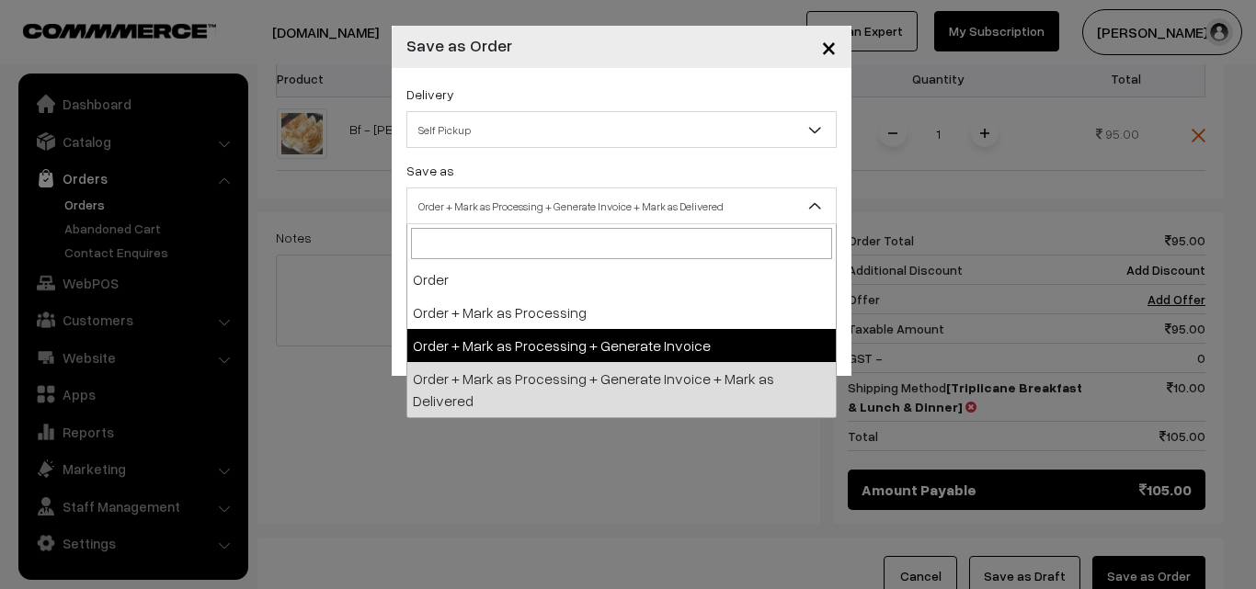
drag, startPoint x: 572, startPoint y: 344, endPoint x: 524, endPoint y: 268, distance: 89.3
select select "3"
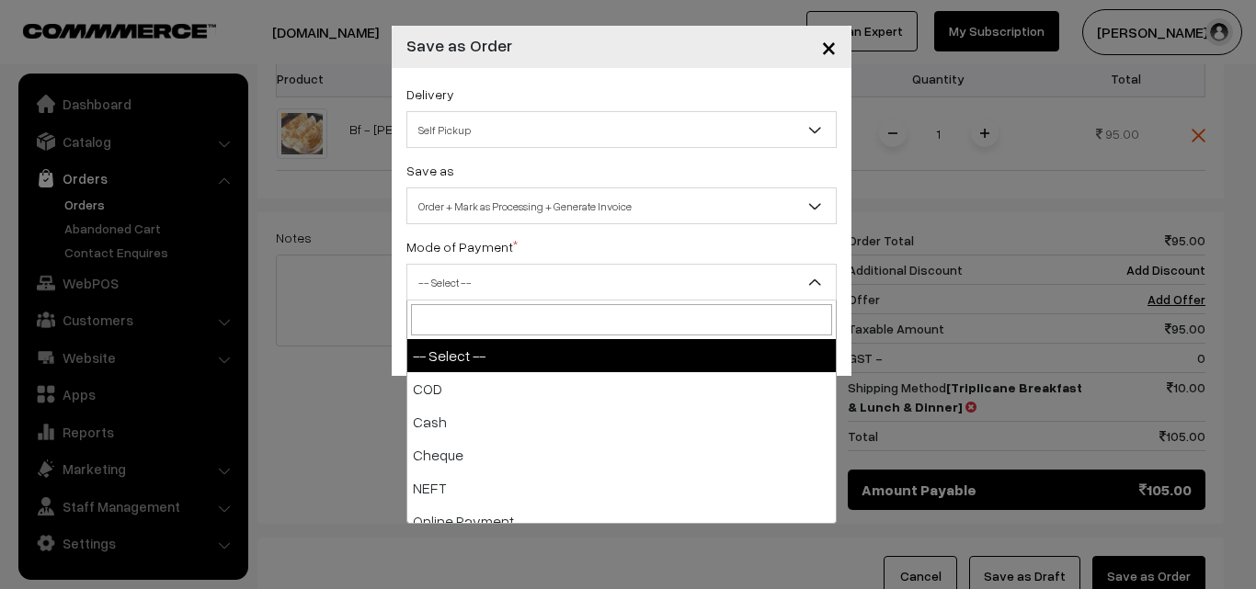
click at [524, 268] on span "-- Select --" at bounding box center [621, 283] width 428 height 32
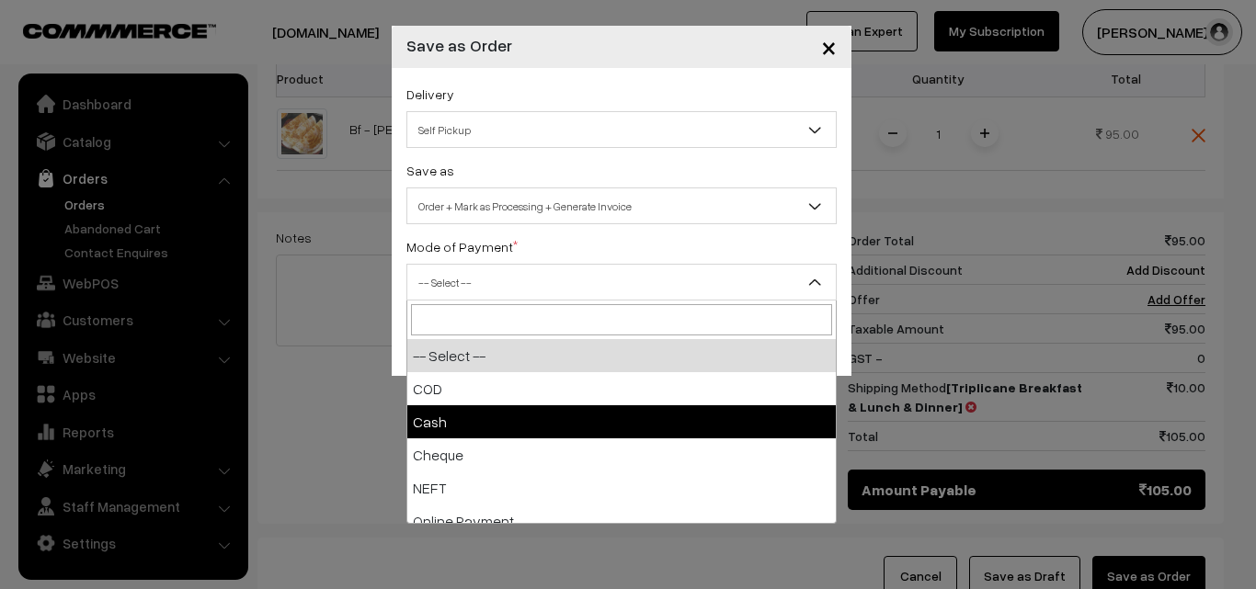
select select "2"
checkbox input "true"
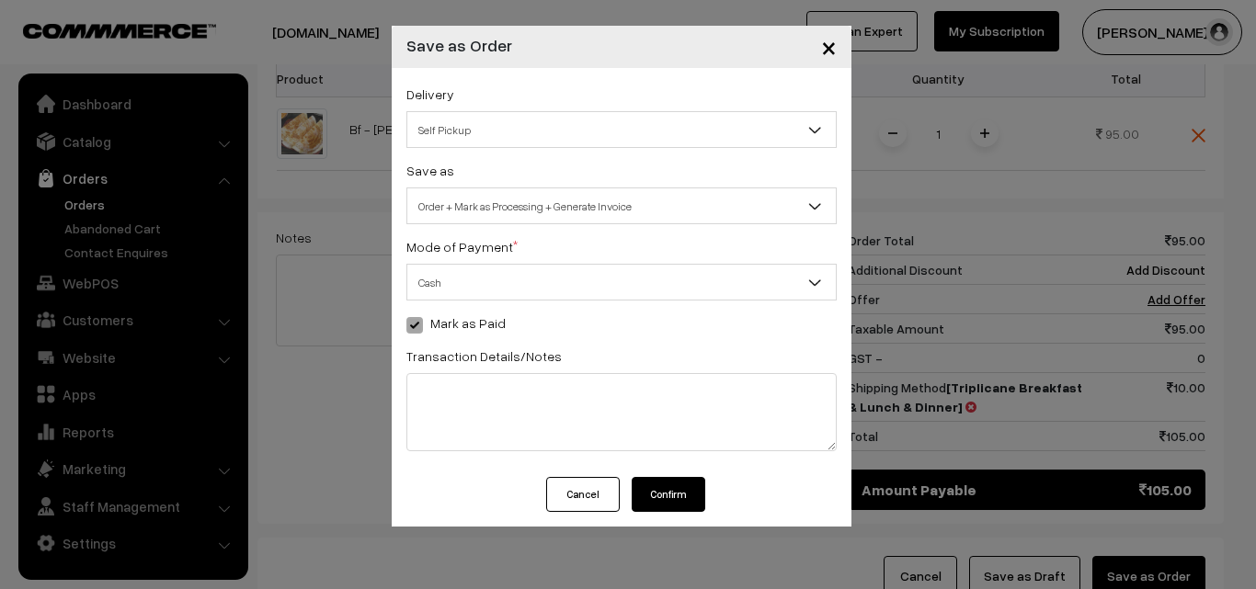
drag, startPoint x: 682, startPoint y: 491, endPoint x: 647, endPoint y: 485, distance: 35.4
click at [677, 488] on button "Confirm" at bounding box center [669, 494] width 74 height 35
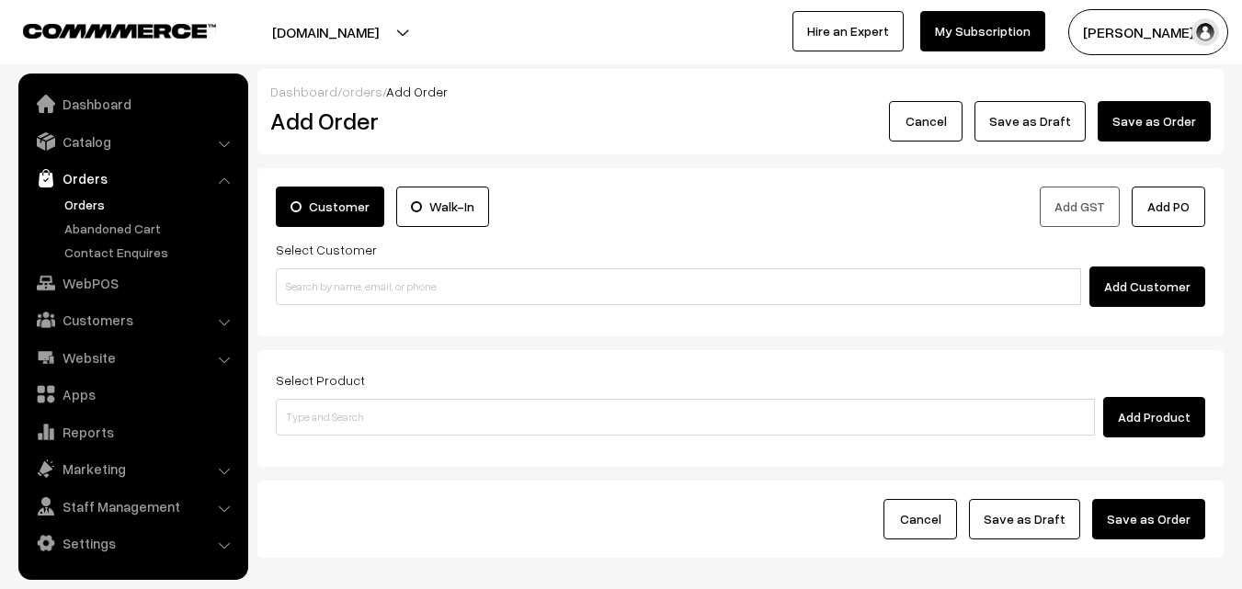
click at [928, 136] on button "Cancel" at bounding box center [926, 121] width 74 height 40
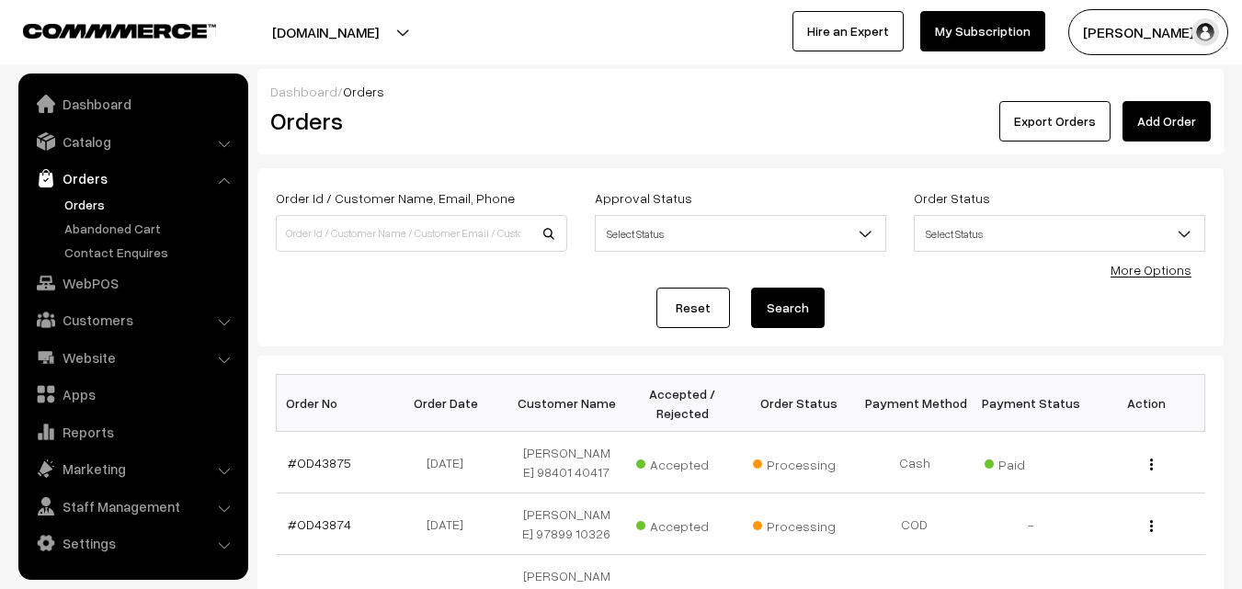
click at [102, 207] on link "Orders" at bounding box center [151, 204] width 182 height 19
click at [106, 289] on link "WebPOS" at bounding box center [132, 283] width 219 height 33
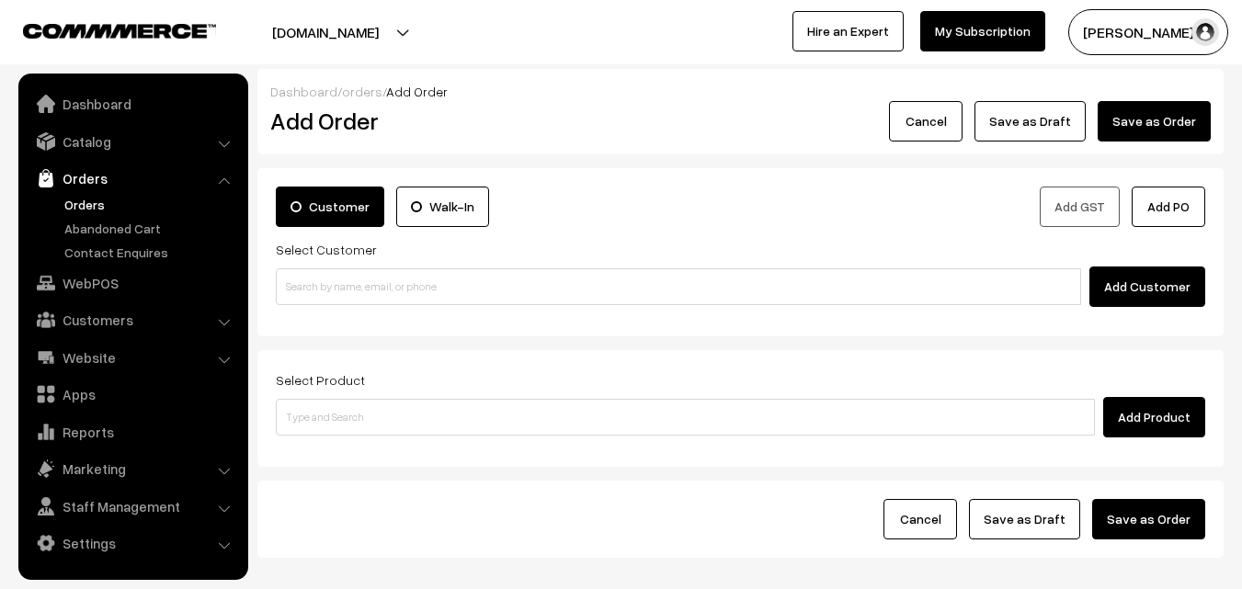
click at [90, 199] on link "Orders" at bounding box center [151, 204] width 182 height 19
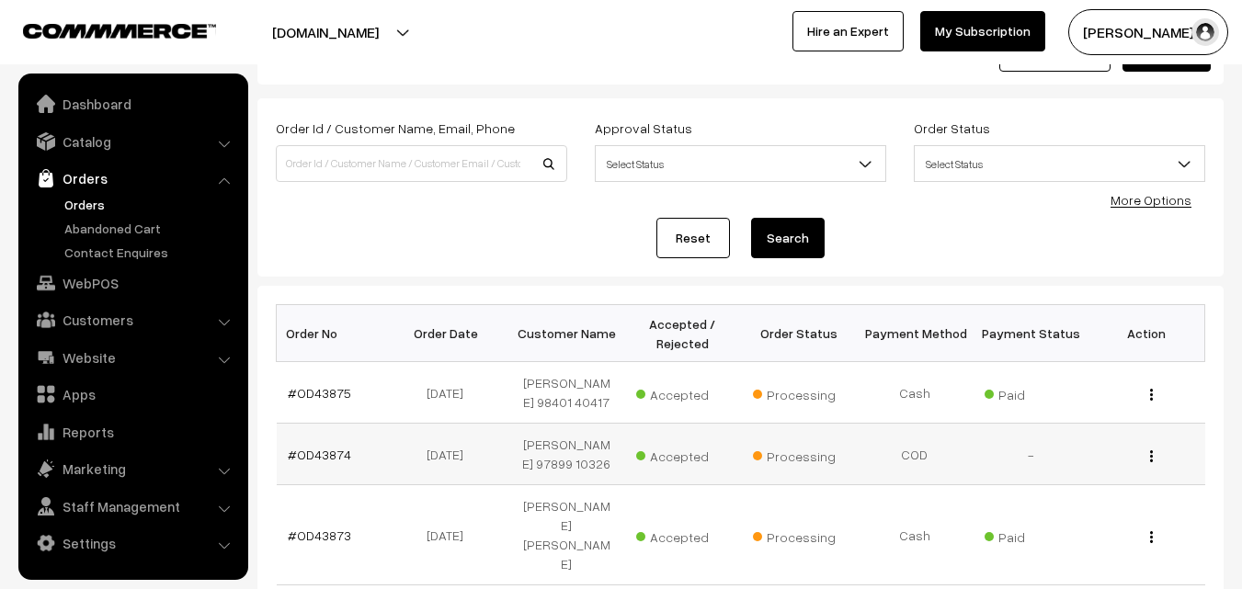
scroll to position [184, 0]
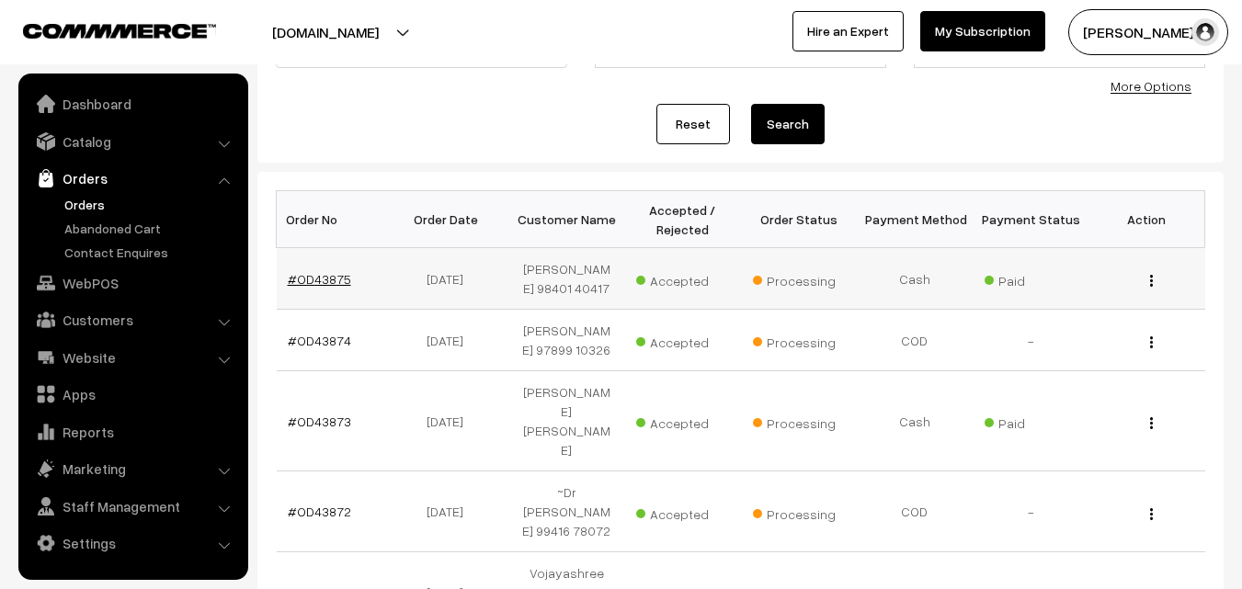
click at [312, 279] on link "#OD43875" at bounding box center [319, 279] width 63 height 16
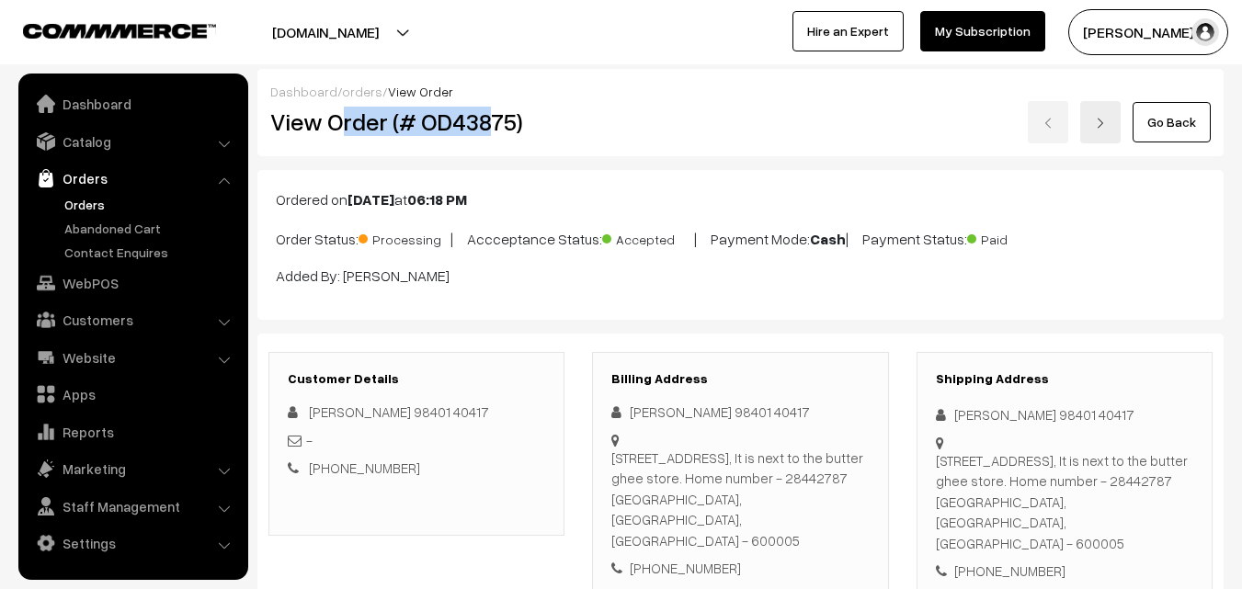
drag, startPoint x: 336, startPoint y: 120, endPoint x: 474, endPoint y: 119, distance: 138.8
click at [482, 119] on h2 "View Order (# OD43875)" at bounding box center [417, 122] width 295 height 29
click at [370, 113] on h2 "View Order (# OD43875)" at bounding box center [417, 122] width 295 height 29
drag, startPoint x: 326, startPoint y: 121, endPoint x: 580, endPoint y: 131, distance: 253.9
click at [580, 131] on div "View Order (# OD43875) Go Back" at bounding box center [741, 122] width 968 height 42
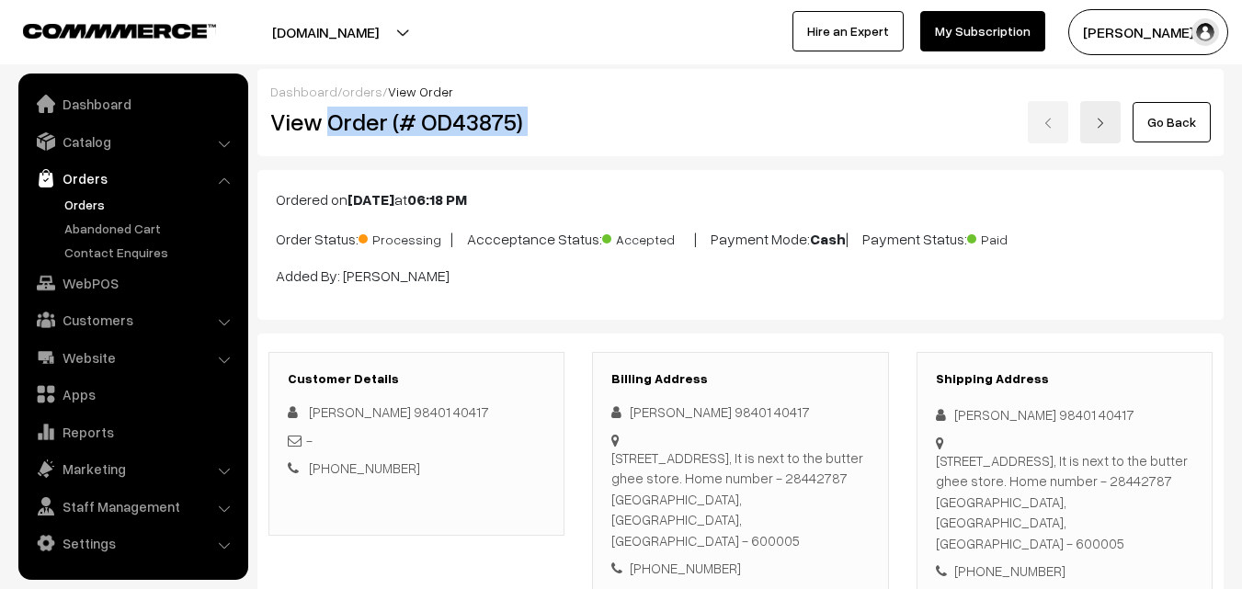
copy div "Order (# OD43875)"
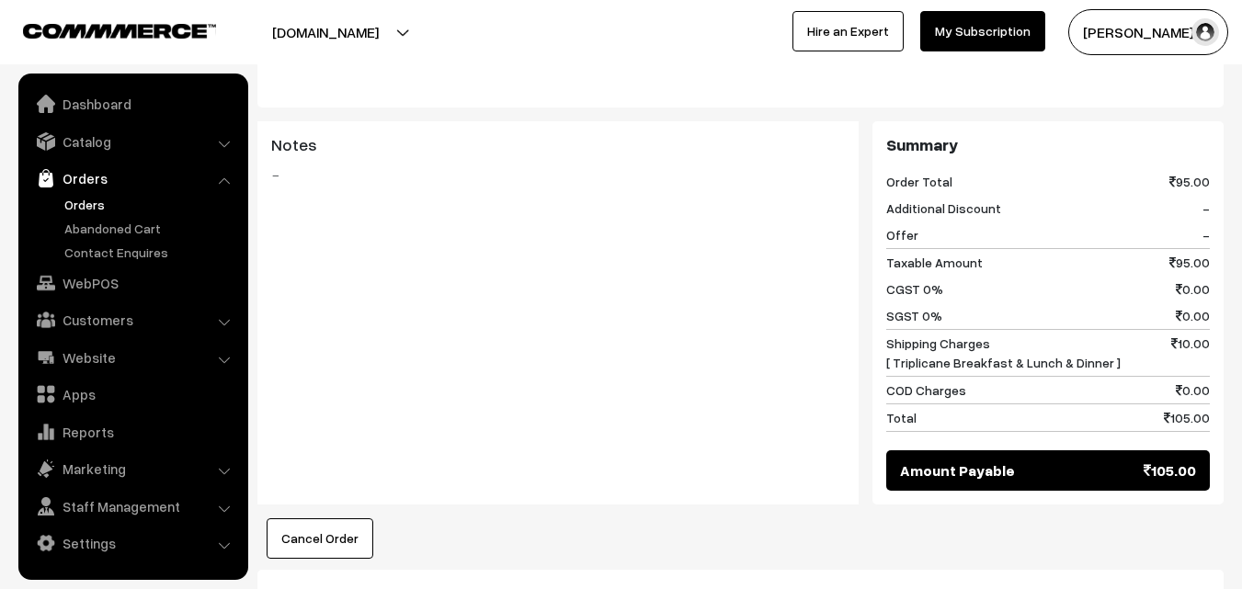
scroll to position [827, 0]
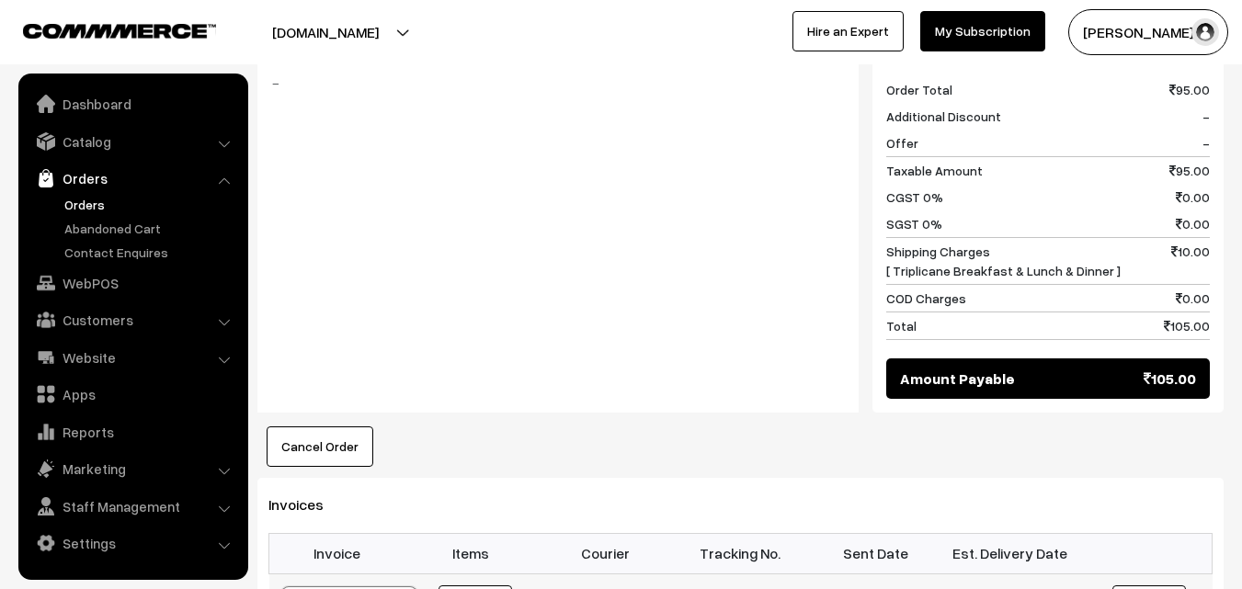
click at [96, 293] on link "WebPOS" at bounding box center [132, 283] width 219 height 33
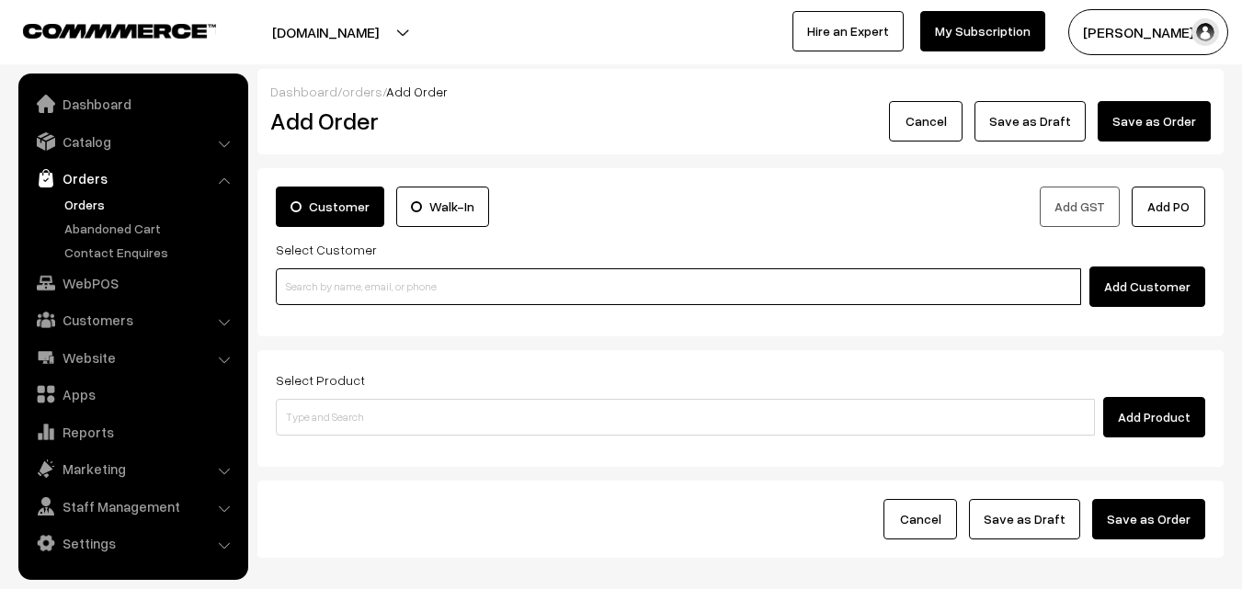
click at [343, 284] on input at bounding box center [678, 286] width 805 height 37
paste input "98401 40417"
click at [318, 277] on input "98401 40417" at bounding box center [678, 286] width 805 height 37
type input "Sugantha 98401 40417 [9840140417]"
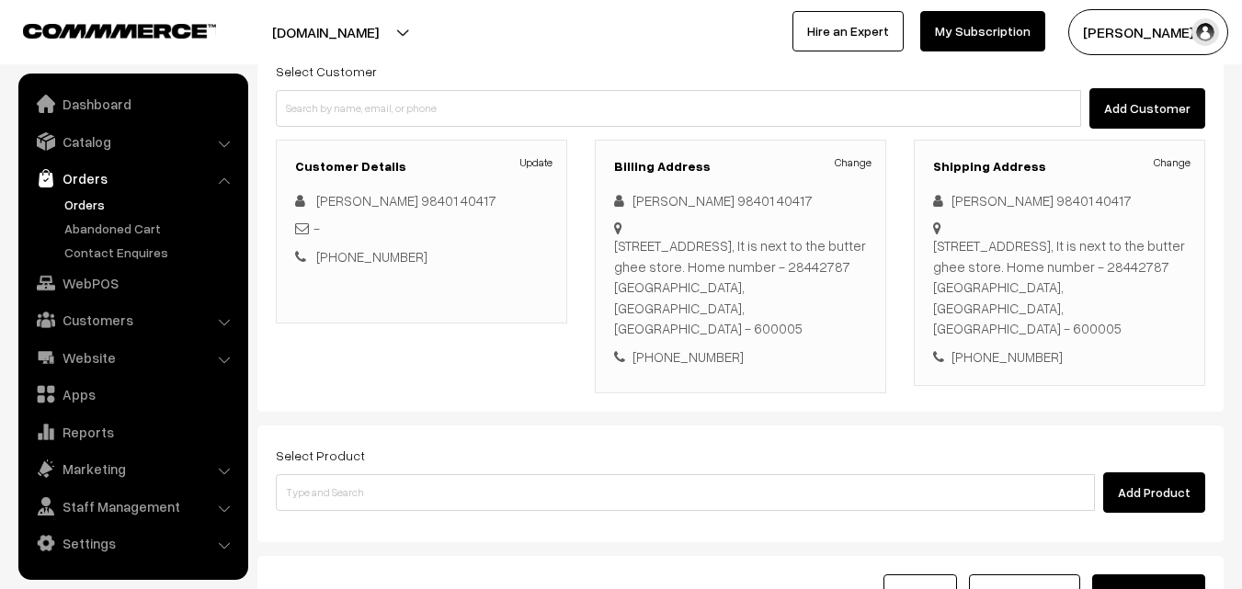
scroll to position [184, 0]
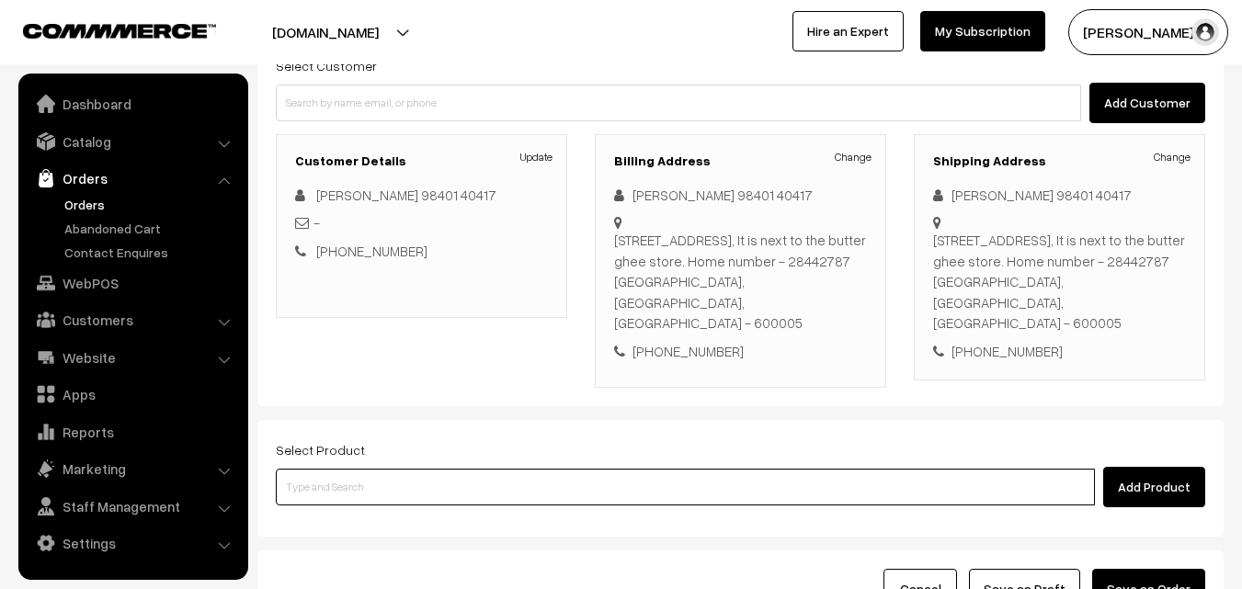
click at [535, 469] on input at bounding box center [685, 487] width 819 height 37
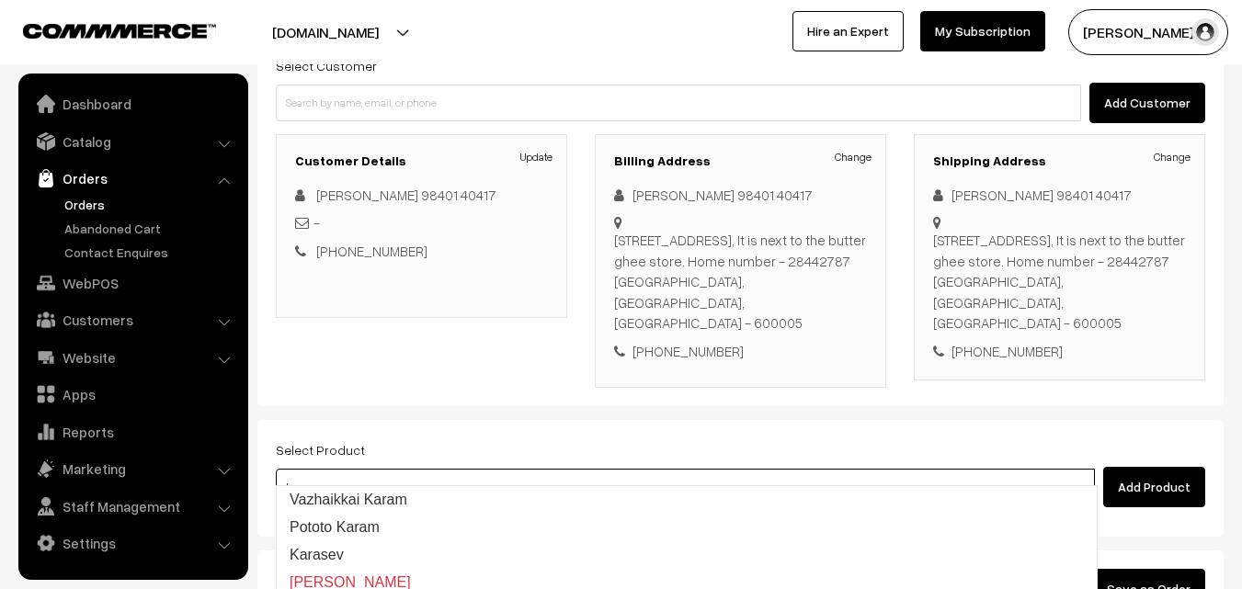
type input "k"
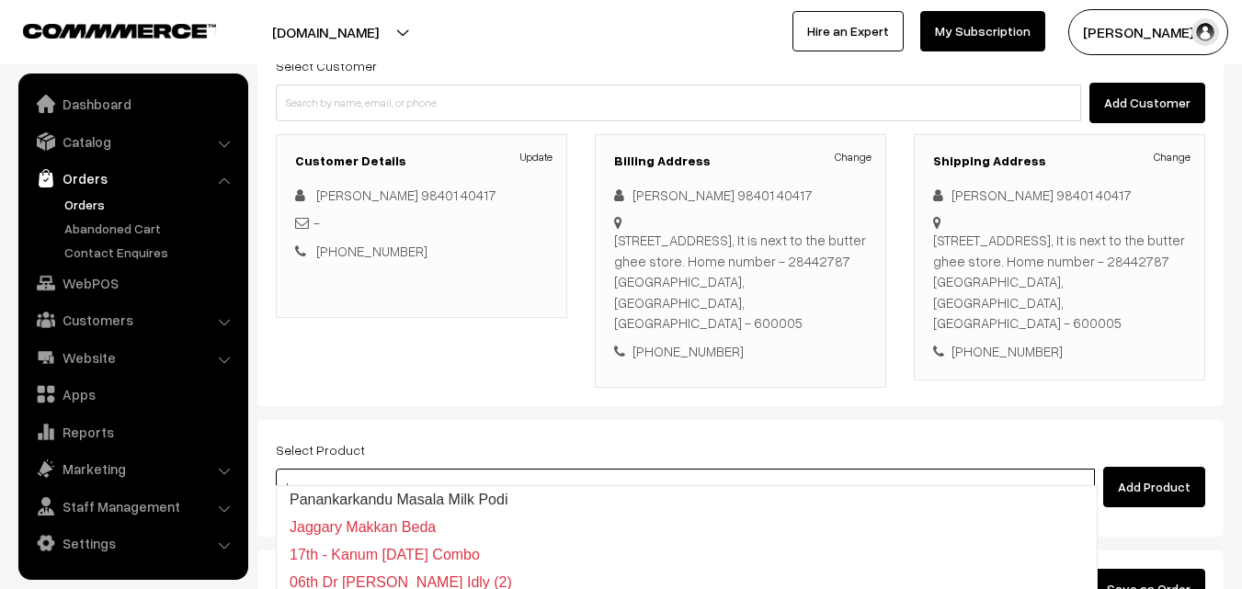
type input "11th Dr - Kancheepuram Idly (2)"
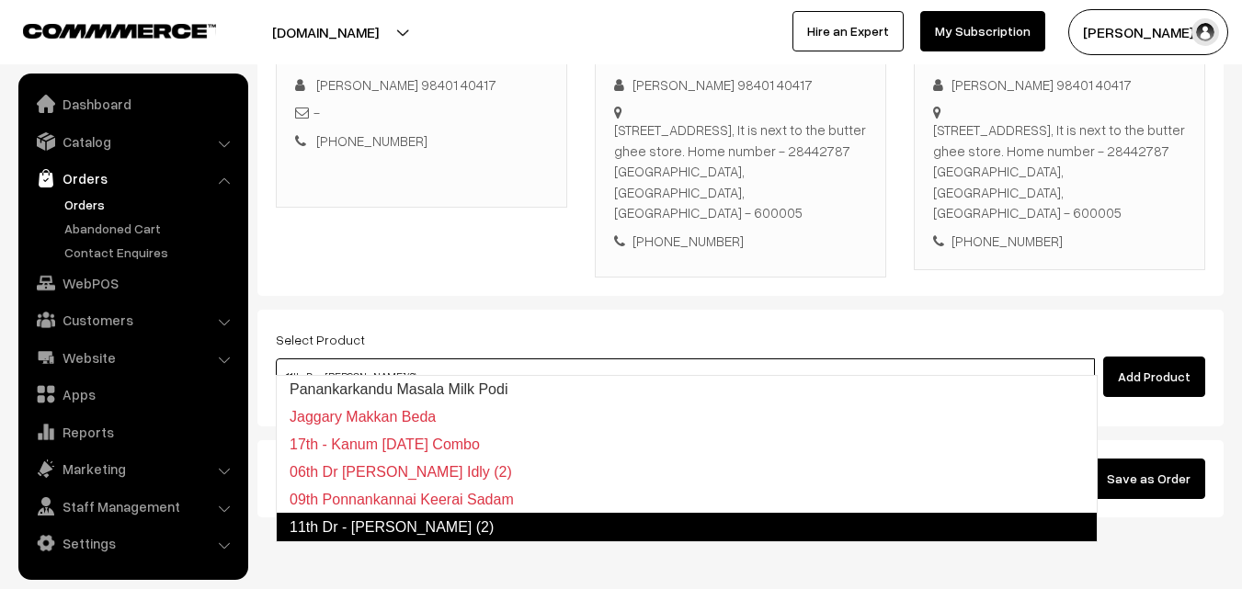
scroll to position [336, 0]
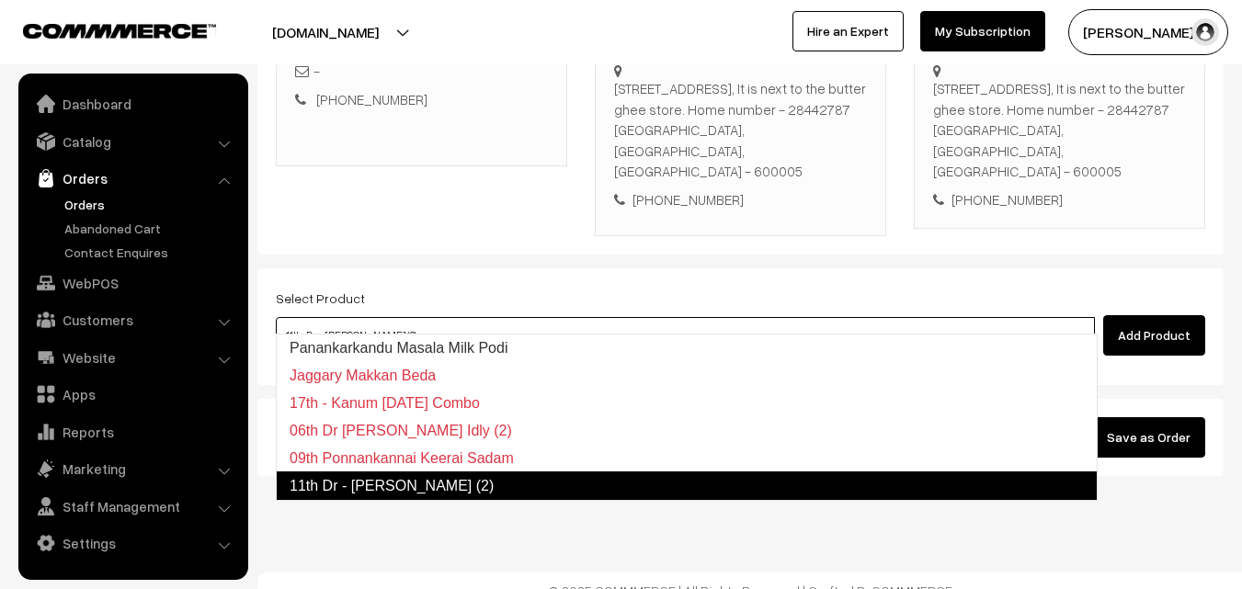
click at [485, 481] on link "11th Dr - Kancheepuram Idly (2)" at bounding box center [687, 486] width 822 height 29
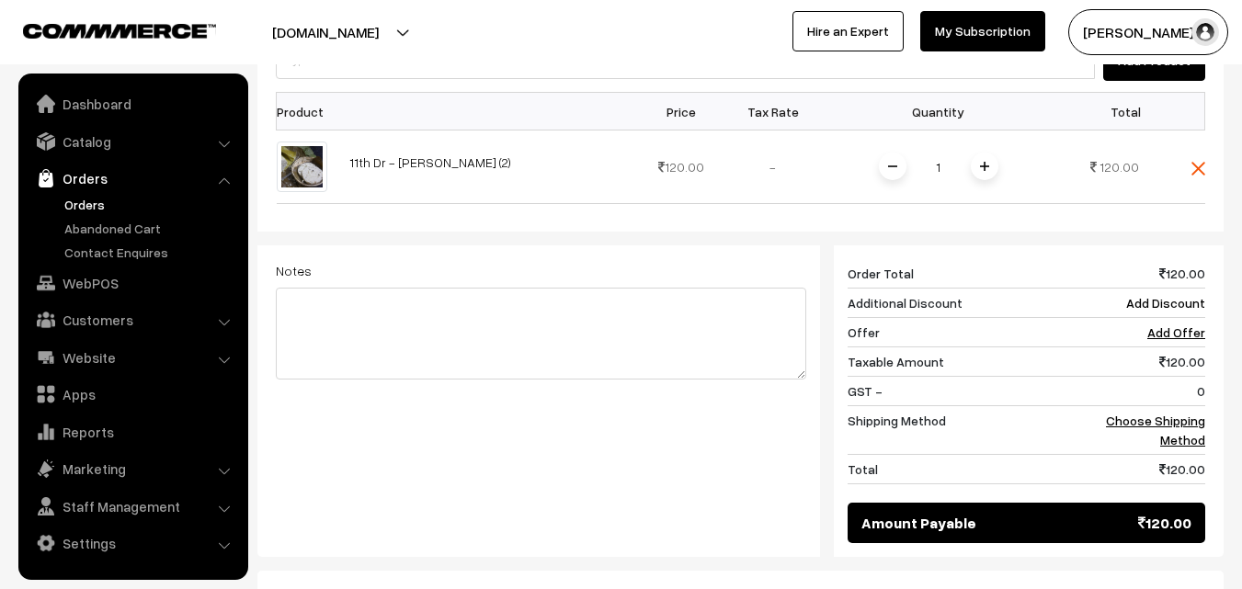
scroll to position [611, 0]
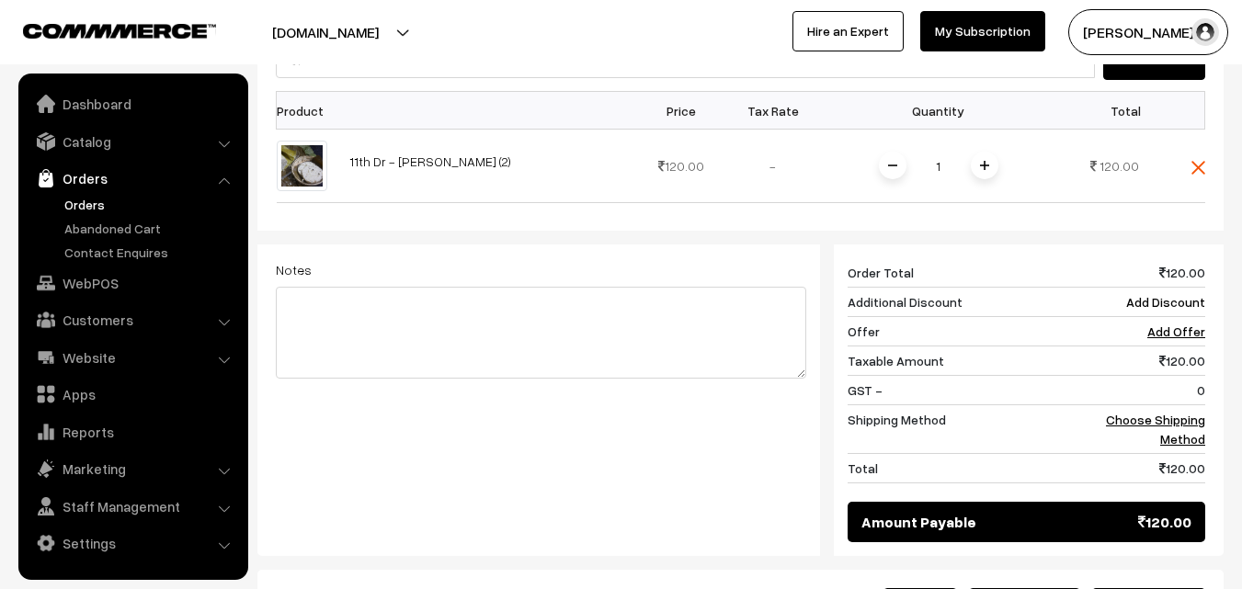
click at [1205, 414] on div "120 Order Total 120.00 Additional Discount Add Discount Offer Add Offer Taxable…" at bounding box center [1019, 401] width 399 height 312
click at [1172, 412] on link "Choose Shipping Method" at bounding box center [1155, 429] width 99 height 35
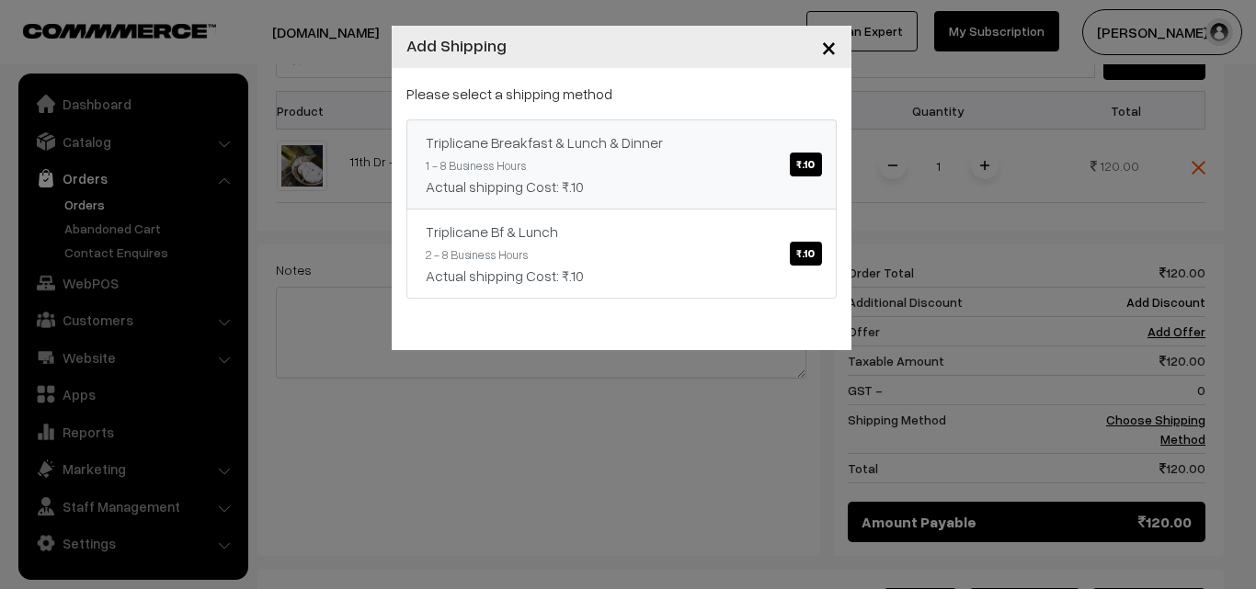
click at [594, 154] on link "Triplicane Breakfast & Lunch & Dinner ₹.10 1 - 8 Business Hours Actual shipping…" at bounding box center [621, 165] width 430 height 90
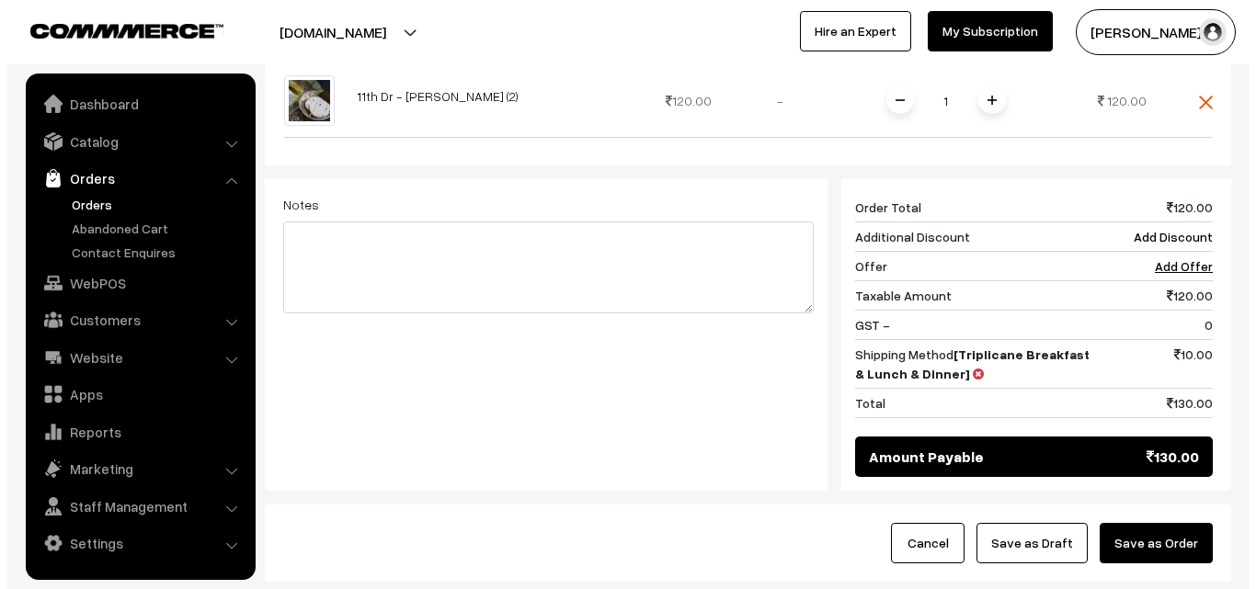
scroll to position [690, 0]
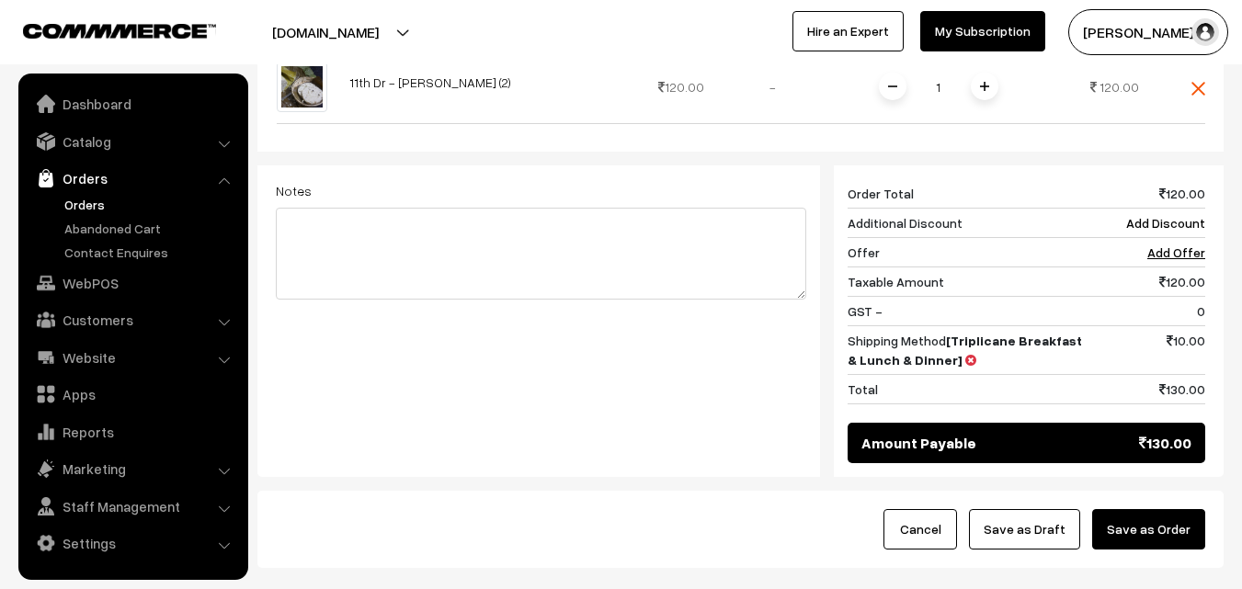
drag, startPoint x: 1160, startPoint y: 514, endPoint x: 794, endPoint y: 439, distance: 373.4
click at [1160, 511] on button "Save as Order" at bounding box center [1148, 529] width 113 height 40
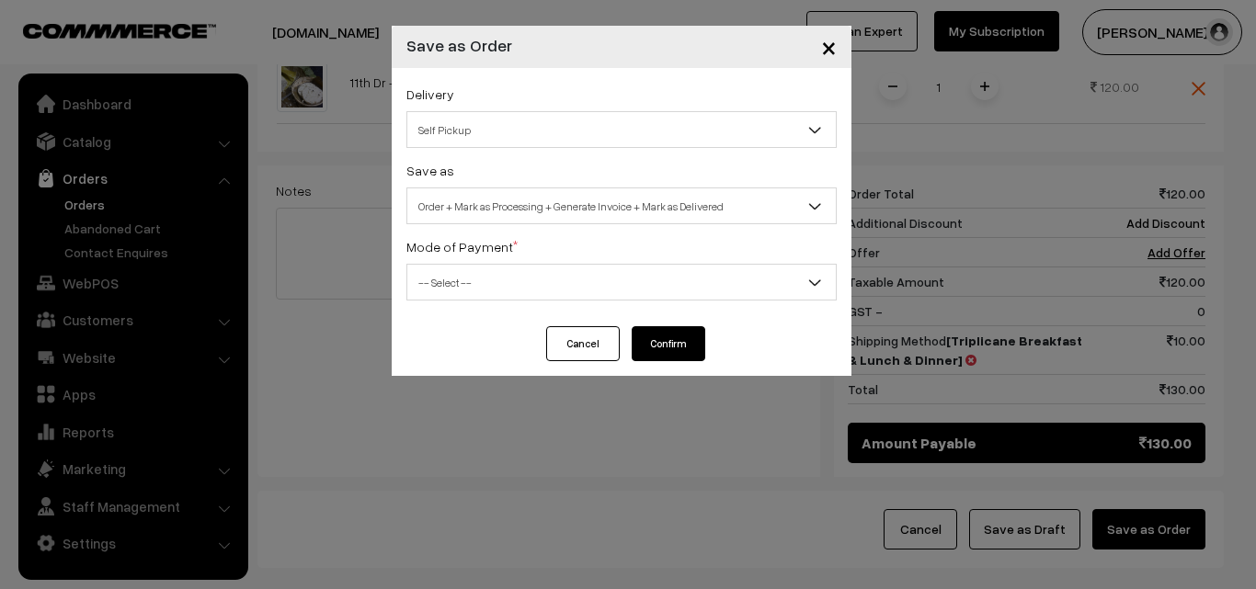
click at [498, 189] on span "Order + Mark as Processing + Generate Invoice + Mark as Delivered" at bounding box center [621, 206] width 430 height 37
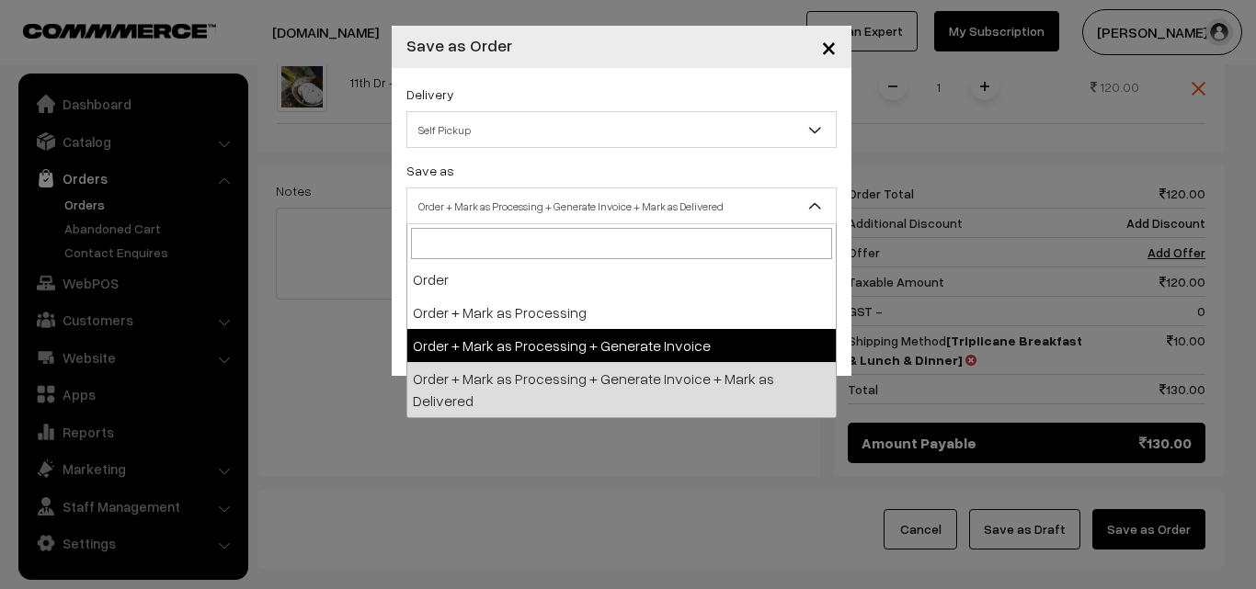
select select "3"
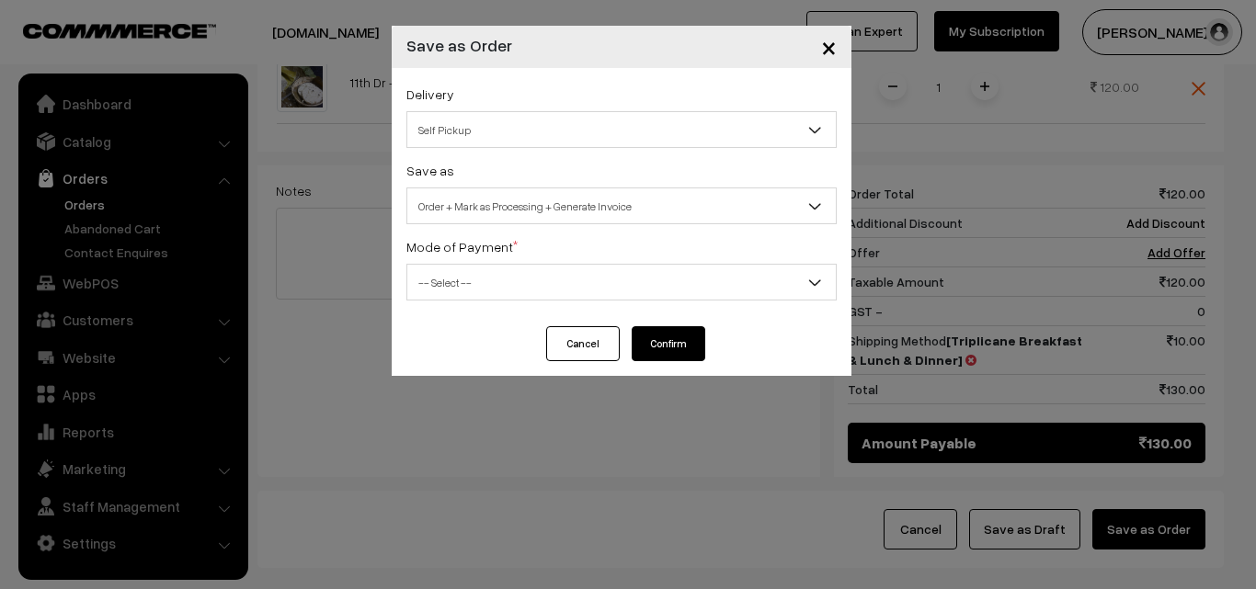
click at [469, 279] on span "-- Select --" at bounding box center [621, 283] width 428 height 32
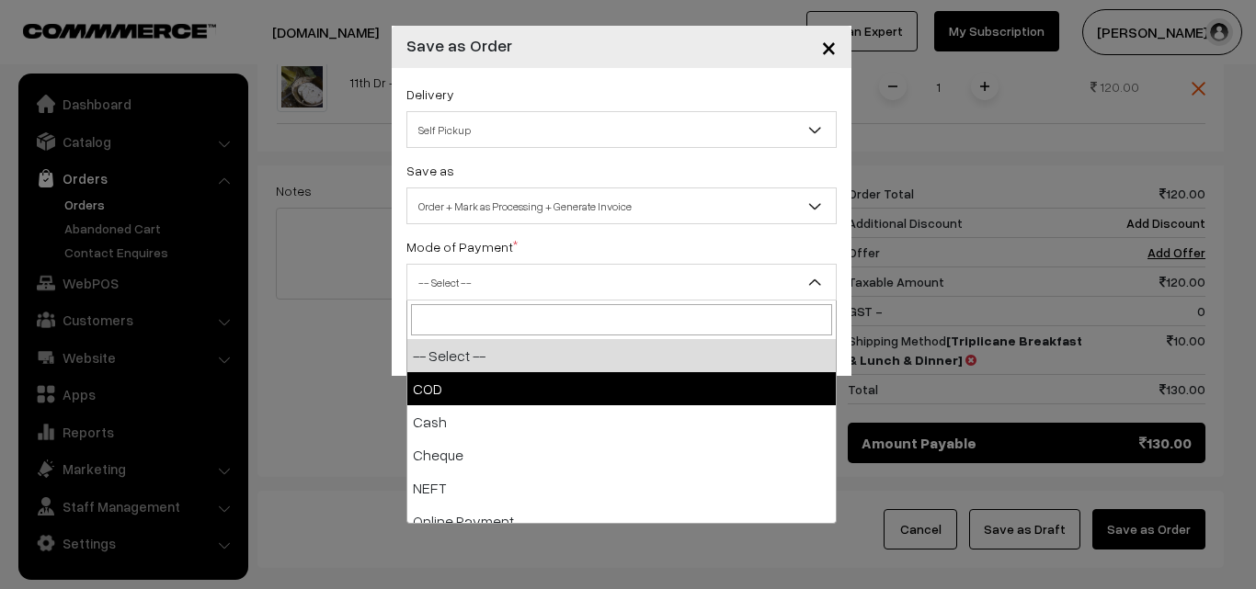
select select "1"
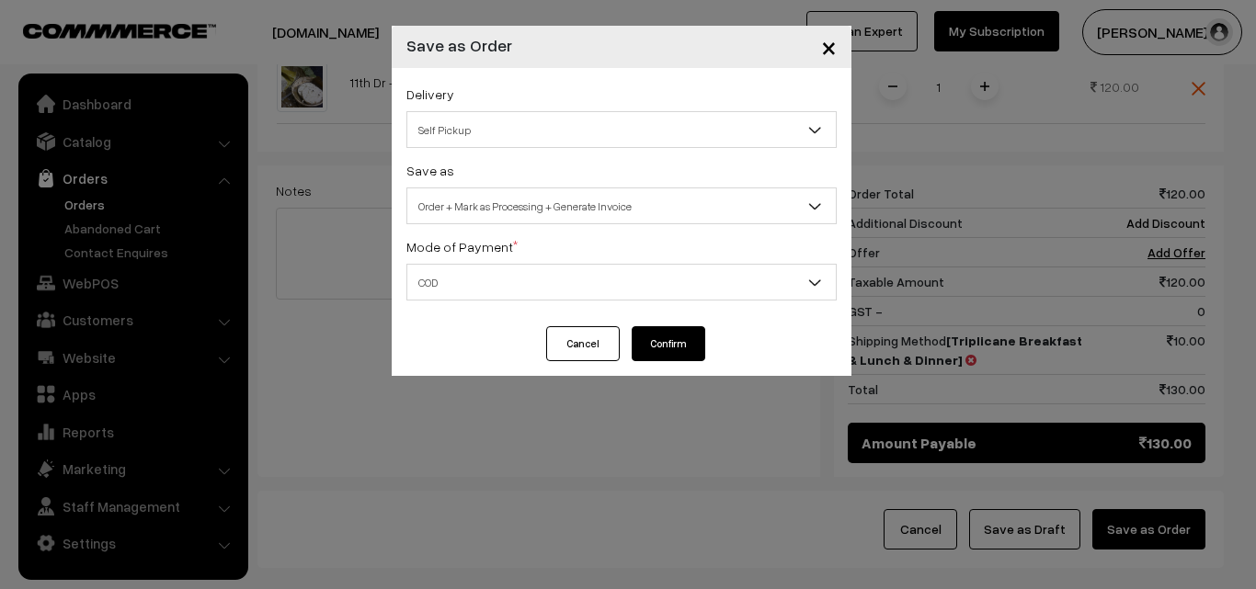
click at [665, 342] on button "Confirm" at bounding box center [669, 343] width 74 height 35
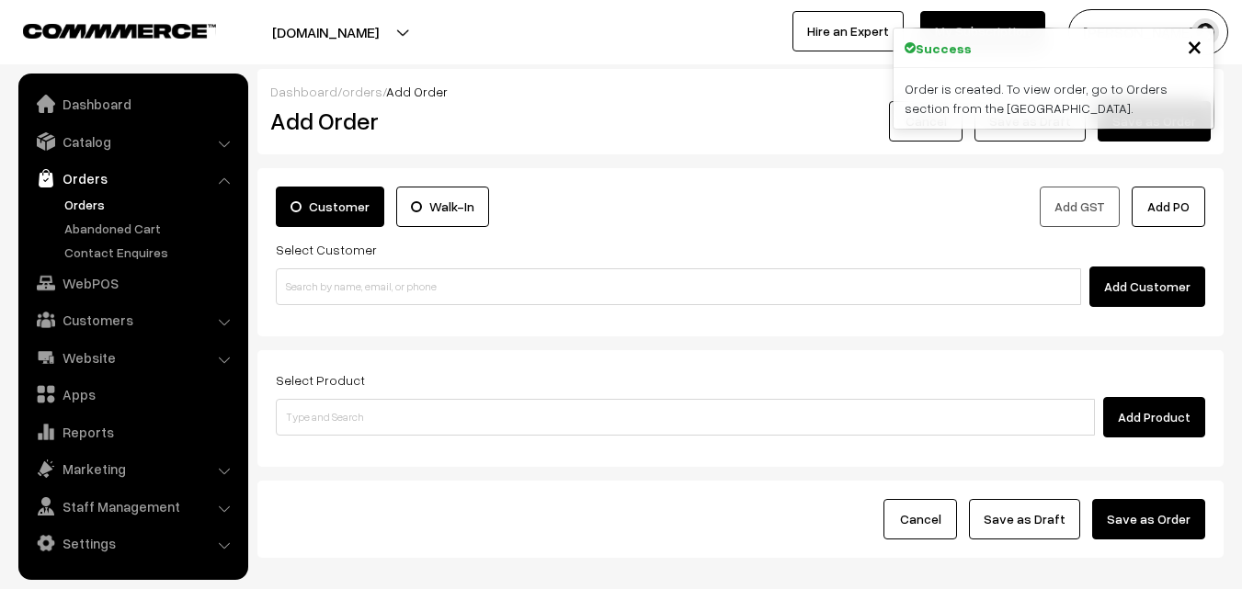
click at [85, 201] on link "Orders" at bounding box center [151, 204] width 182 height 19
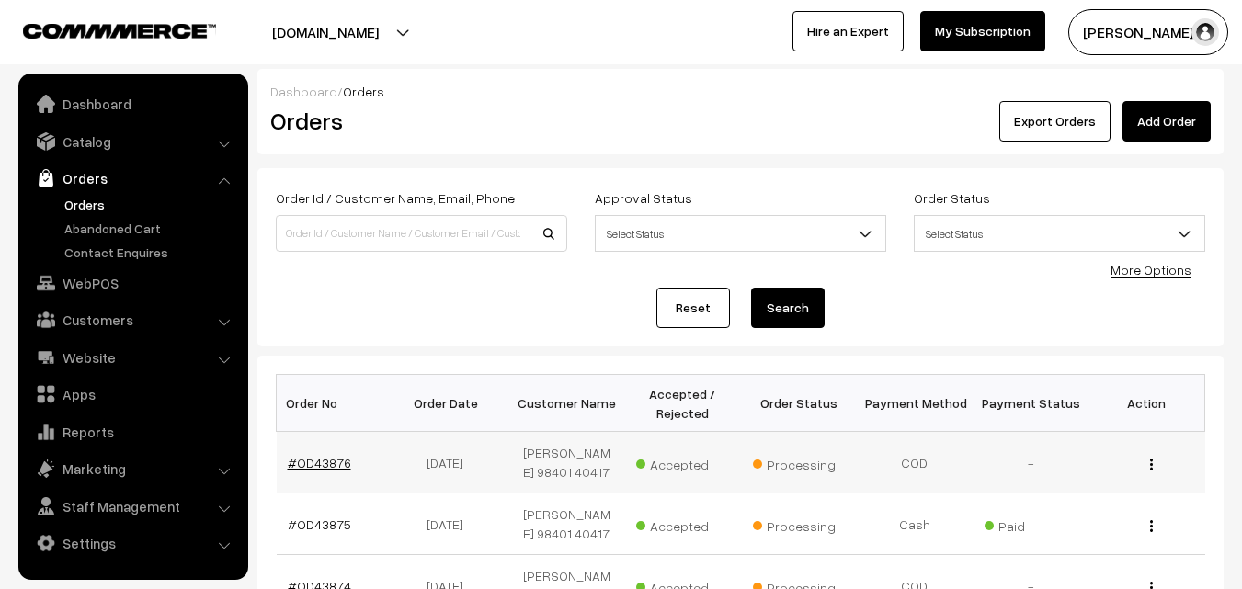
click at [323, 460] on link "#OD43876" at bounding box center [319, 463] width 63 height 16
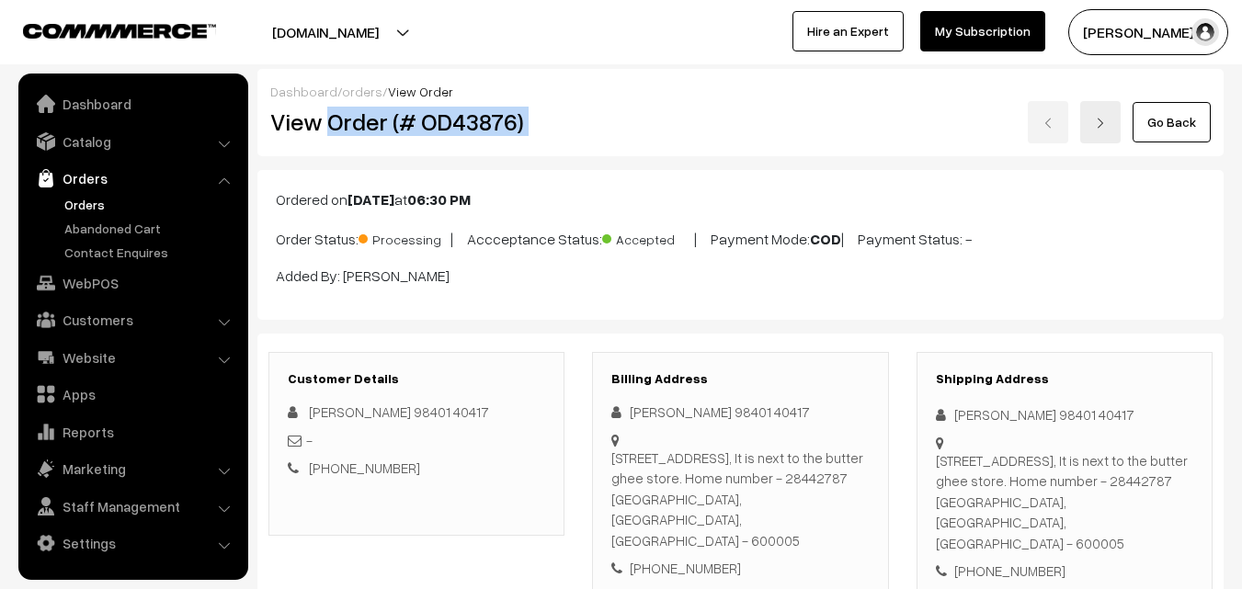
drag, startPoint x: 327, startPoint y: 123, endPoint x: 640, endPoint y: 130, distance: 312.6
click at [640, 130] on div "View Order (# OD43876) Go Back" at bounding box center [741, 122] width 968 height 42
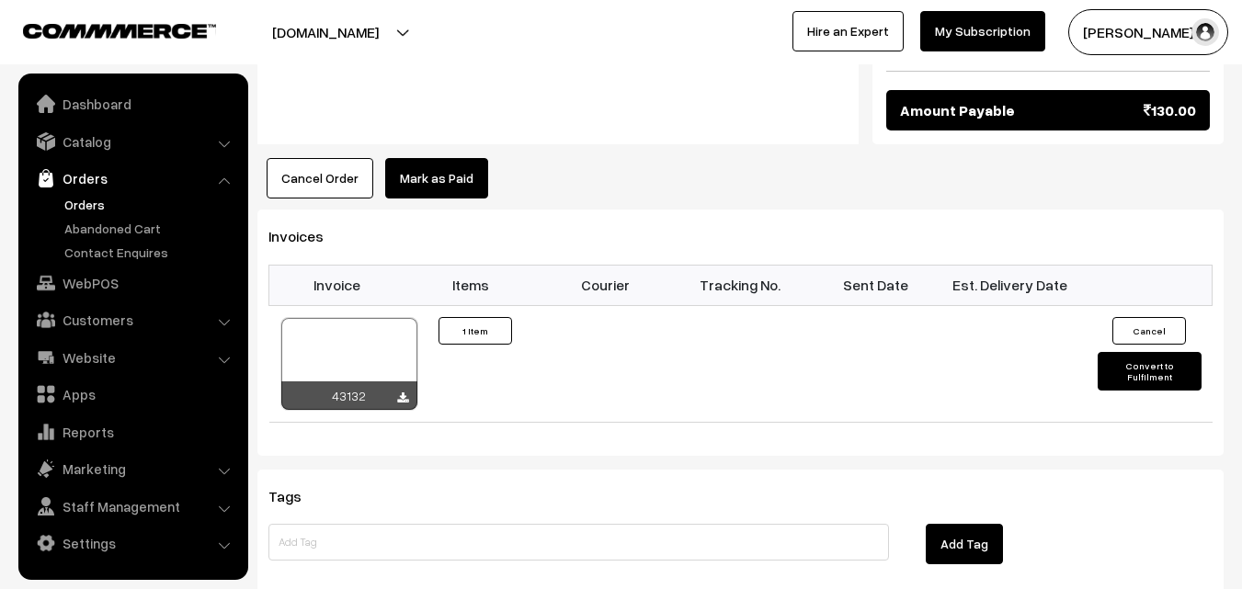
scroll to position [1103, 0]
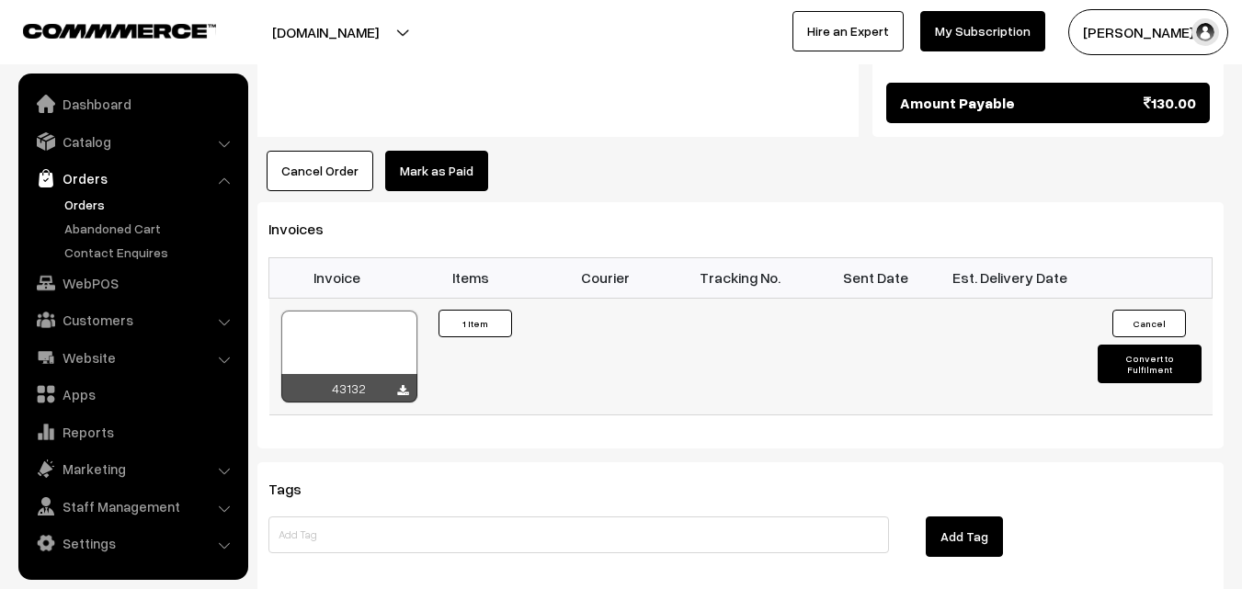
click at [327, 315] on div at bounding box center [349, 357] width 136 height 92
click at [356, 323] on div at bounding box center [349, 357] width 136 height 92
click at [90, 196] on link "Orders" at bounding box center [151, 204] width 182 height 19
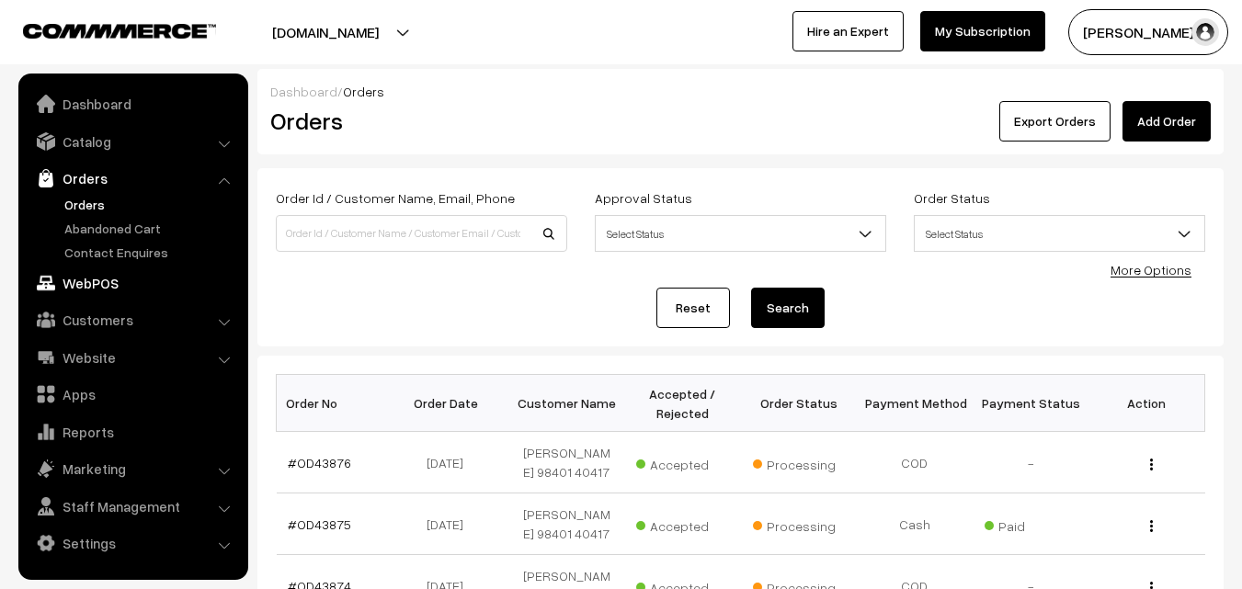
click at [131, 279] on link "WebPOS" at bounding box center [132, 283] width 219 height 33
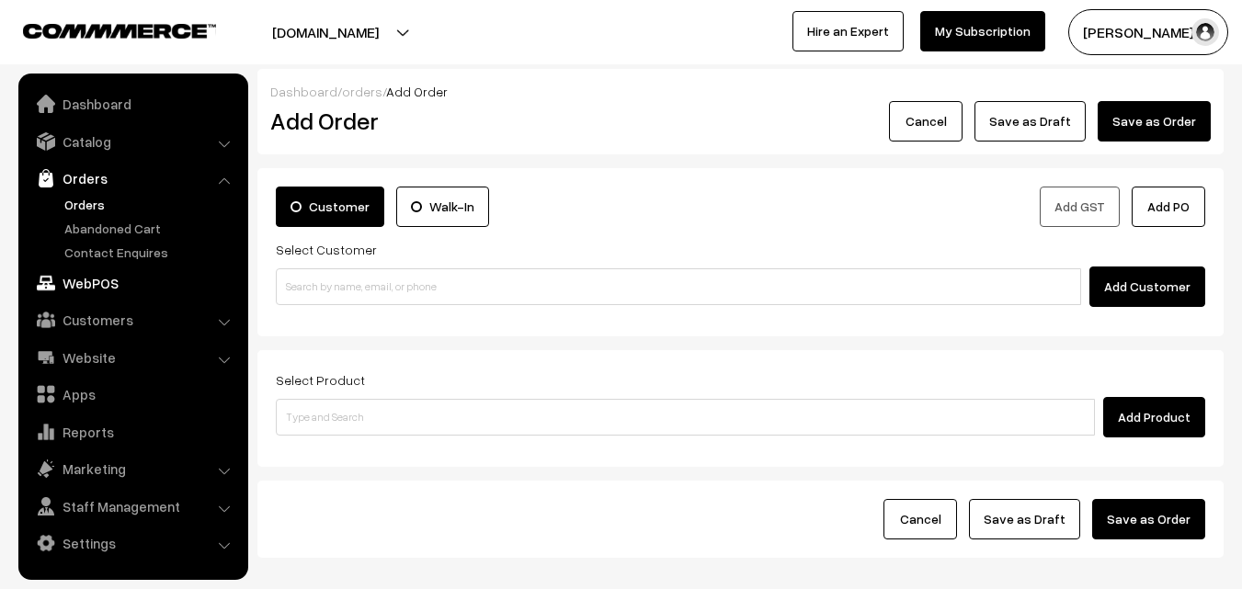
click at [118, 276] on link "WebPOS" at bounding box center [132, 283] width 219 height 33
drag, startPoint x: 383, startPoint y: 308, endPoint x: 371, endPoint y: 289, distance: 22.7
click at [383, 305] on div "Customer Walk-In Add GST Add PO Select Customer Add Customer" at bounding box center [740, 252] width 966 height 168
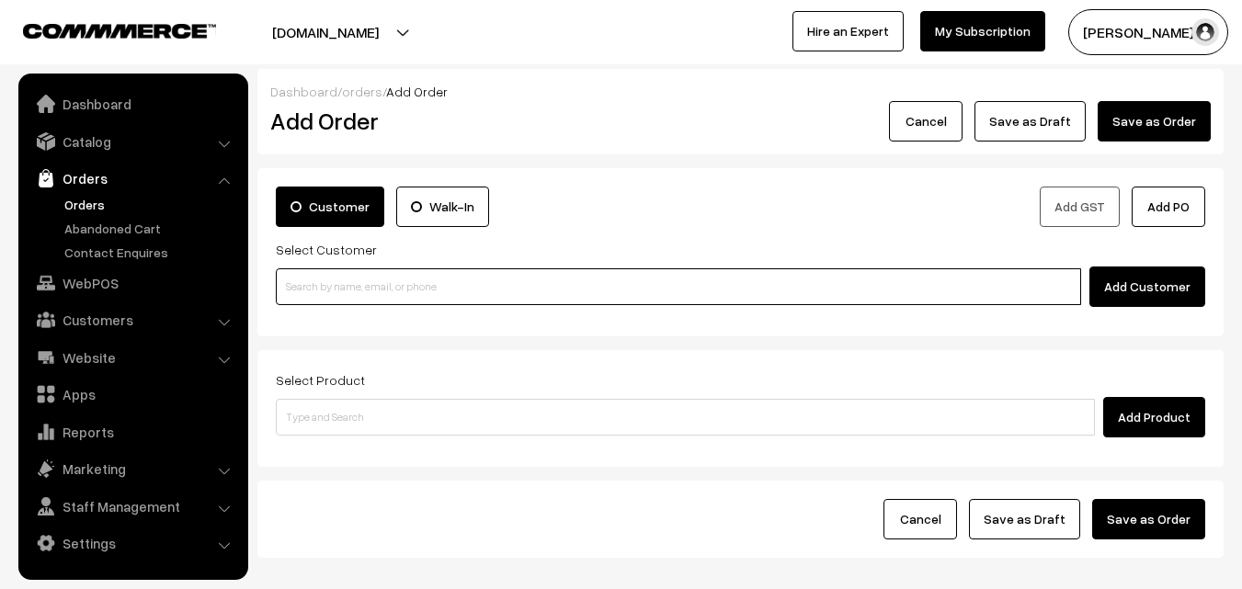
click at [335, 288] on input at bounding box center [678, 286] width 805 height 37
paste input "80562 86172"
click at [325, 286] on input "80562 86172" at bounding box center [678, 286] width 805 height 37
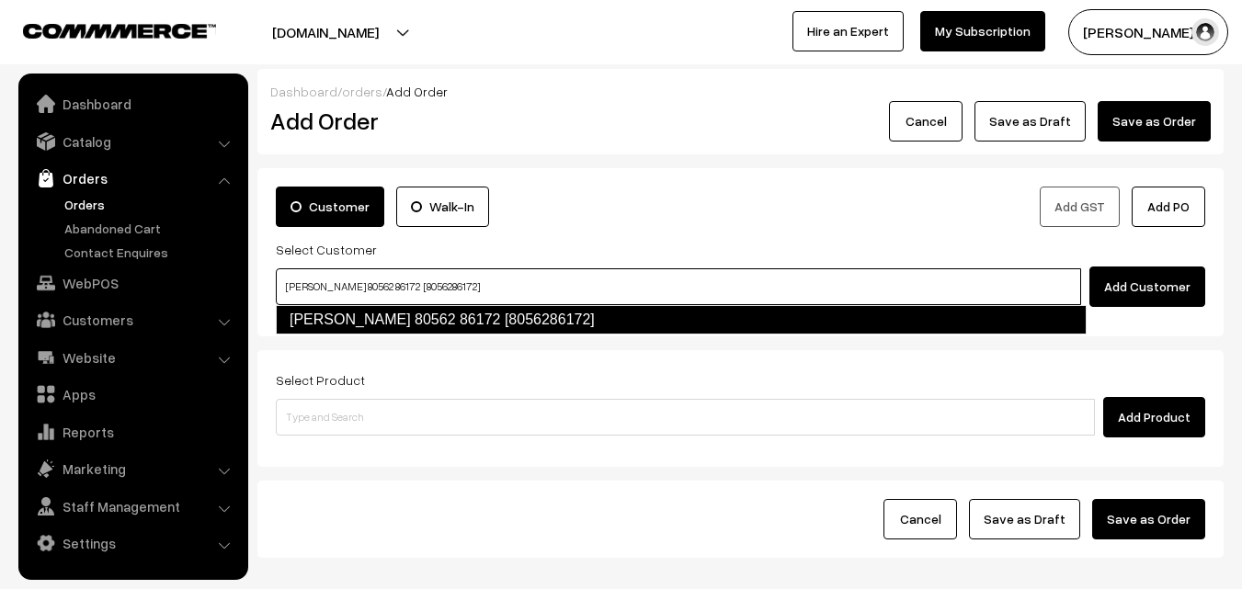
type input "[PERSON_NAME] 80562 86172 [8056286172]"
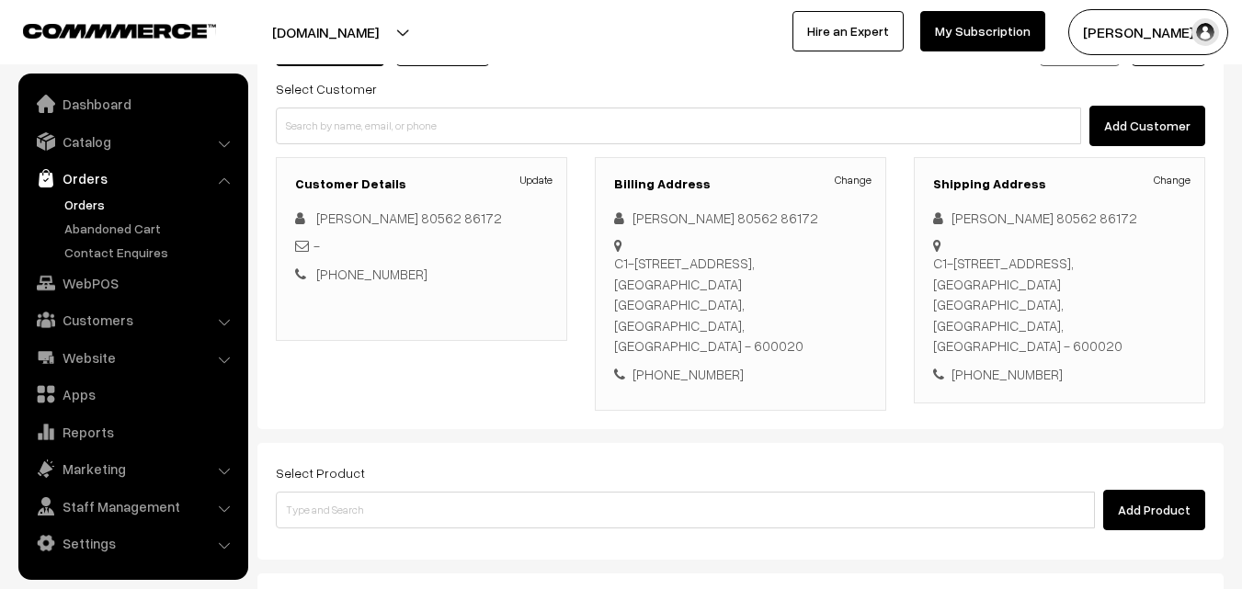
scroll to position [276, 0]
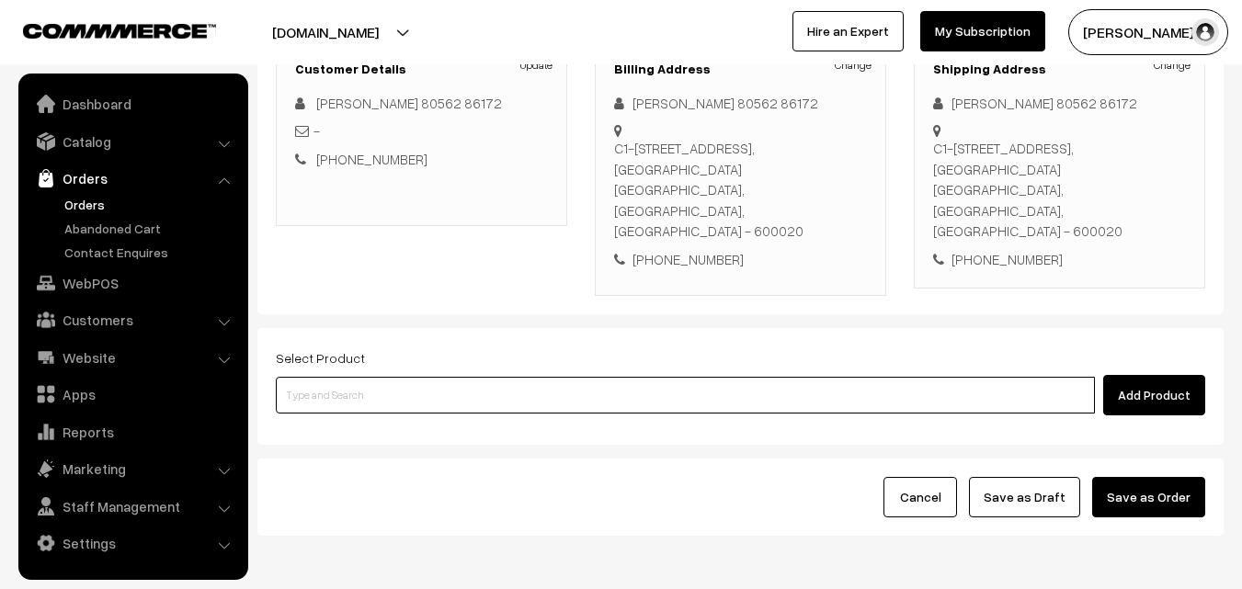
click at [426, 377] on input at bounding box center [685, 395] width 819 height 37
paste input "11th Without Rice..."
type input "11th Without Rice..."
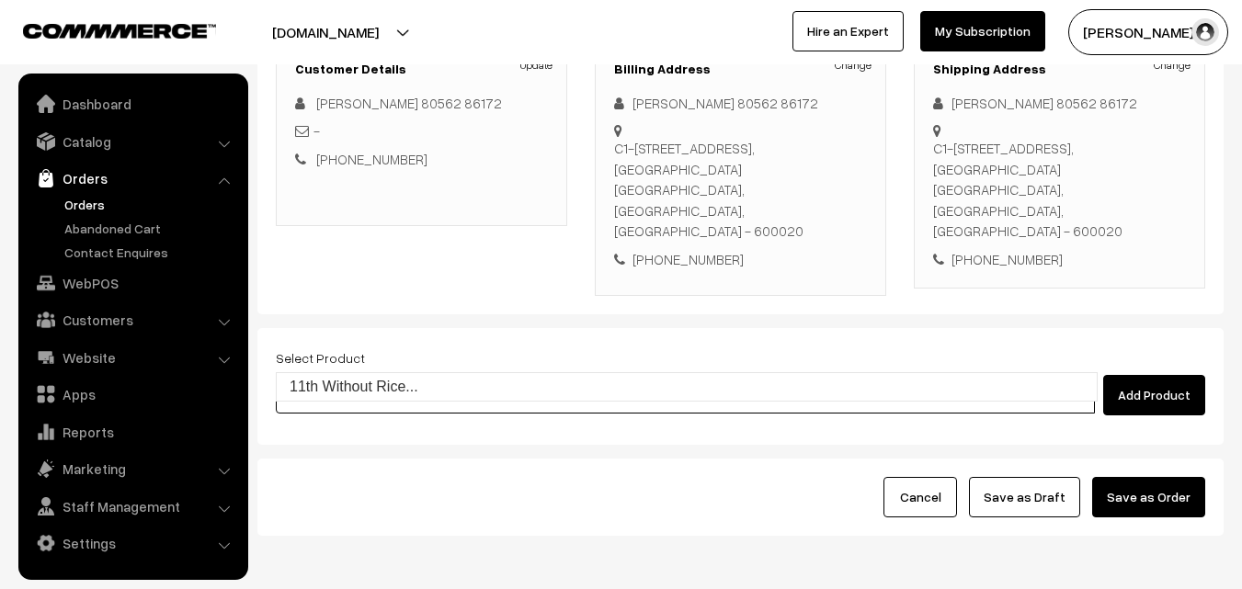
click at [385, 383] on link "11th Without Rice..." at bounding box center [687, 387] width 820 height 28
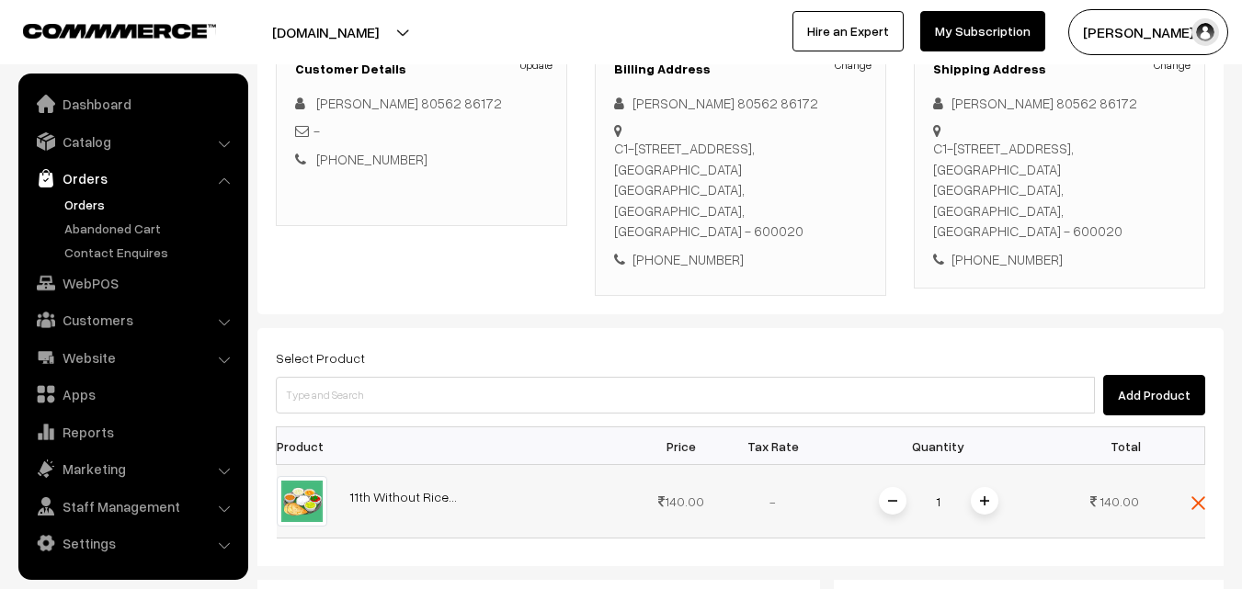
click at [988, 487] on span at bounding box center [985, 501] width 28 height 28
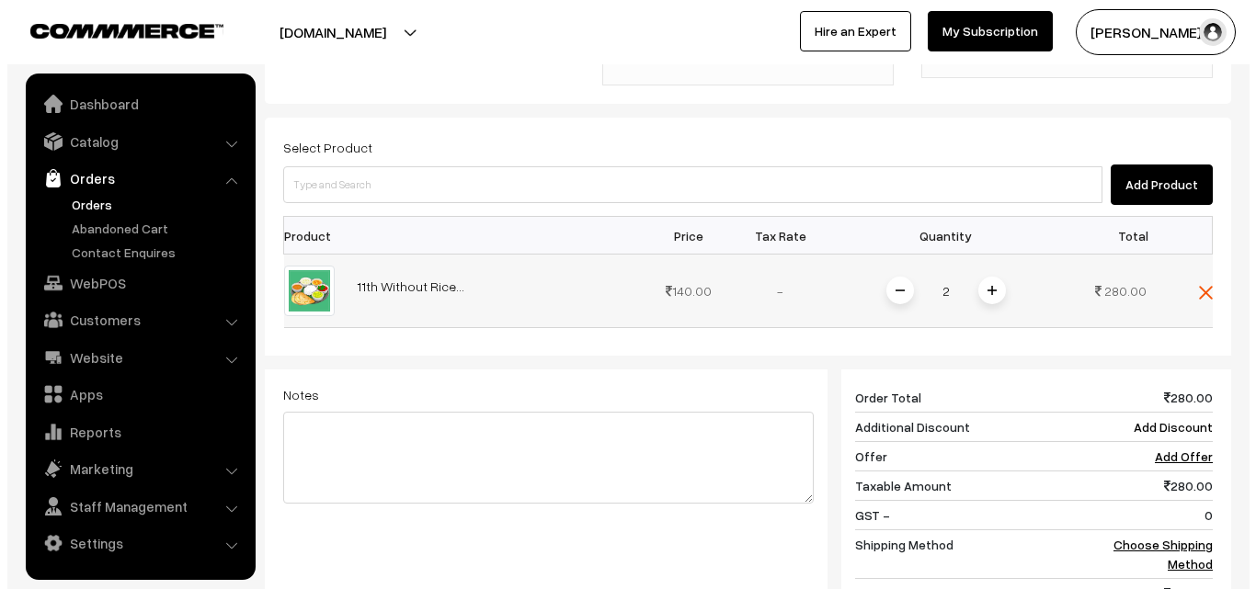
scroll to position [552, 0]
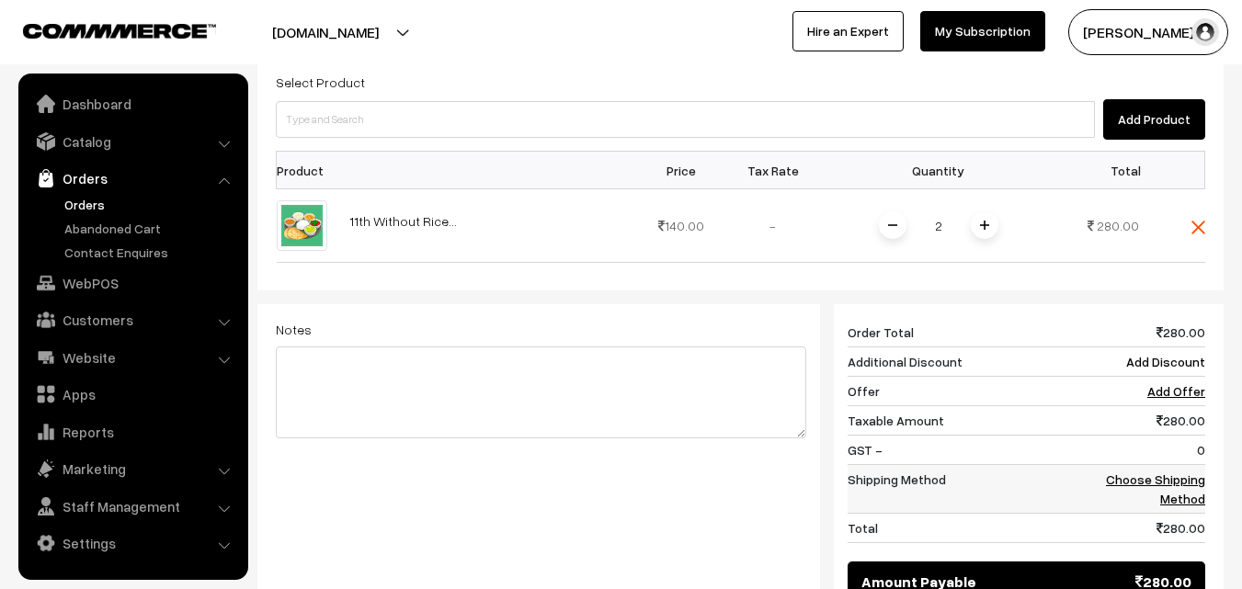
click at [1183, 472] on link "Choose Shipping Method" at bounding box center [1155, 489] width 99 height 35
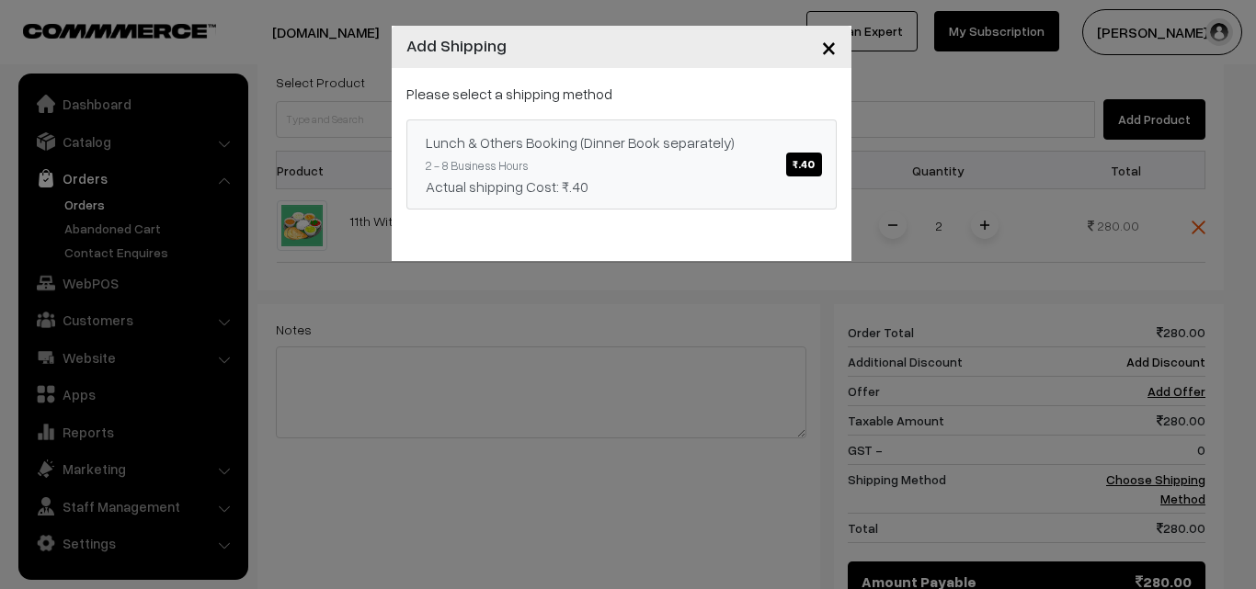
click at [597, 160] on link "Lunch & Others Booking (Dinner Book separately) ₹.40 2 - 8 Business Hours Actua…" at bounding box center [621, 165] width 430 height 90
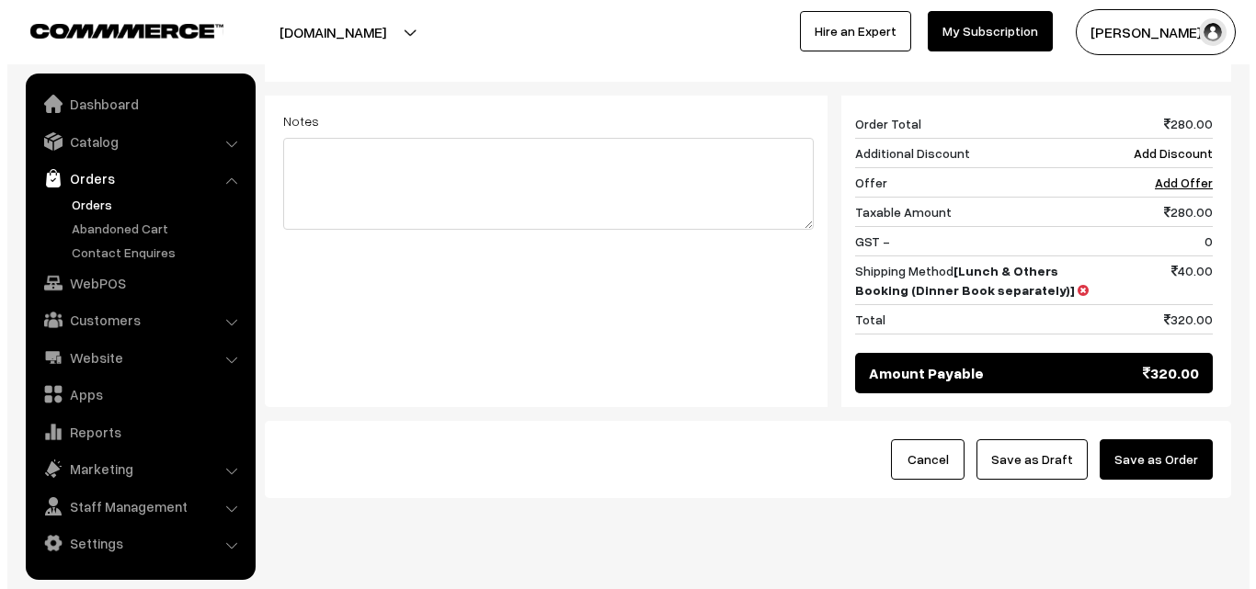
scroll to position [761, 0]
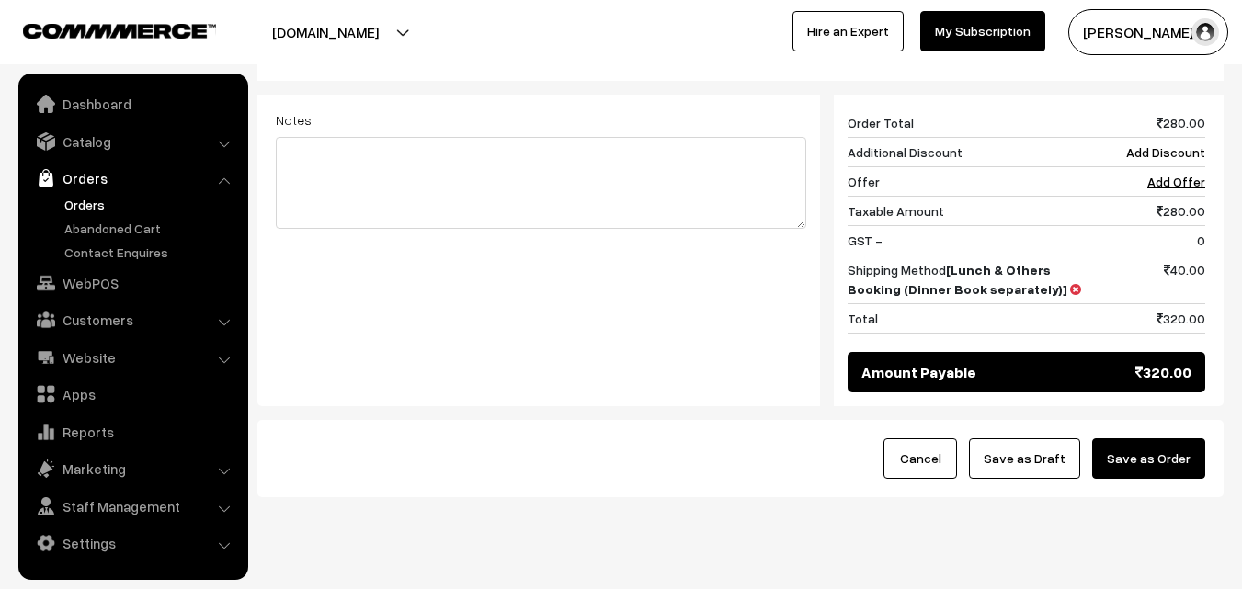
click at [1180, 439] on button "Save as Order" at bounding box center [1148, 459] width 113 height 40
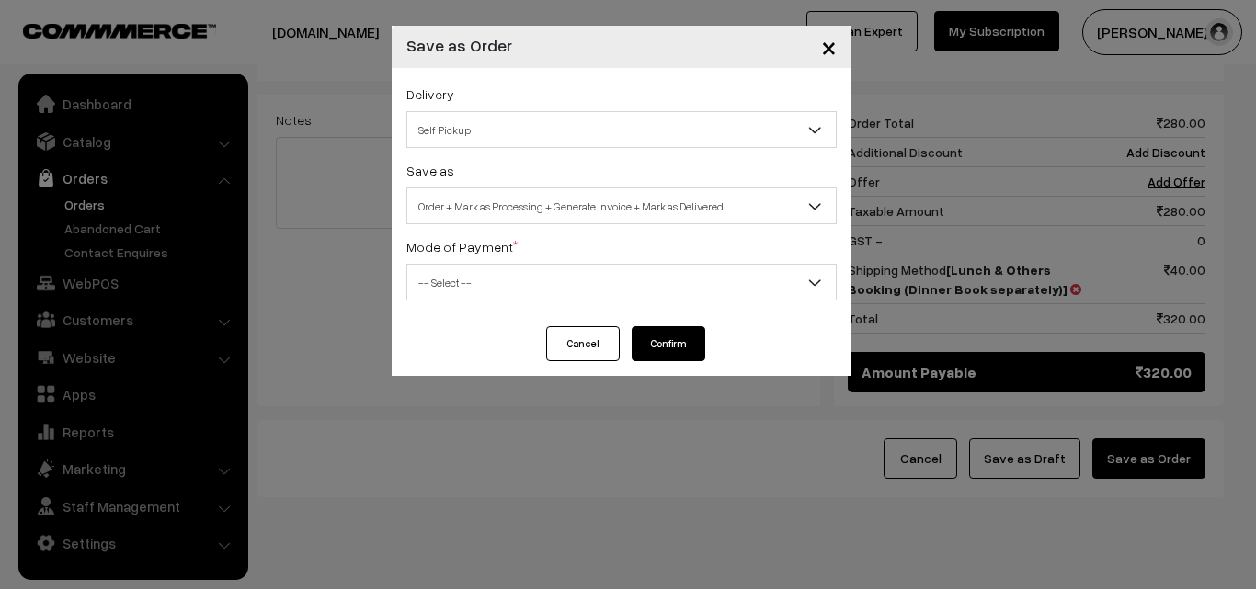
click at [488, 201] on span "Order + Mark as Processing + Generate Invoice + Mark as Delivered" at bounding box center [621, 206] width 428 height 32
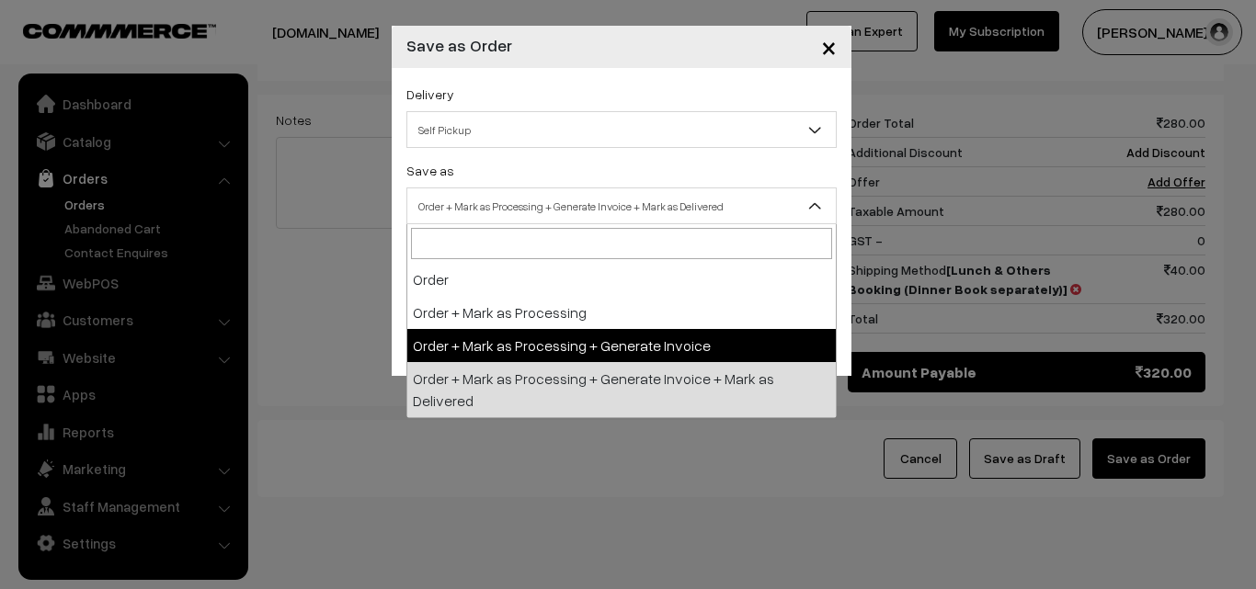
select select "3"
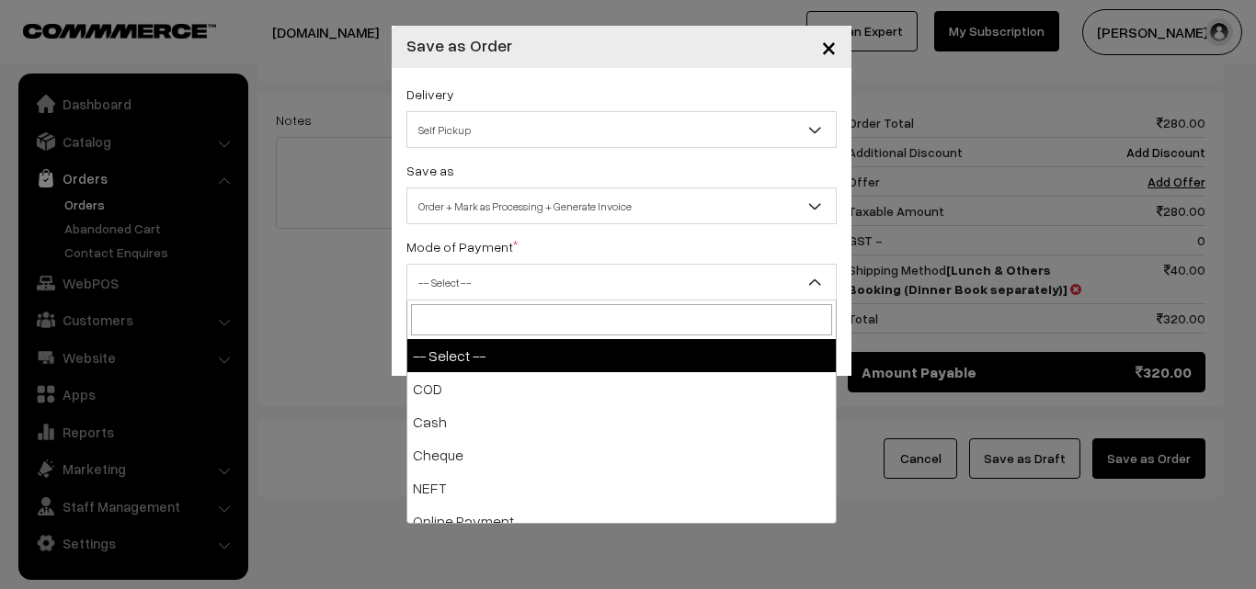
click at [465, 269] on span "-- Select --" at bounding box center [621, 283] width 428 height 32
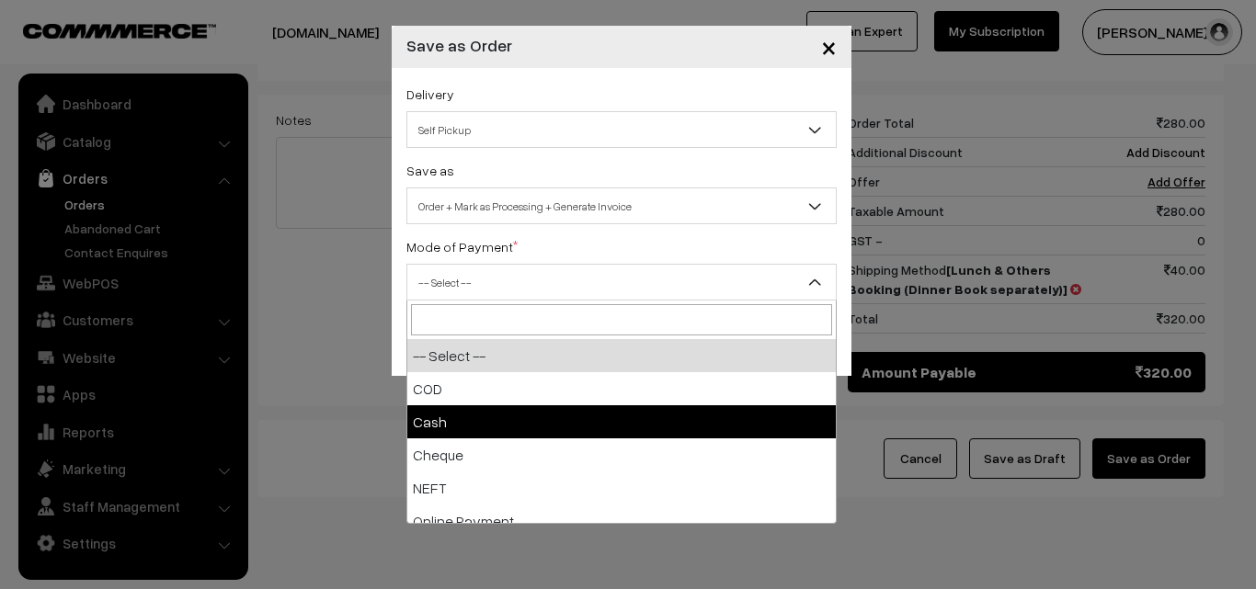
drag, startPoint x: 439, startPoint y: 424, endPoint x: 462, endPoint y: 416, distance: 25.3
select select "2"
checkbox input "true"
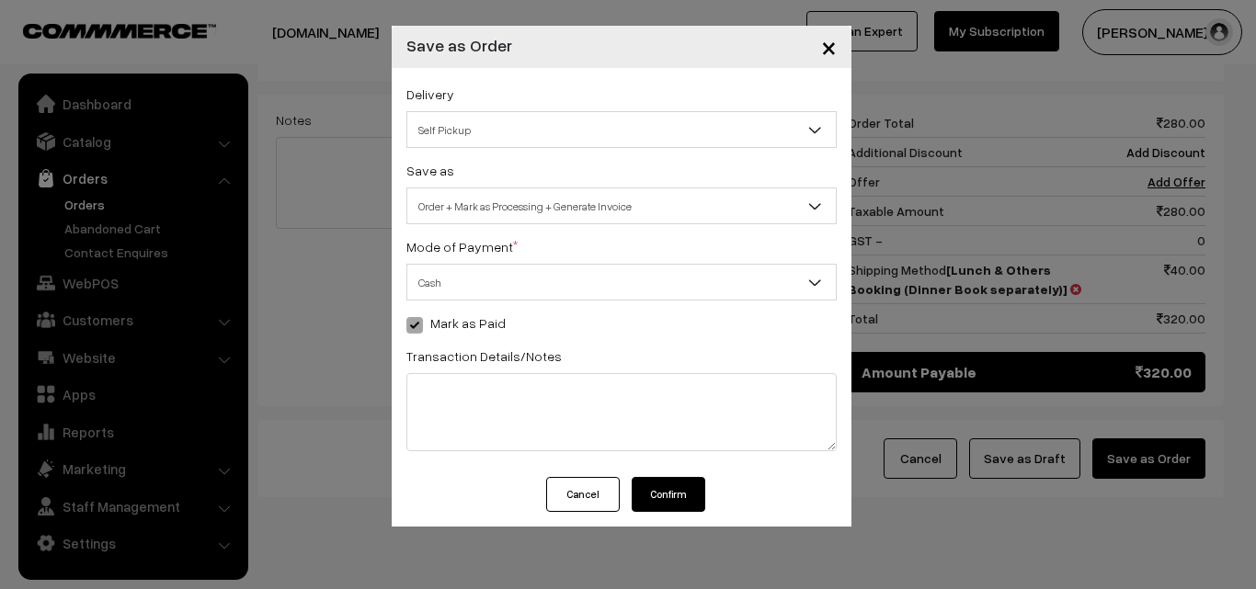
click at [678, 491] on button "Confirm" at bounding box center [669, 494] width 74 height 35
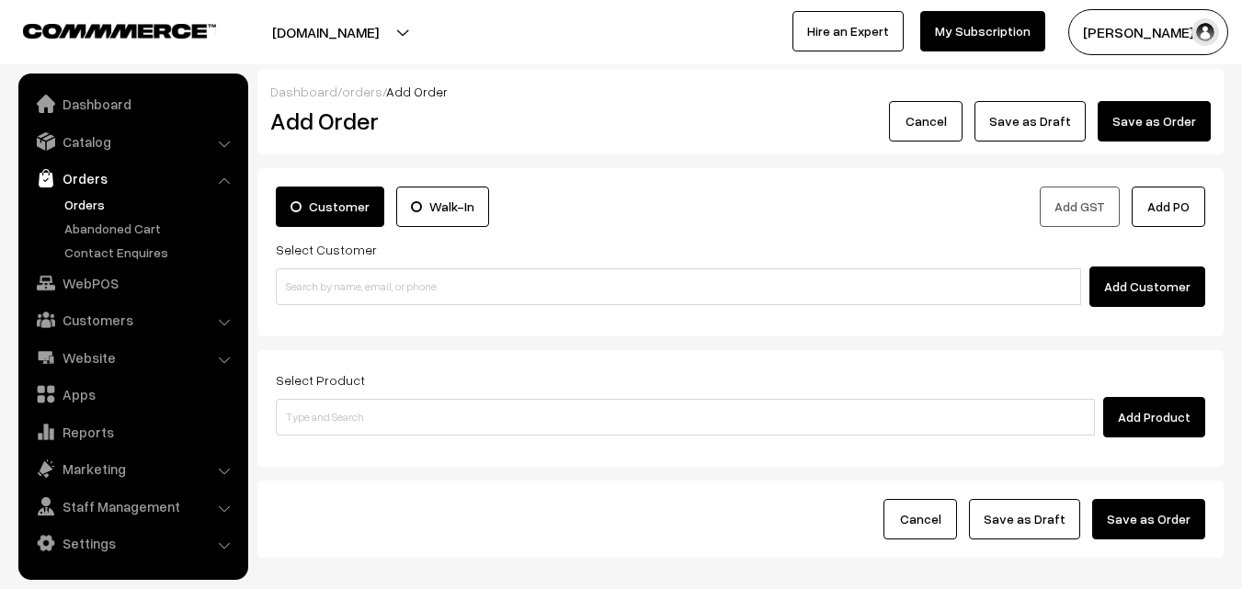
click at [105, 211] on link "Orders" at bounding box center [151, 204] width 182 height 19
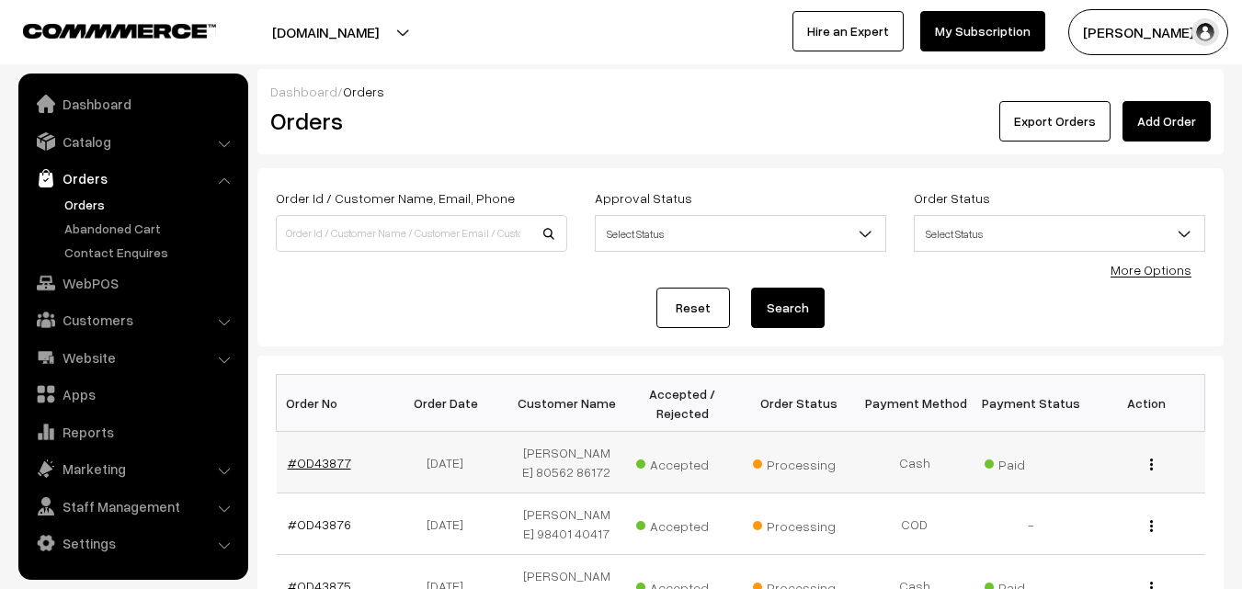
click at [334, 466] on link "#OD43877" at bounding box center [319, 463] width 63 height 16
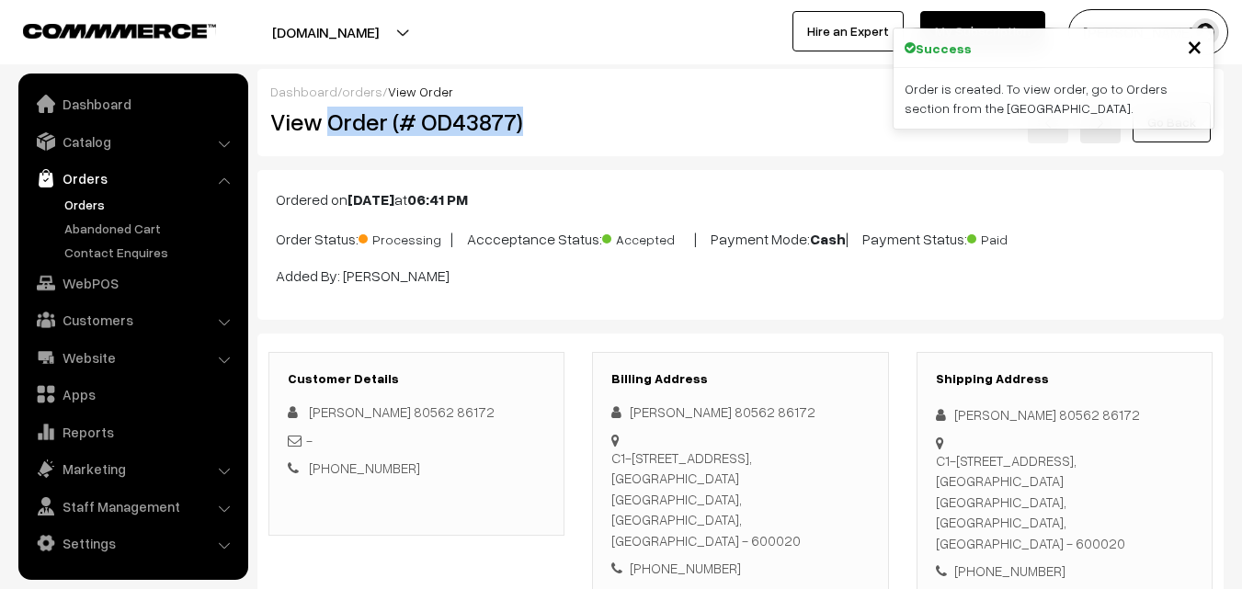
drag, startPoint x: 333, startPoint y: 131, endPoint x: 536, endPoint y: 127, distance: 203.2
click at [536, 128] on h2 "View Order (# OD43877)" at bounding box center [417, 122] width 295 height 29
copy h2 "Order (# OD43877)"
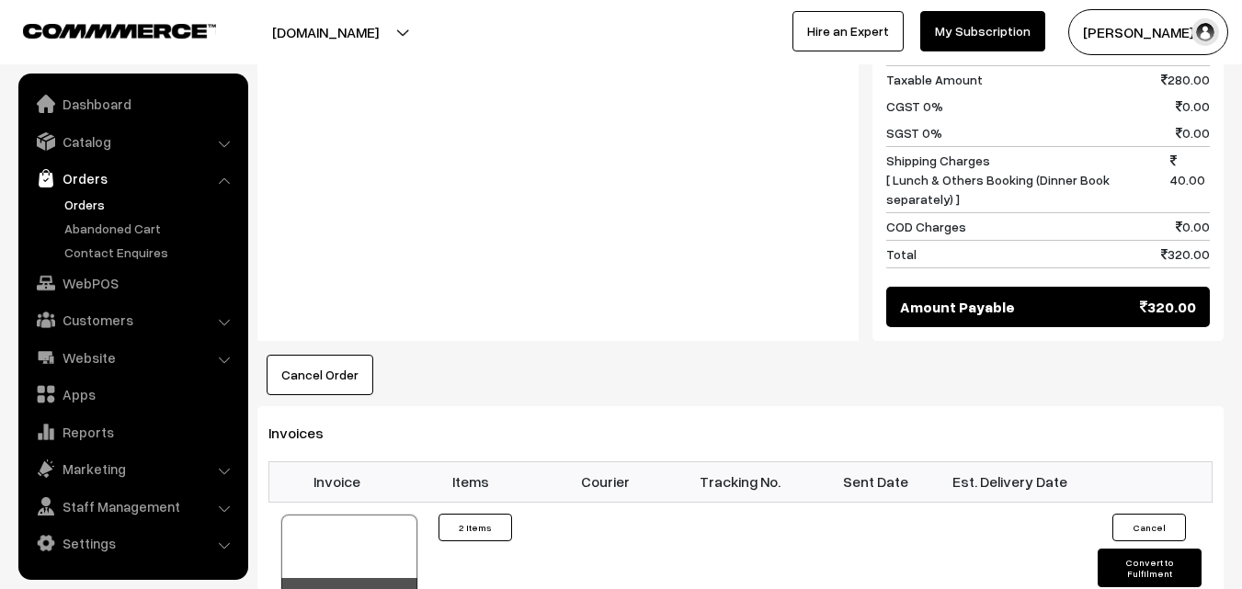
scroll to position [1011, 0]
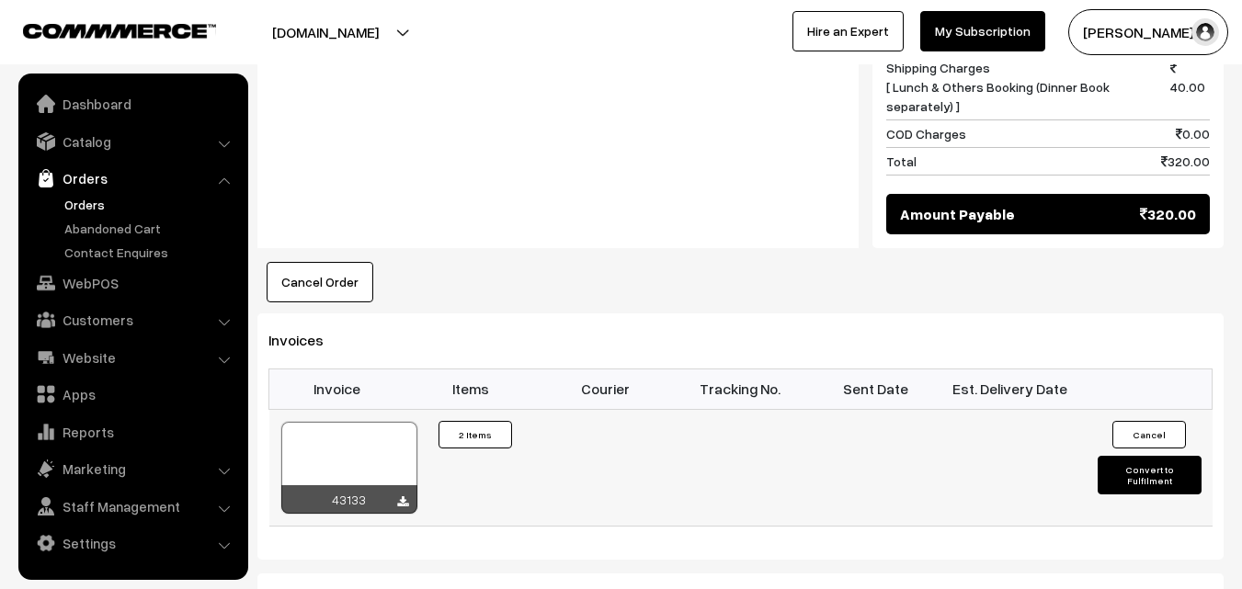
click at [354, 422] on div at bounding box center [349, 468] width 136 height 92
click at [100, 209] on link "Orders" at bounding box center [151, 204] width 182 height 19
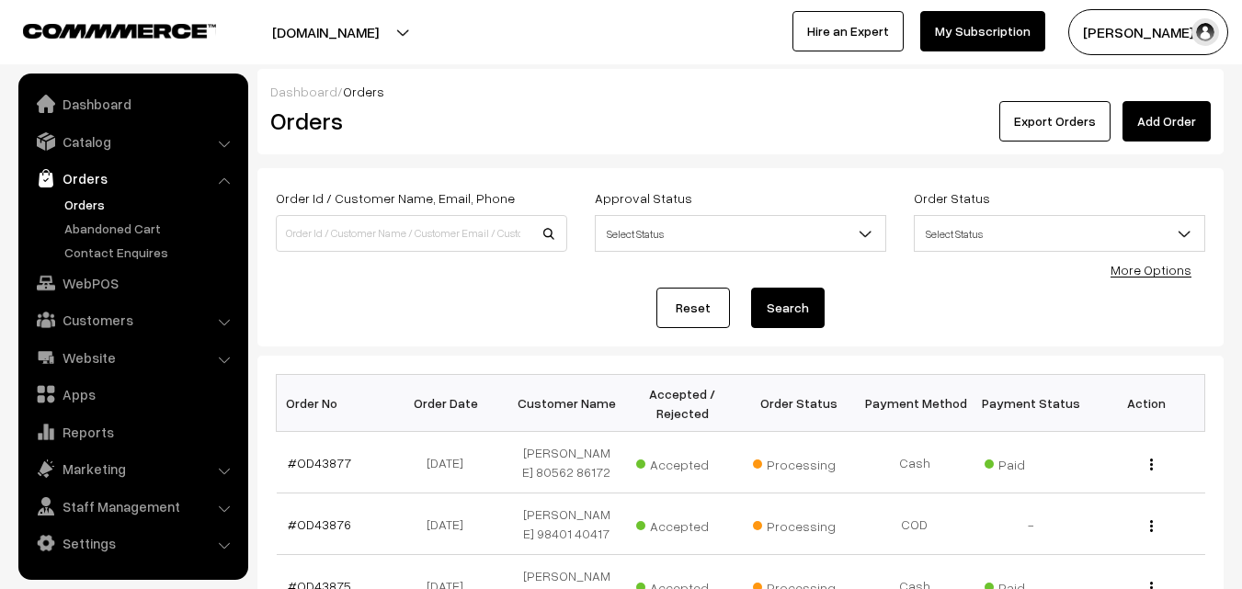
click at [108, 204] on link "Orders" at bounding box center [151, 204] width 182 height 19
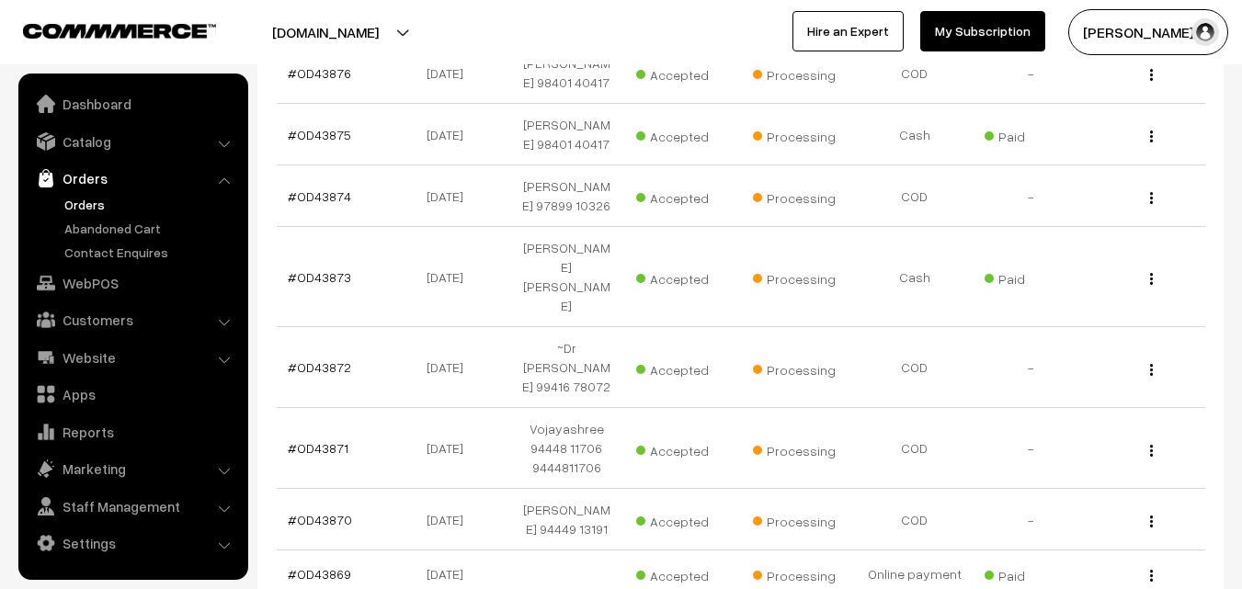
scroll to position [460, 0]
